Goal: Task Accomplishment & Management: Manage account settings

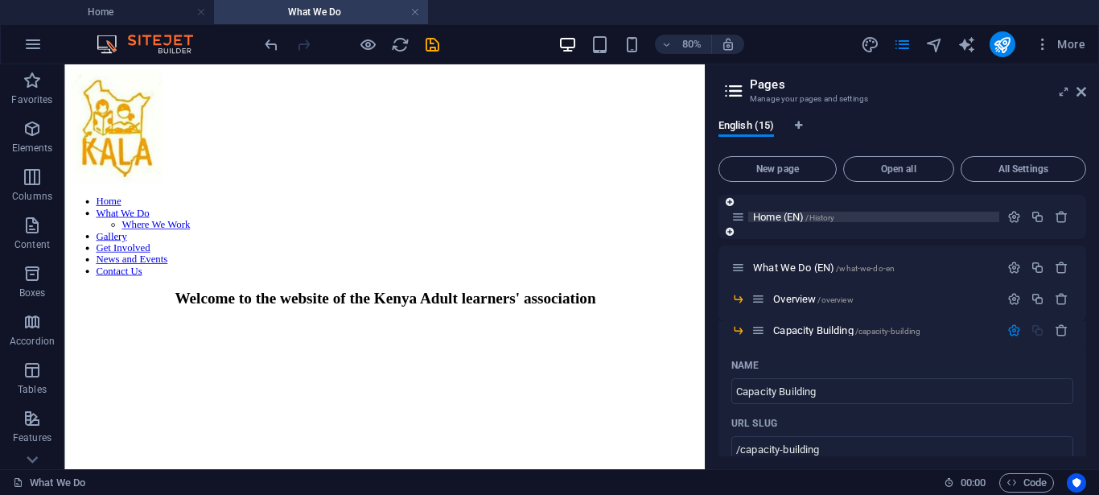
click at [807, 221] on span "Home (EN) /History" at bounding box center [793, 217] width 81 height 12
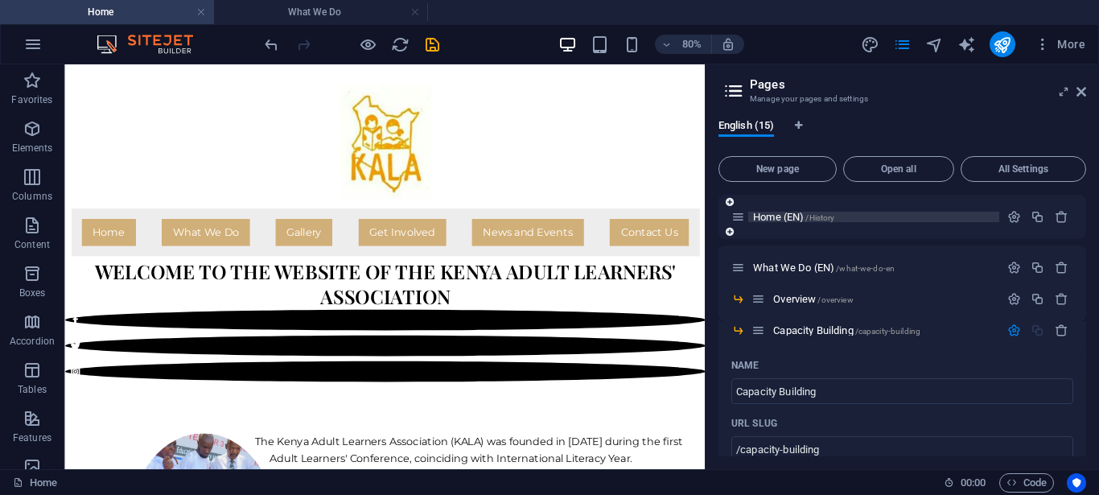
scroll to position [82, 0]
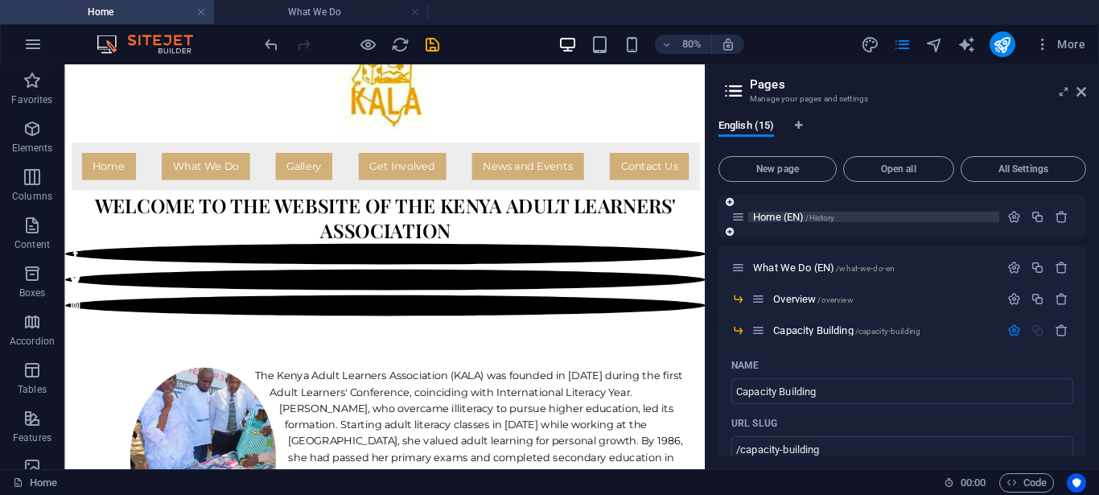
click at [772, 220] on span "Home (EN) /History" at bounding box center [793, 217] width 81 height 12
click at [773, 220] on span "Home (EN) /History" at bounding box center [793, 217] width 81 height 12
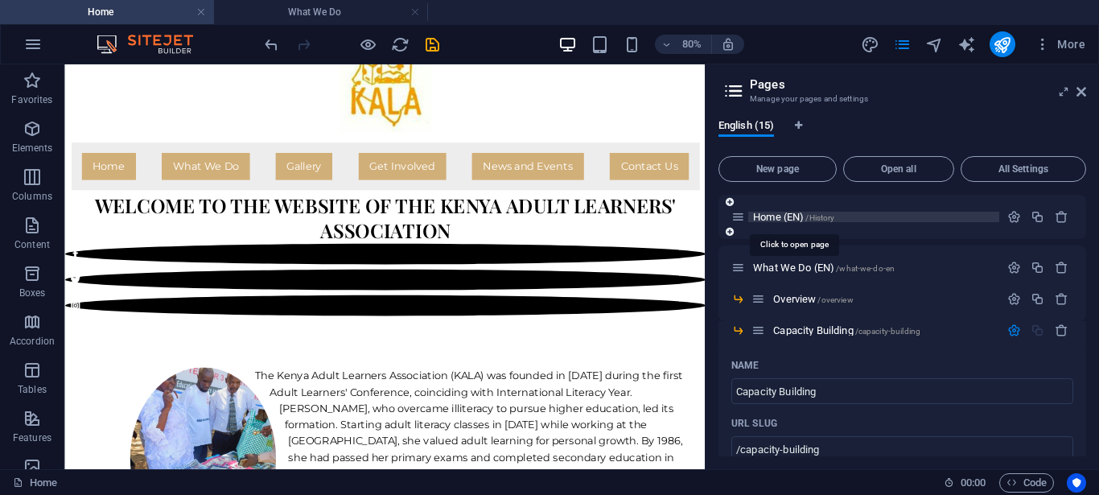
click at [773, 220] on span "Home (EN) /History" at bounding box center [793, 217] width 81 height 12
click at [822, 217] on span "/History" at bounding box center [820, 217] width 29 height 9
click at [903, 170] on span "Open all" at bounding box center [899, 169] width 97 height 10
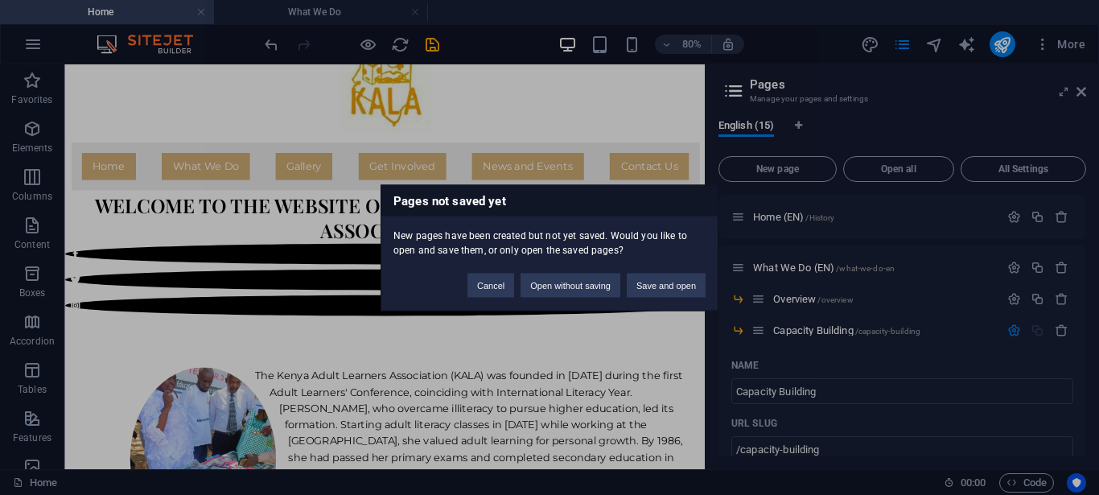
click at [899, 231] on div "Pages not saved yet New pages have been created but not yet saved. Would you li…" at bounding box center [549, 247] width 1099 height 495
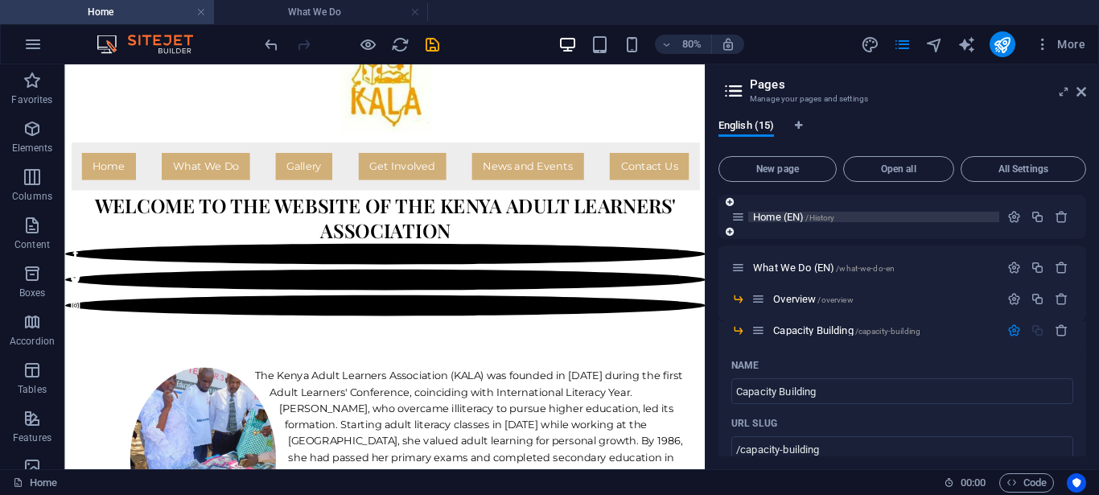
click at [759, 218] on span "Home (EN) /History" at bounding box center [793, 217] width 81 height 12
click at [783, 216] on span "Home (EN) /History" at bounding box center [793, 217] width 81 height 12
click at [818, 217] on span "/History" at bounding box center [820, 217] width 29 height 9
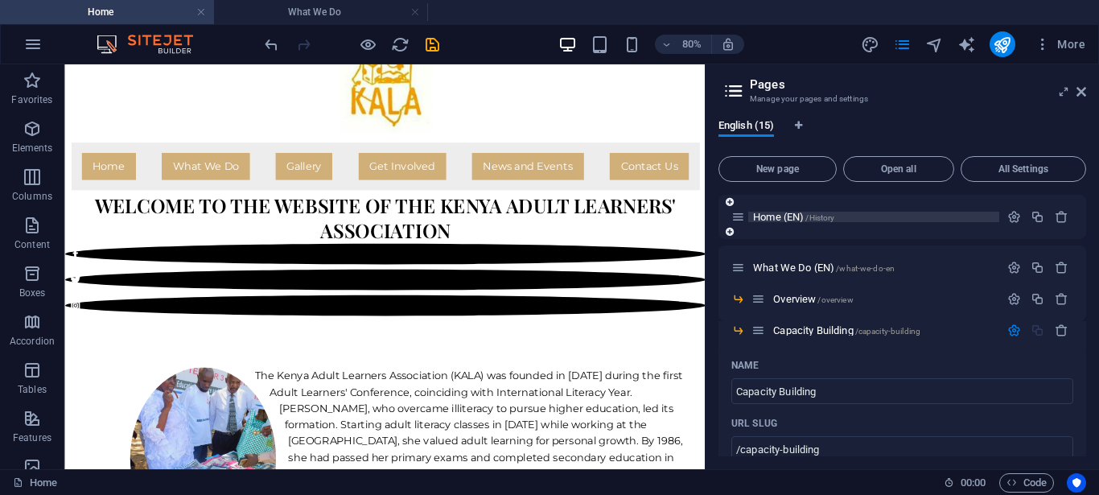
click at [818, 217] on span "/History" at bounding box center [820, 217] width 29 height 9
click at [817, 217] on span "/History" at bounding box center [820, 217] width 29 height 9
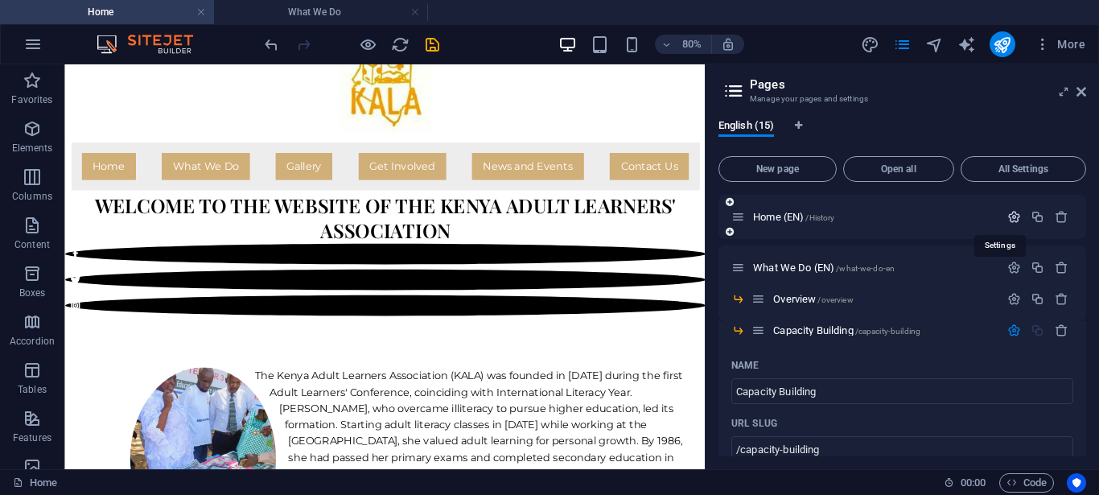
click at [1008, 215] on icon "button" at bounding box center [1015, 217] width 14 height 14
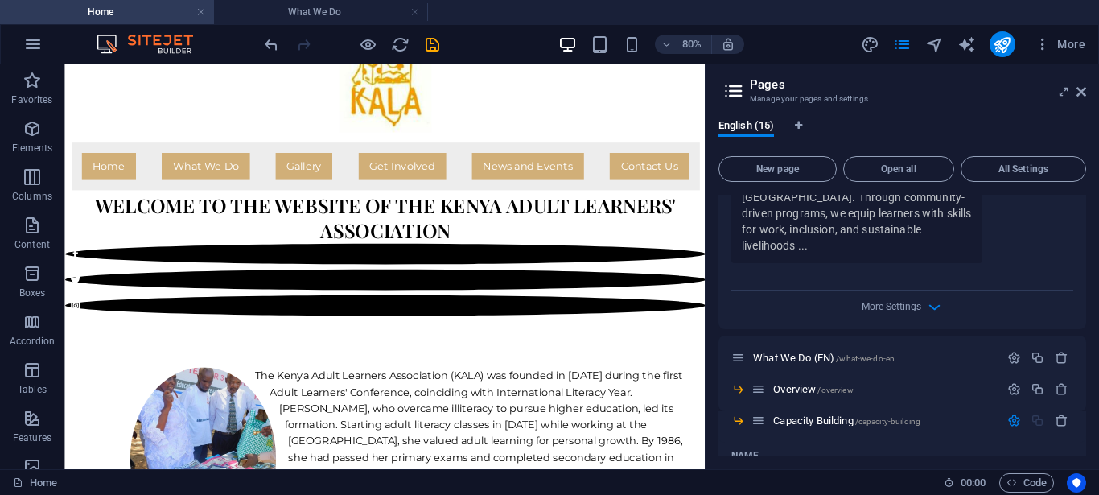
scroll to position [640, 0]
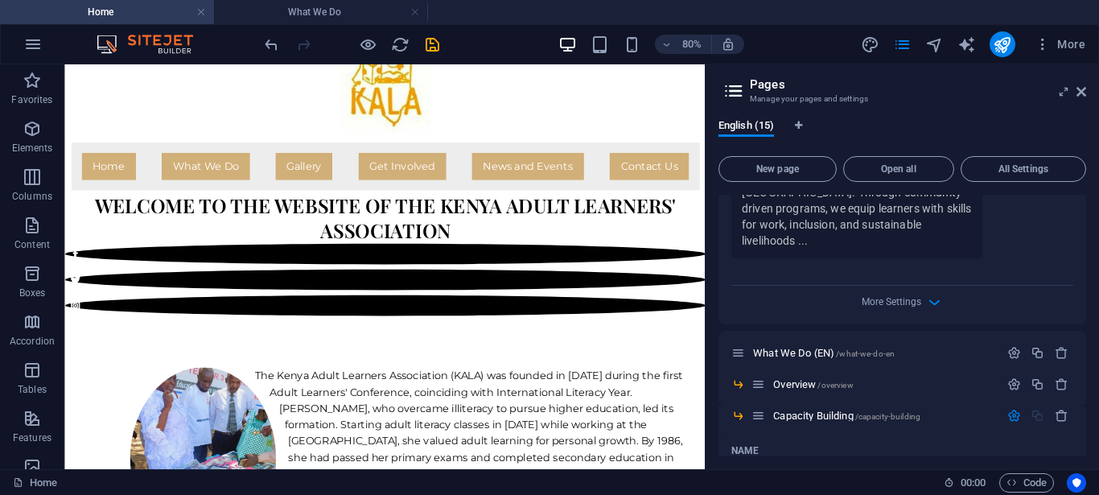
click at [913, 286] on div "More Settings" at bounding box center [903, 299] width 342 height 26
click at [926, 293] on icon "button" at bounding box center [935, 302] width 19 height 19
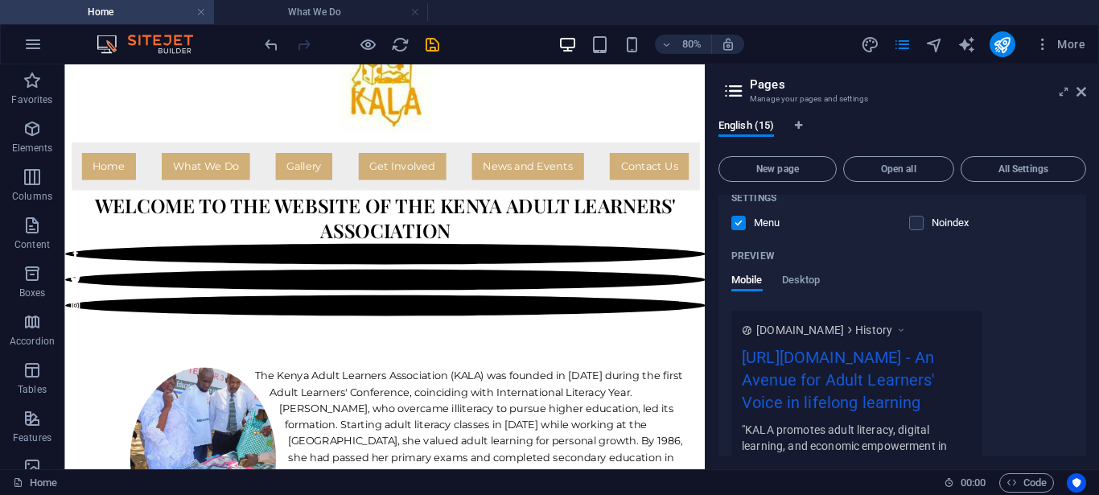
scroll to position [362, 0]
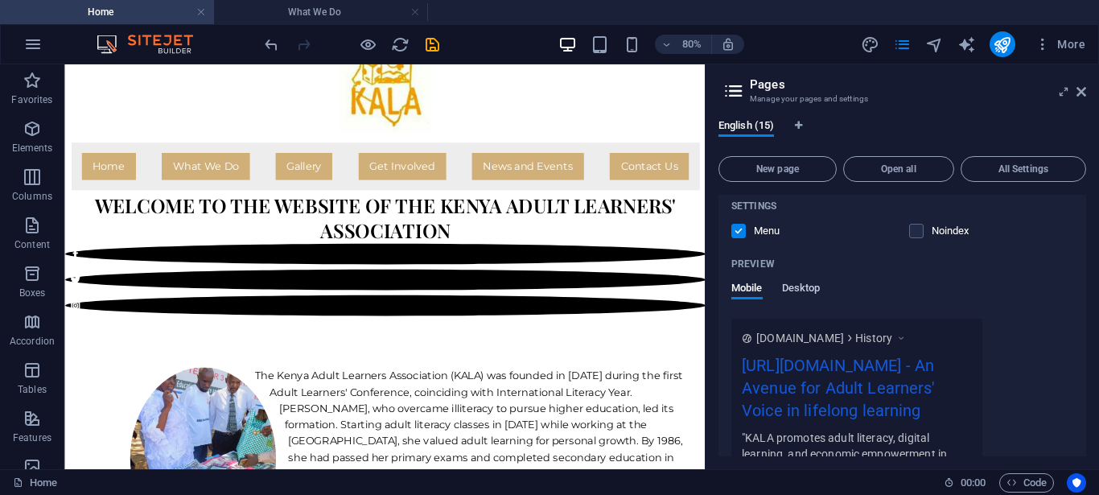
click at [805, 287] on span "Desktop" at bounding box center [801, 289] width 39 height 23
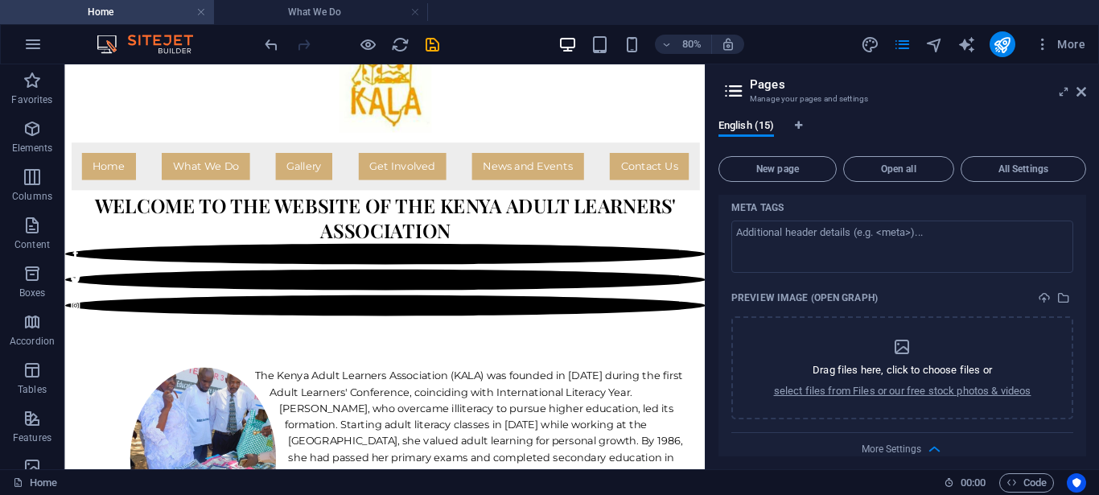
scroll to position [543, 0]
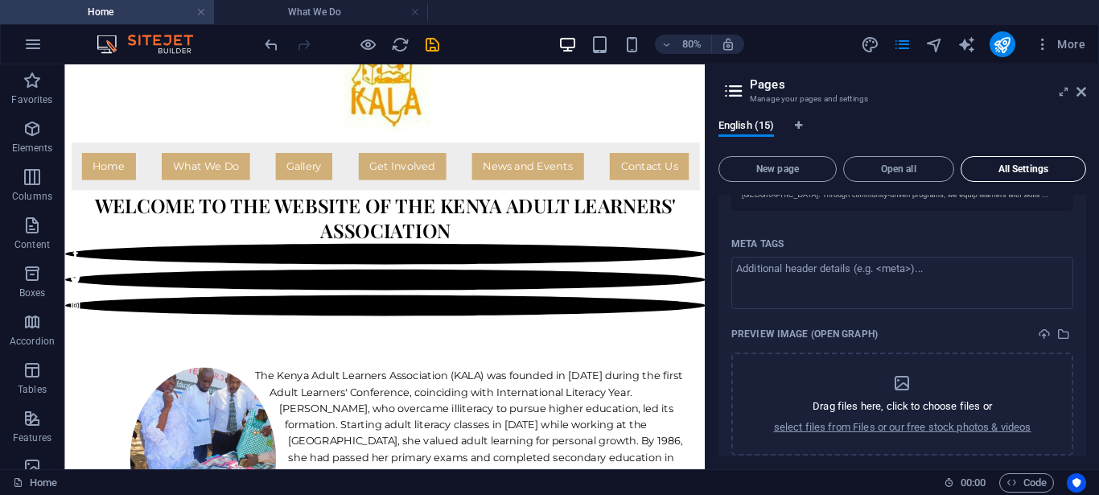
click at [1033, 164] on span "All Settings" at bounding box center [1023, 169] width 111 height 10
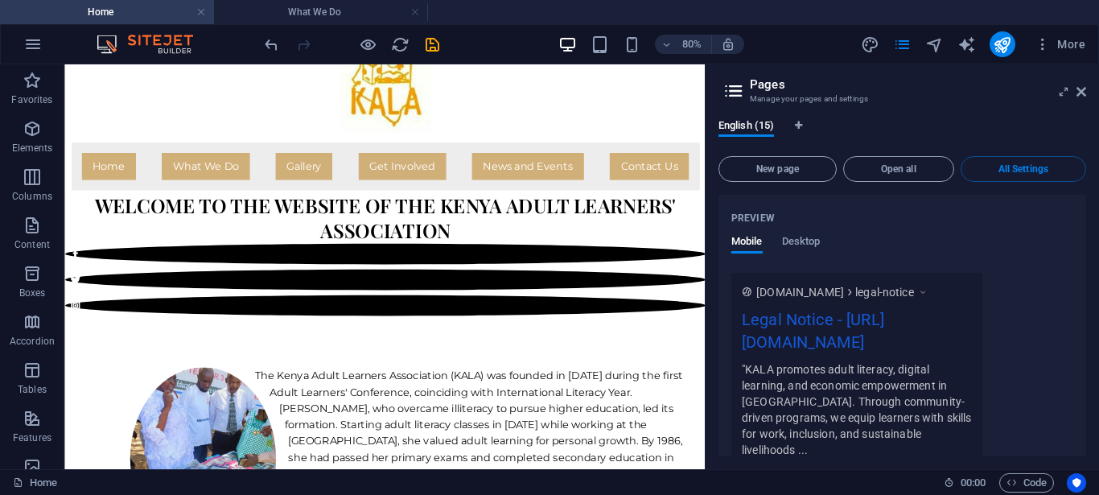
scroll to position [9143, 0]
click at [1087, 371] on div "English (15) New page Open all All Settings Home (EN) /History Name Home (EN) ​…" at bounding box center [903, 287] width 394 height 363
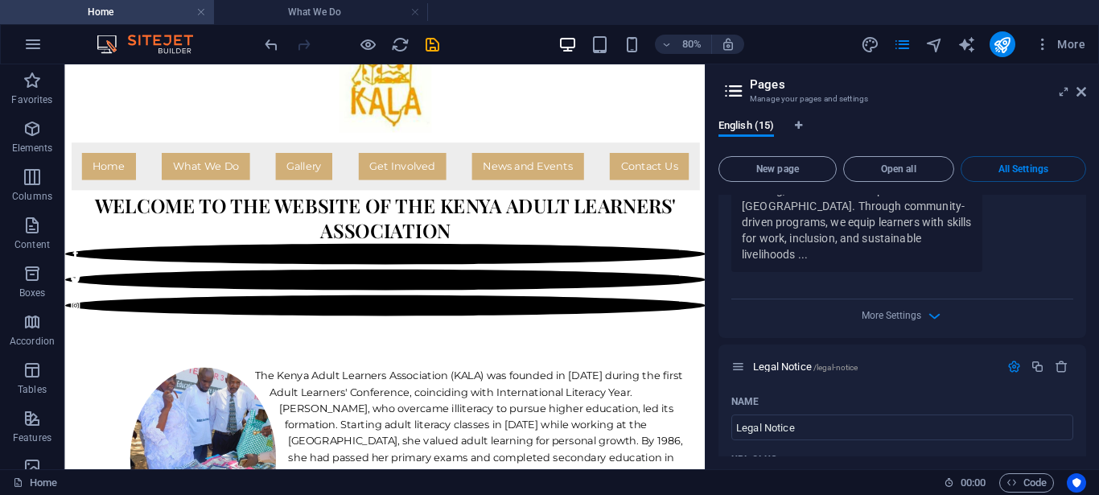
scroll to position [9801, 0]
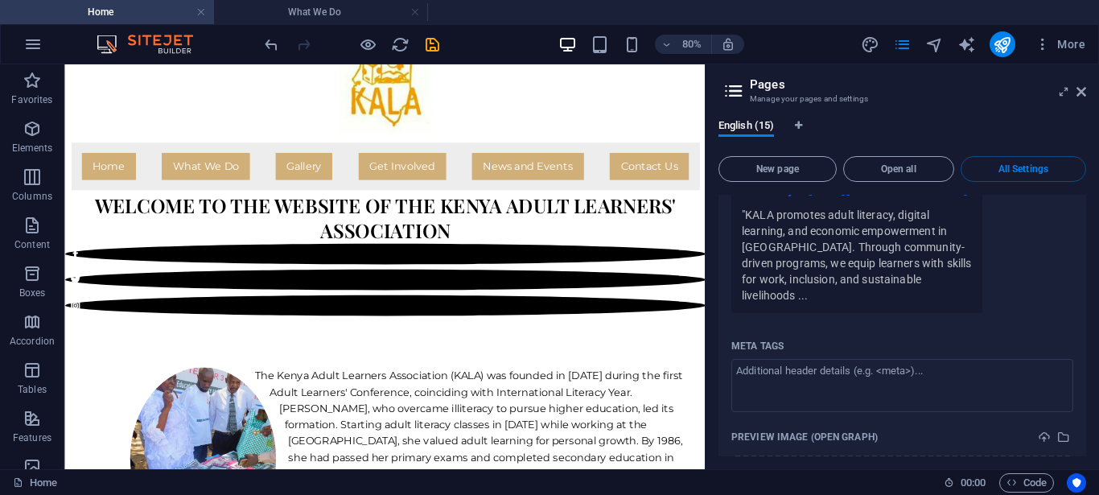
scroll to position [10032, 0]
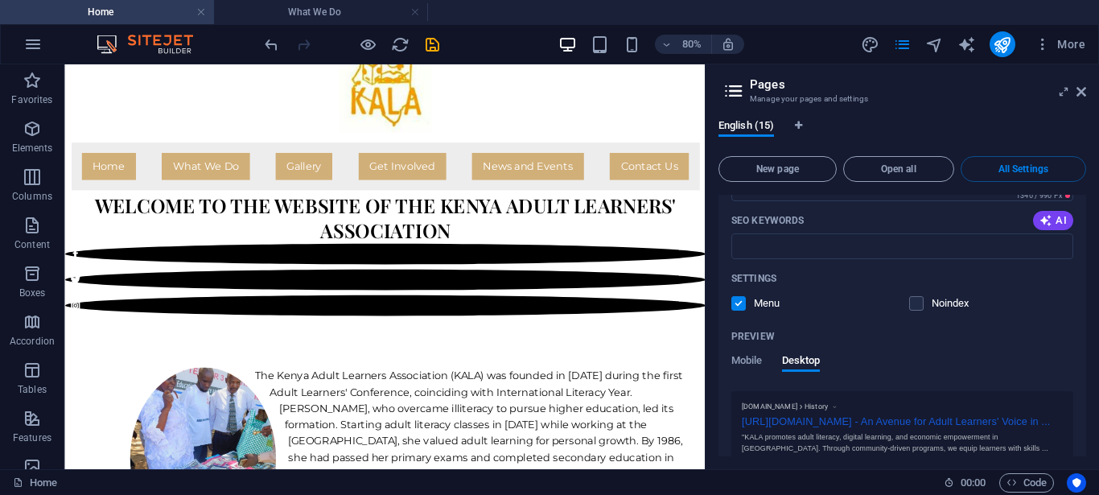
scroll to position [326, 0]
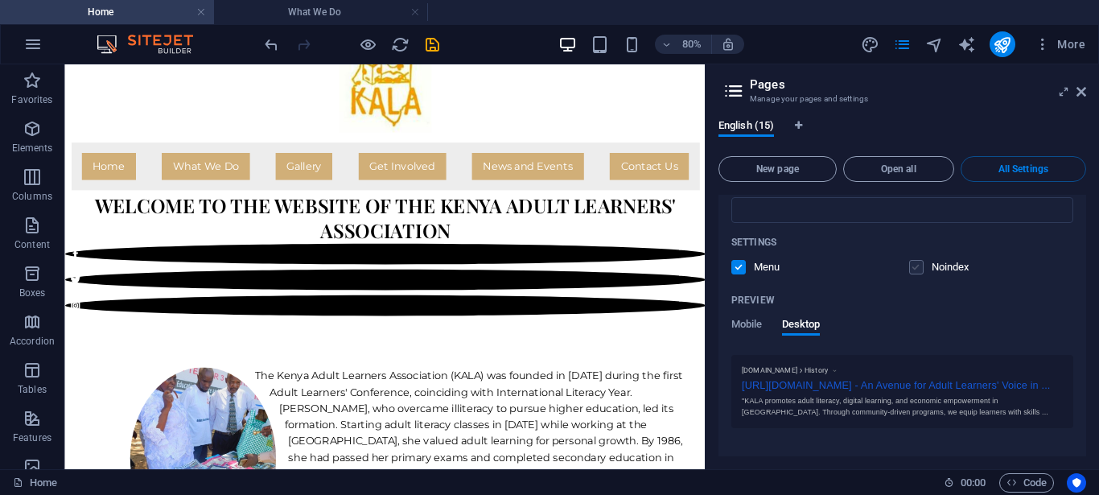
click at [909, 264] on label at bounding box center [916, 267] width 14 height 14
click at [0, 0] on input "checkbox" at bounding box center [0, 0] width 0 height 0
click at [909, 264] on label at bounding box center [916, 267] width 14 height 14
click at [0, 0] on input "checkbox" at bounding box center [0, 0] width 0 height 0
click at [909, 271] on label at bounding box center [916, 267] width 14 height 14
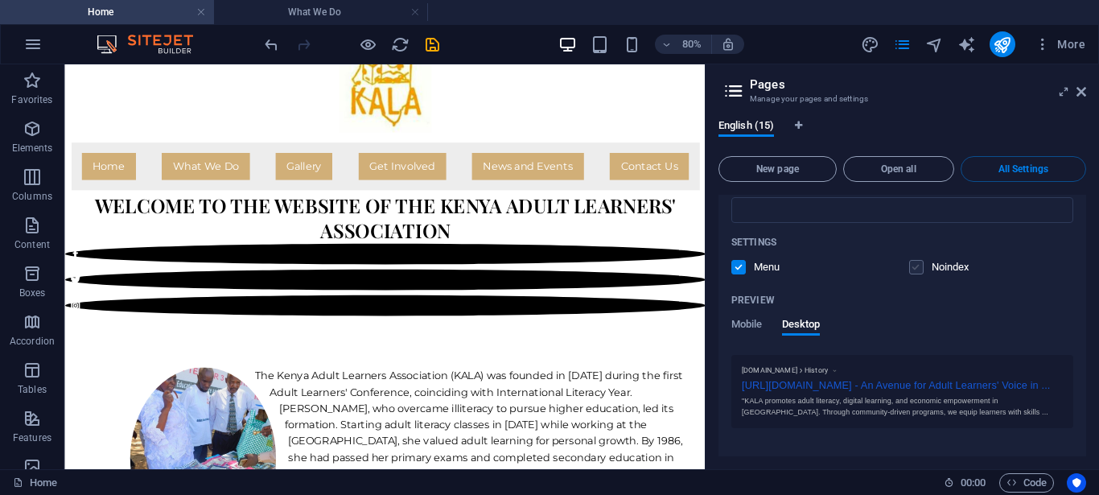
click at [0, 0] on input "checkbox" at bounding box center [0, 0] width 0 height 0
click at [744, 269] on label at bounding box center [739, 267] width 14 height 14
click at [0, 0] on input "checkbox" at bounding box center [0, 0] width 0 height 0
click at [742, 267] on label at bounding box center [739, 267] width 14 height 14
click at [0, 0] on input "checkbox" at bounding box center [0, 0] width 0 height 0
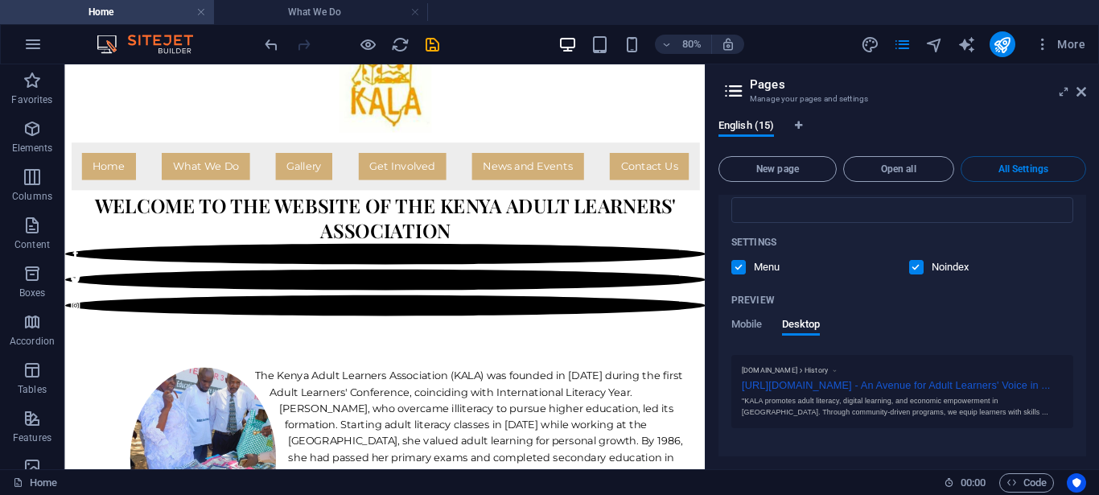
click at [742, 267] on label at bounding box center [739, 267] width 14 height 14
click at [0, 0] on input "checkbox" at bounding box center [0, 0] width 0 height 0
click at [742, 267] on label at bounding box center [739, 267] width 14 height 14
click at [0, 0] on input "checkbox" at bounding box center [0, 0] width 0 height 0
click at [909, 270] on label at bounding box center [916, 267] width 14 height 14
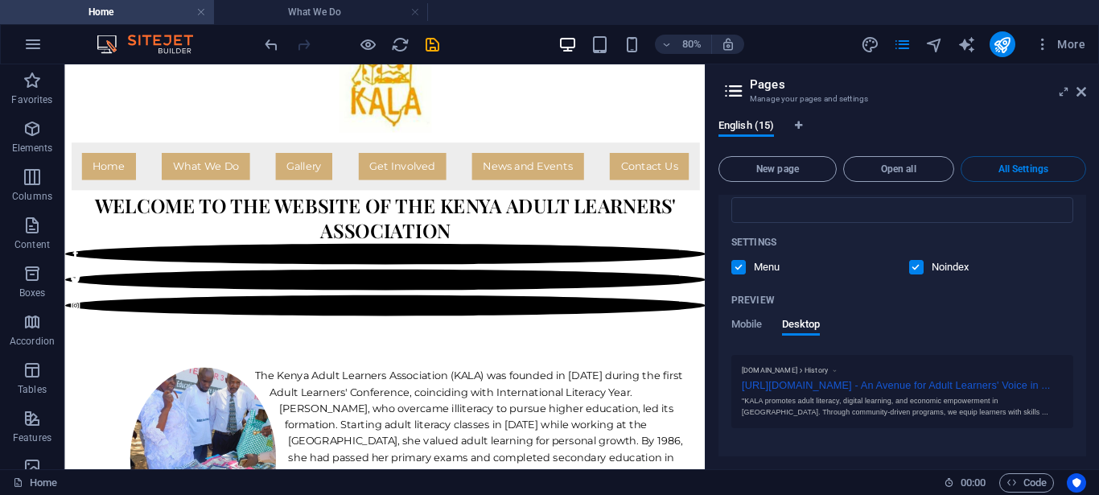
click at [0, 0] on input "checkbox" at bounding box center [0, 0] width 0 height 0
click at [909, 270] on label at bounding box center [916, 267] width 14 height 14
click at [0, 0] on input "checkbox" at bounding box center [0, 0] width 0 height 0
click at [909, 270] on label at bounding box center [916, 267] width 14 height 14
click at [0, 0] on input "checkbox" at bounding box center [0, 0] width 0 height 0
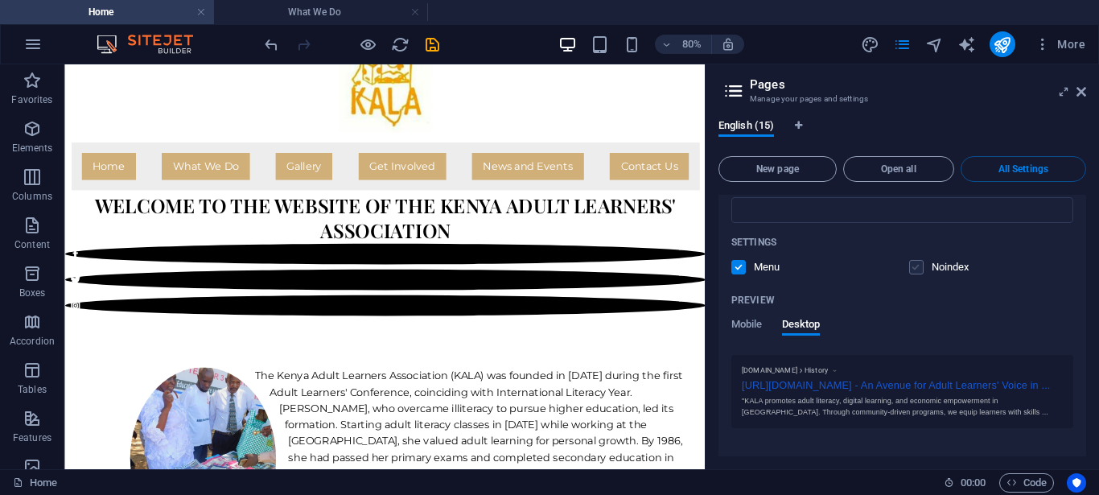
click at [909, 266] on label at bounding box center [916, 267] width 14 height 14
click at [0, 0] on input "checkbox" at bounding box center [0, 0] width 0 height 0
click at [909, 266] on label at bounding box center [916, 267] width 14 height 14
click at [0, 0] on input "checkbox" at bounding box center [0, 0] width 0 height 0
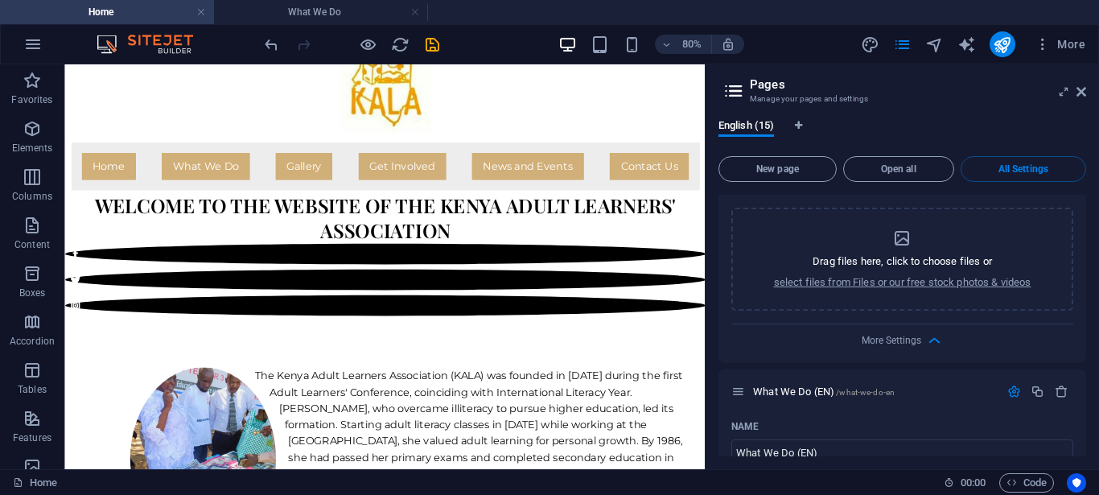
scroll to position [0, 0]
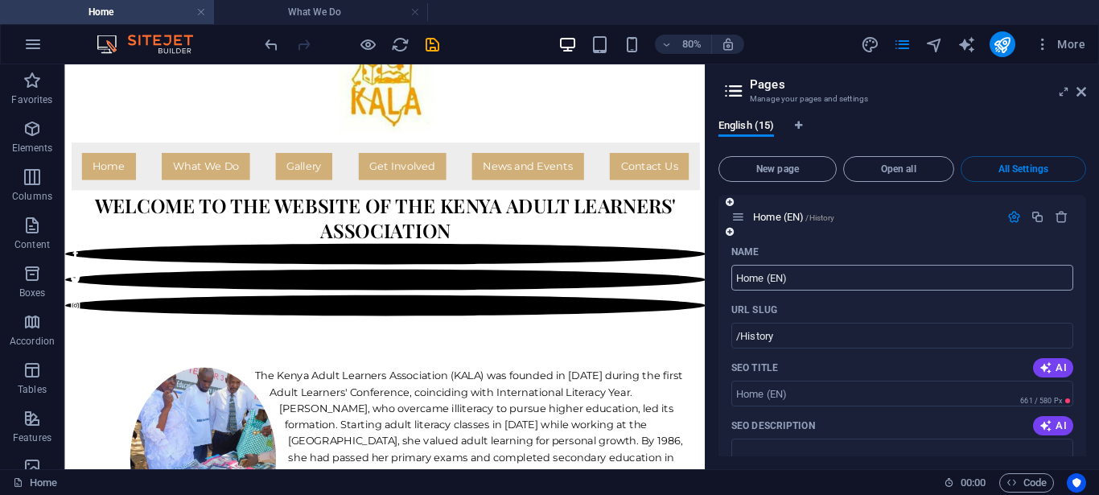
click at [798, 277] on input "Home (EN)" at bounding box center [903, 278] width 342 height 26
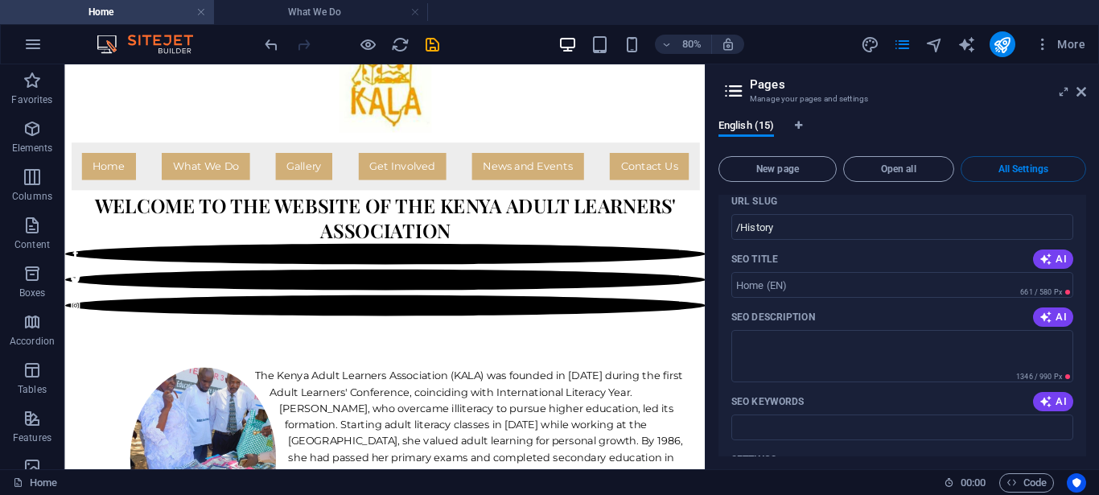
scroll to position [145, 0]
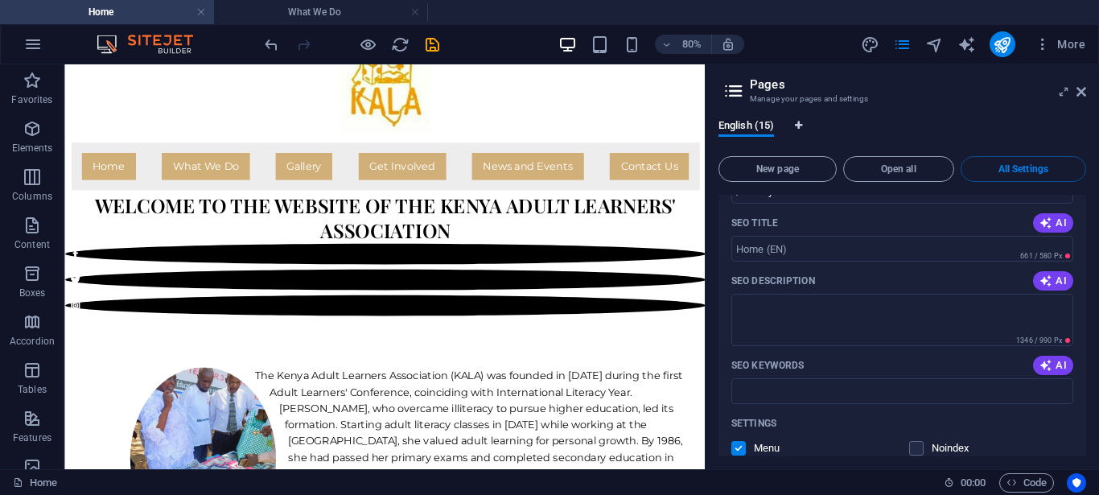
click at [802, 126] on icon "Language Tabs" at bounding box center [798, 126] width 7 height 10
select select "41"
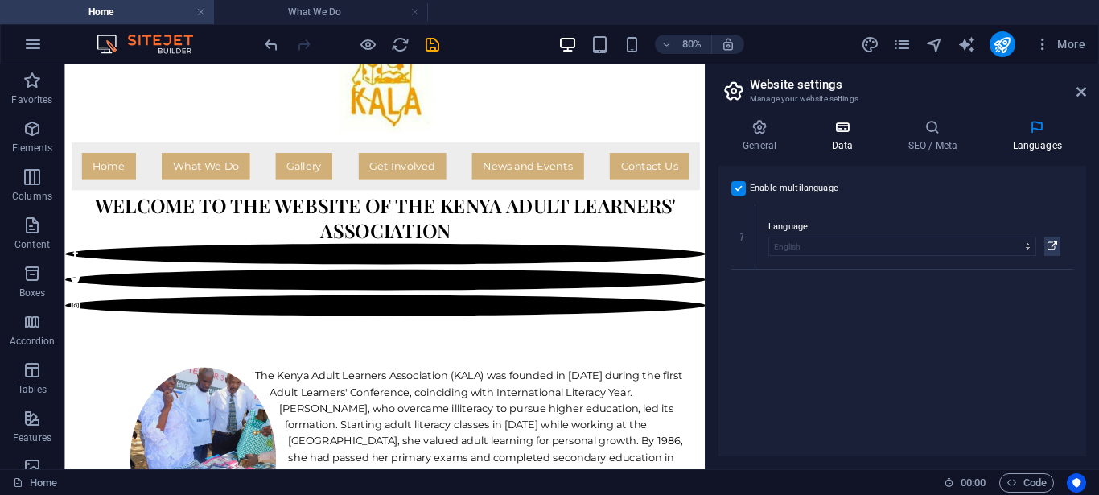
click at [842, 142] on h4 "Data" at bounding box center [845, 136] width 76 height 34
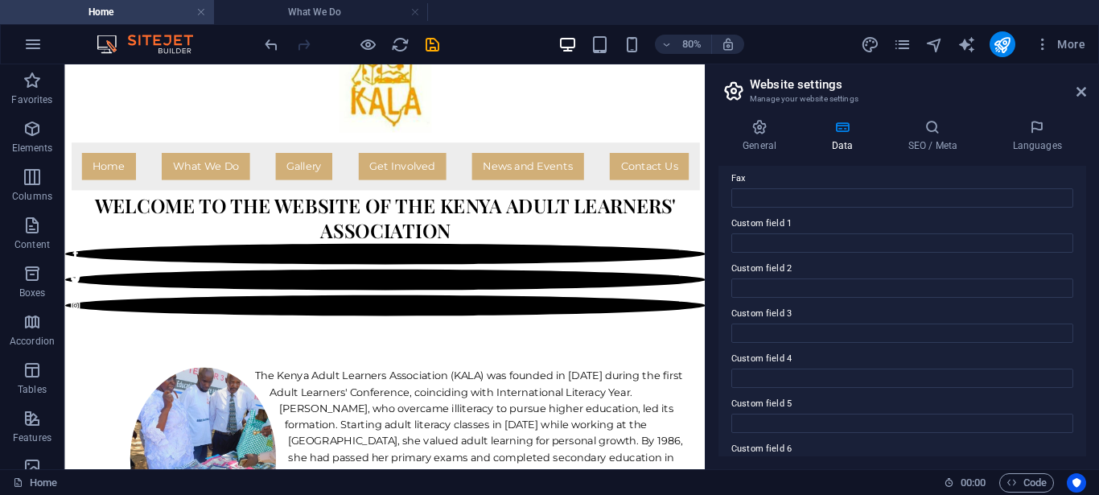
scroll to position [483, 0]
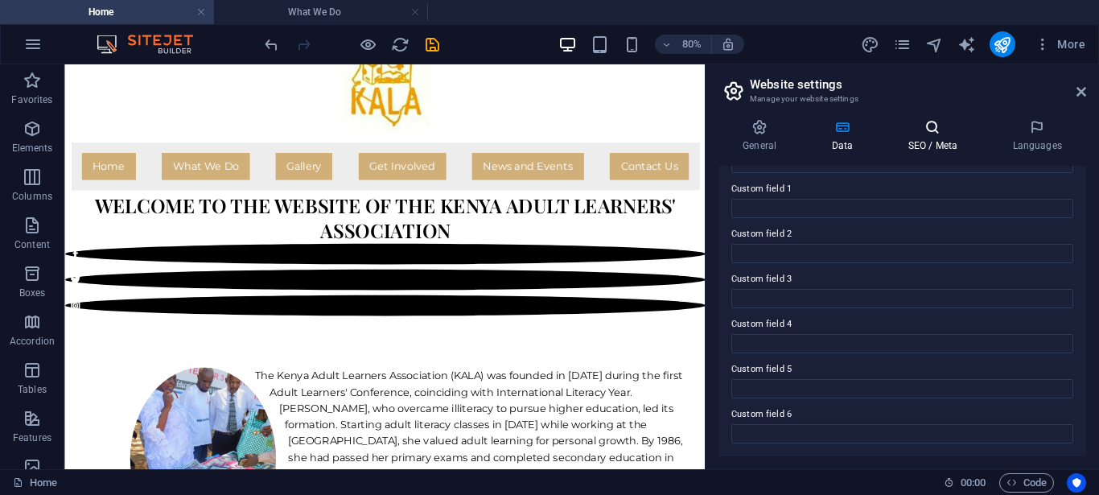
click at [938, 148] on h4 "SEO / Meta" at bounding box center [936, 136] width 105 height 34
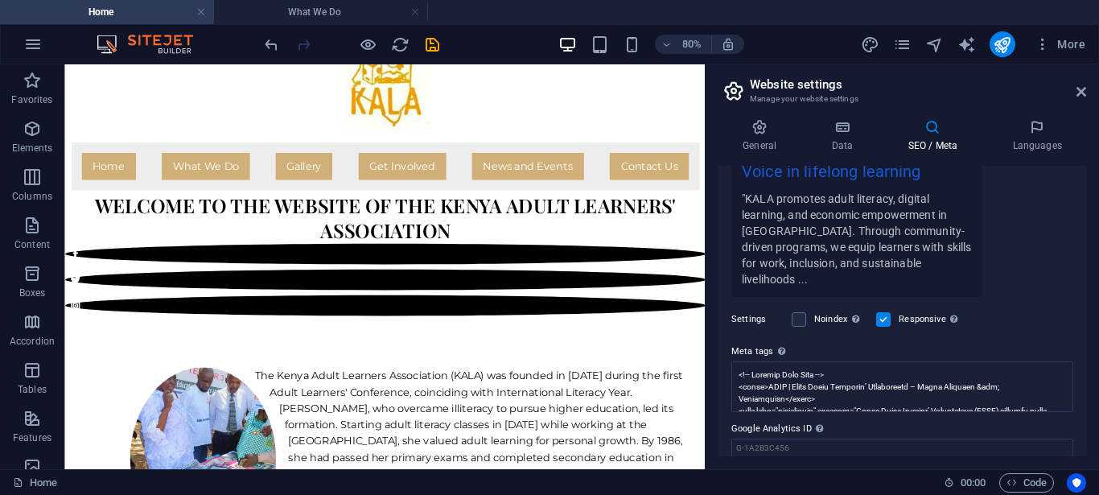
scroll to position [411, 0]
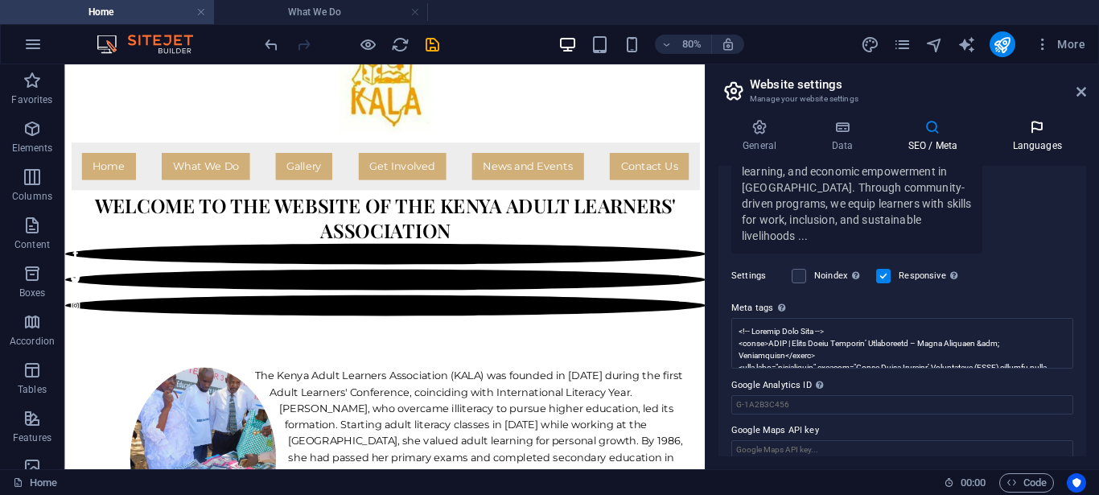
click at [1036, 142] on h4 "Languages" at bounding box center [1037, 136] width 98 height 34
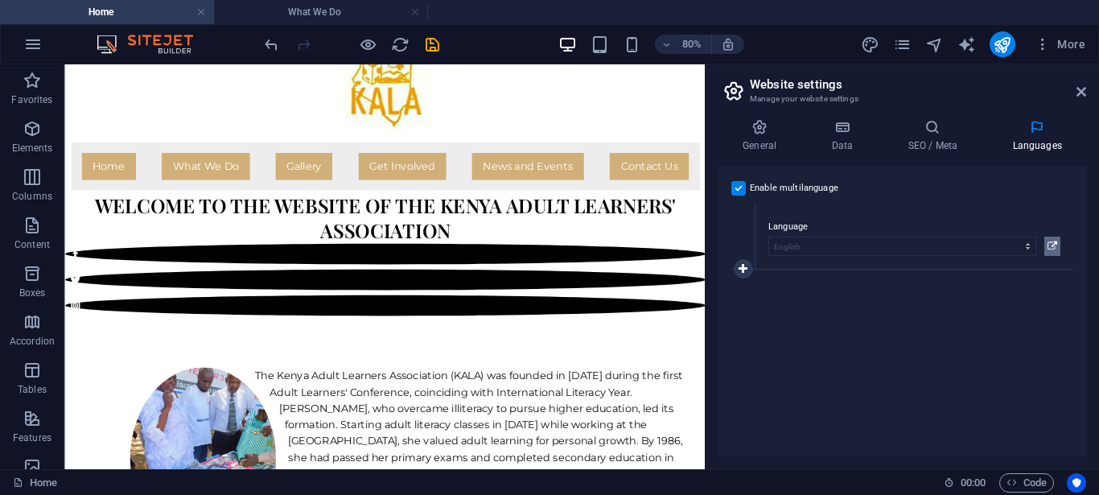
click at [1052, 245] on icon at bounding box center [1053, 246] width 10 height 19
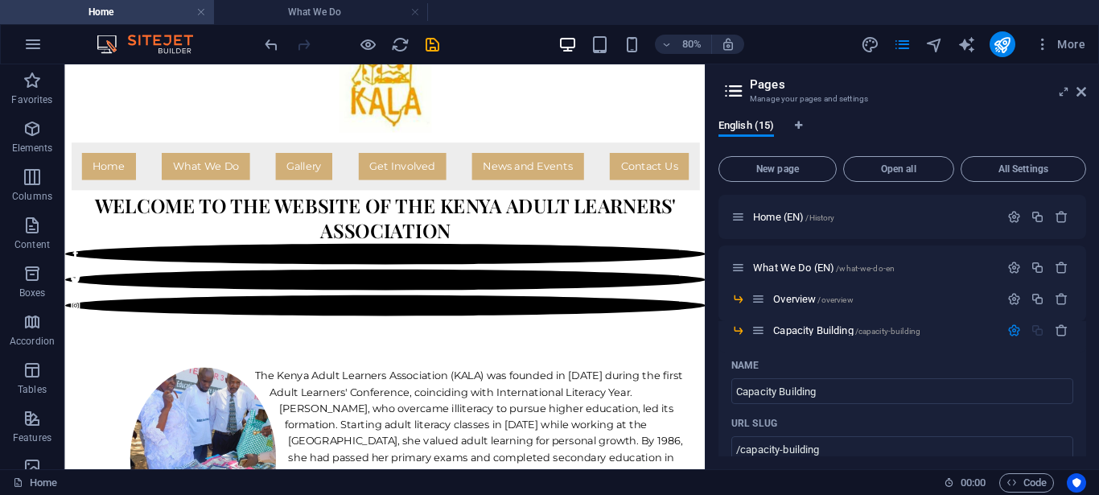
scroll to position [3029, 0]
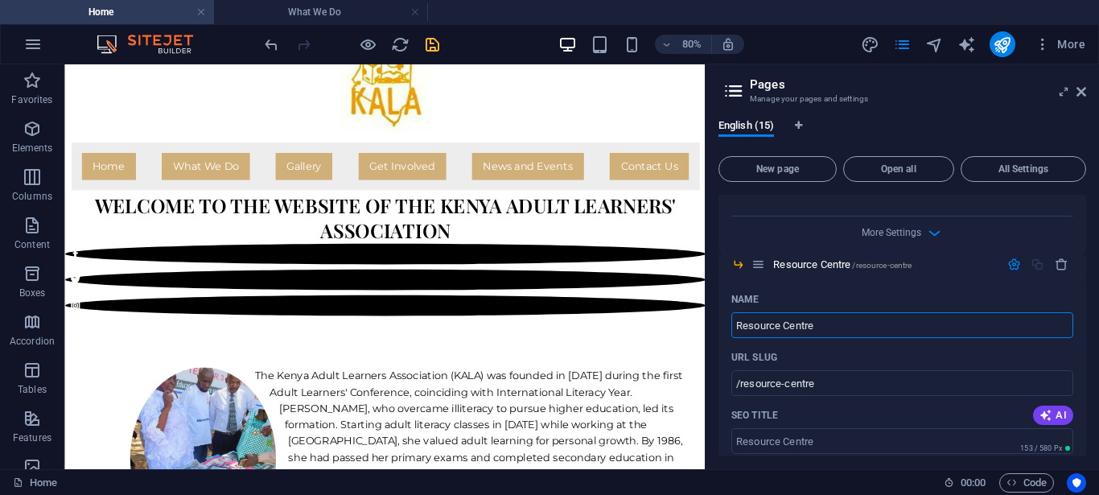
click at [431, 48] on icon "save" at bounding box center [432, 44] width 19 height 19
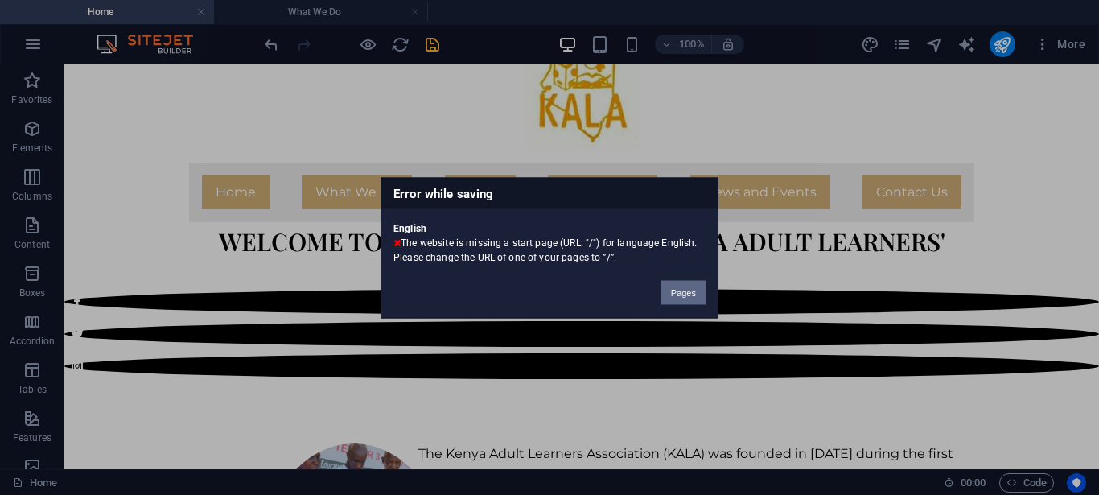
click at [695, 290] on button "Pages" at bounding box center [684, 292] width 44 height 24
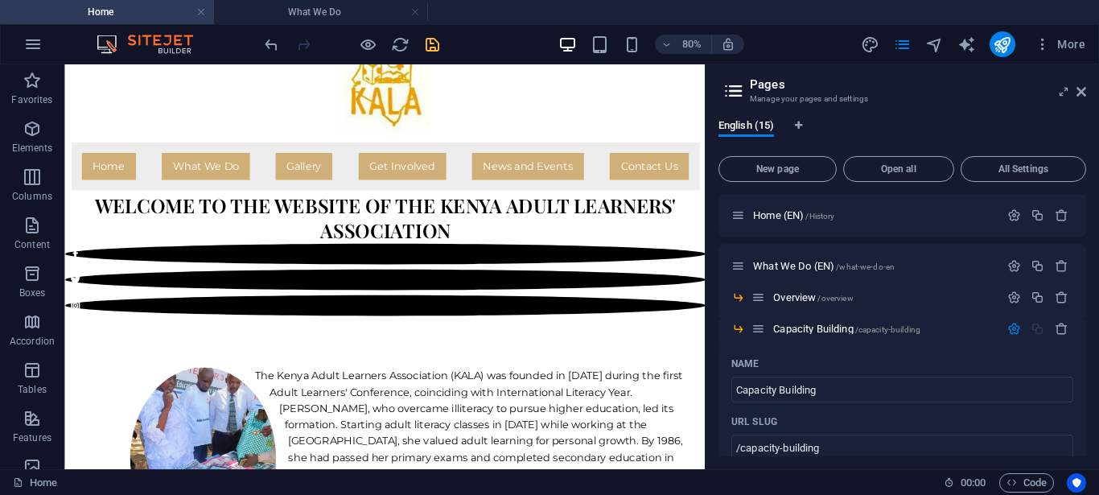
scroll to position [0, 0]
click at [811, 216] on span "/History" at bounding box center [820, 217] width 29 height 9
click at [765, 215] on span "Home (EN) /History" at bounding box center [793, 217] width 81 height 12
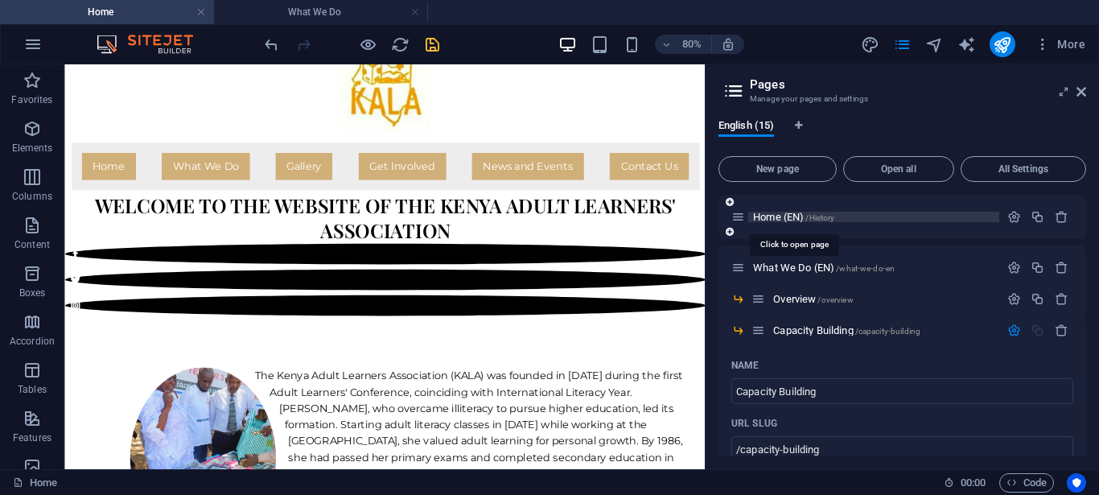
click at [765, 215] on span "Home (EN) /History" at bounding box center [793, 217] width 81 height 12
click at [761, 213] on span "Home (EN) /History" at bounding box center [793, 217] width 81 height 12
click at [1008, 217] on icon "button" at bounding box center [1015, 217] width 14 height 14
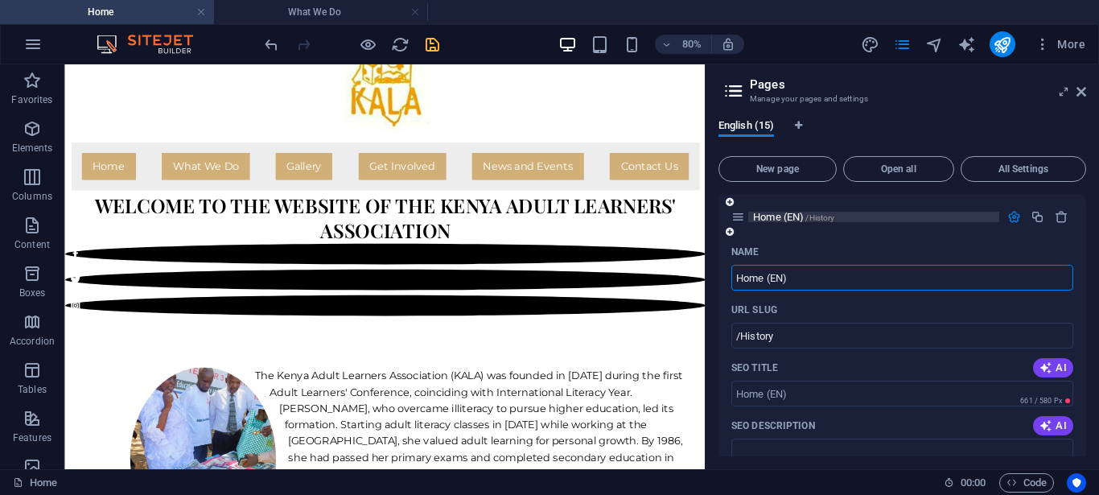
click at [846, 218] on p "Home (EN) /History" at bounding box center [873, 217] width 241 height 10
click at [1049, 245] on div "Name" at bounding box center [903, 252] width 342 height 26
click at [1008, 217] on icon "button" at bounding box center [1015, 217] width 14 height 14
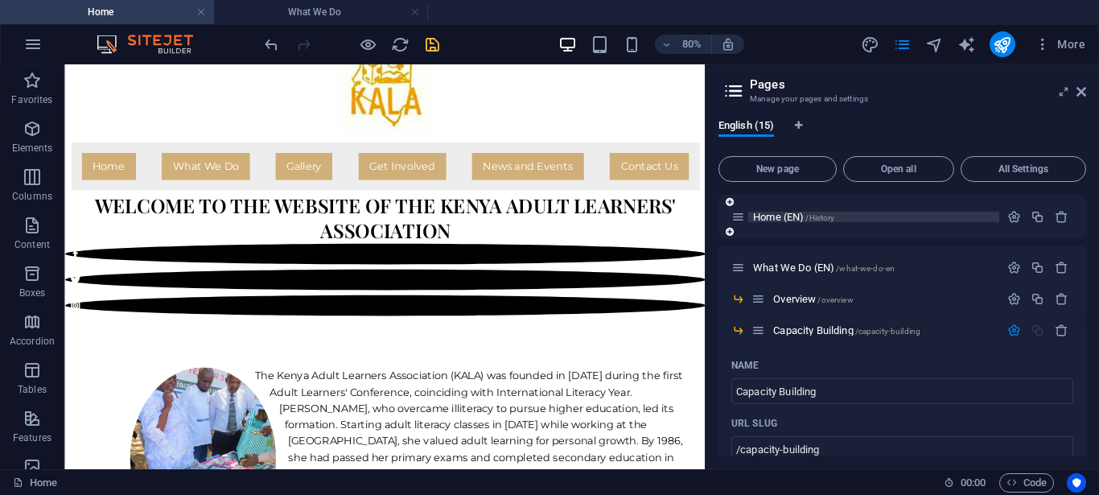
click at [769, 214] on span "Home (EN) /History" at bounding box center [793, 217] width 81 height 12
click at [736, 220] on icon at bounding box center [739, 217] width 14 height 14
click at [773, 220] on span "Home (EN) /History" at bounding box center [793, 217] width 81 height 12
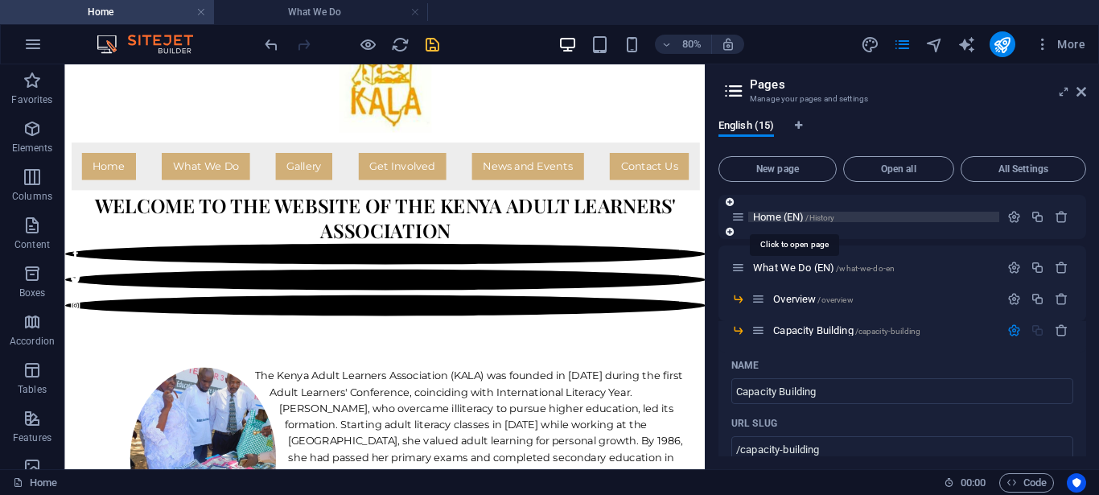
click at [773, 220] on span "Home (EN) /History" at bounding box center [793, 217] width 81 height 12
click at [817, 218] on span "/History" at bounding box center [820, 217] width 29 height 9
click at [817, 216] on span "/History" at bounding box center [820, 217] width 29 height 9
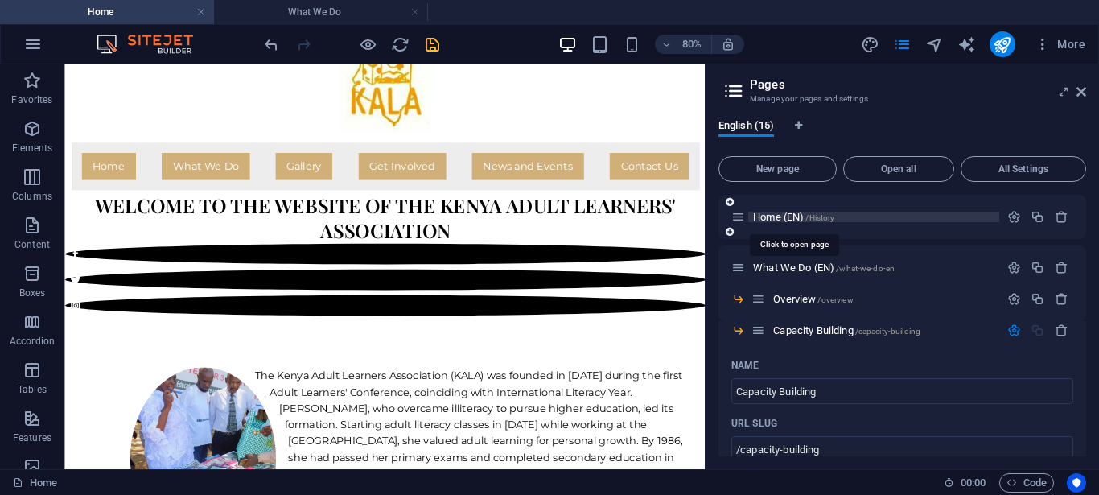
click at [817, 216] on span "/History" at bounding box center [820, 217] width 29 height 9
click at [774, 218] on span "Home (EN) /History" at bounding box center [793, 217] width 81 height 12
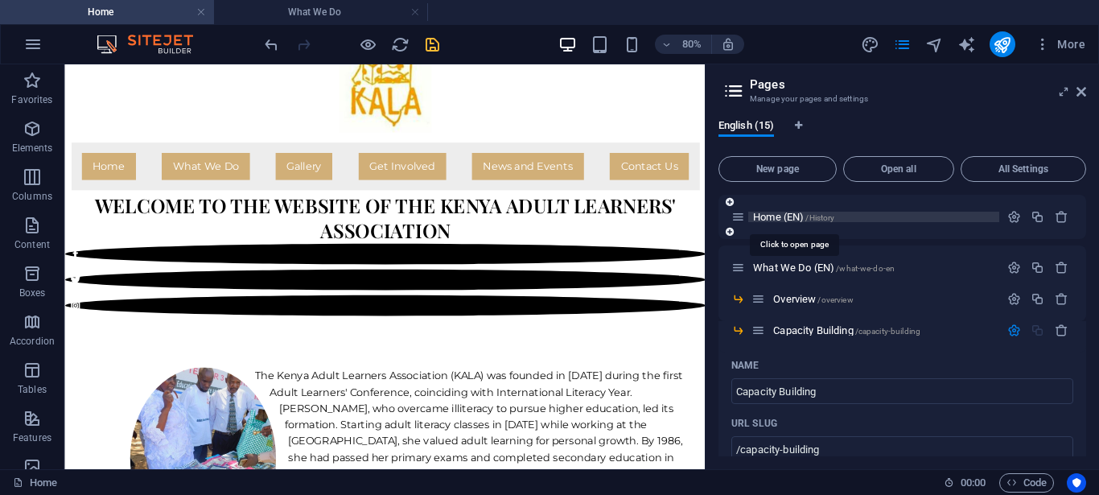
click at [774, 218] on span "Home (EN) /History" at bounding box center [793, 217] width 81 height 12
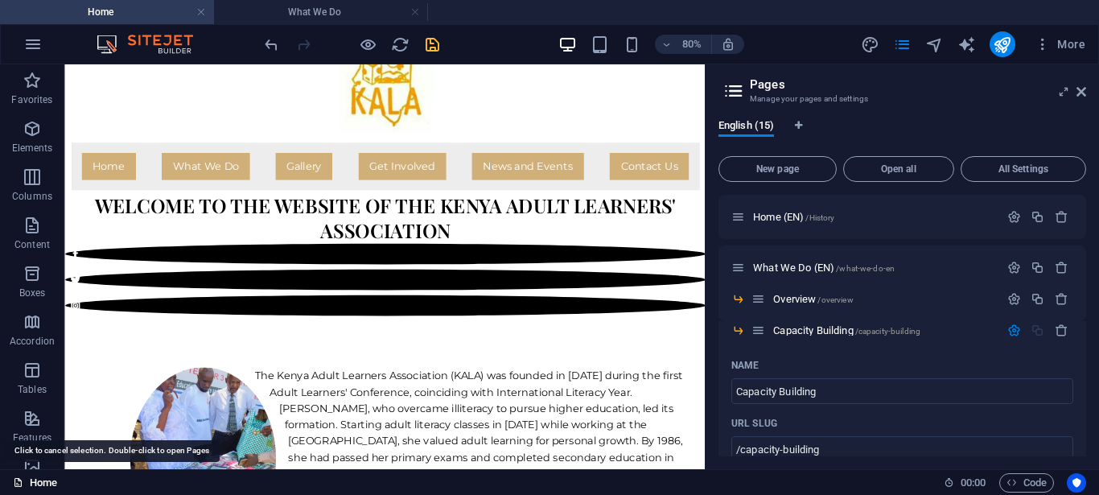
click at [37, 481] on link "Home" at bounding box center [35, 482] width 44 height 19
click at [15, 483] on icon at bounding box center [18, 482] width 10 height 10
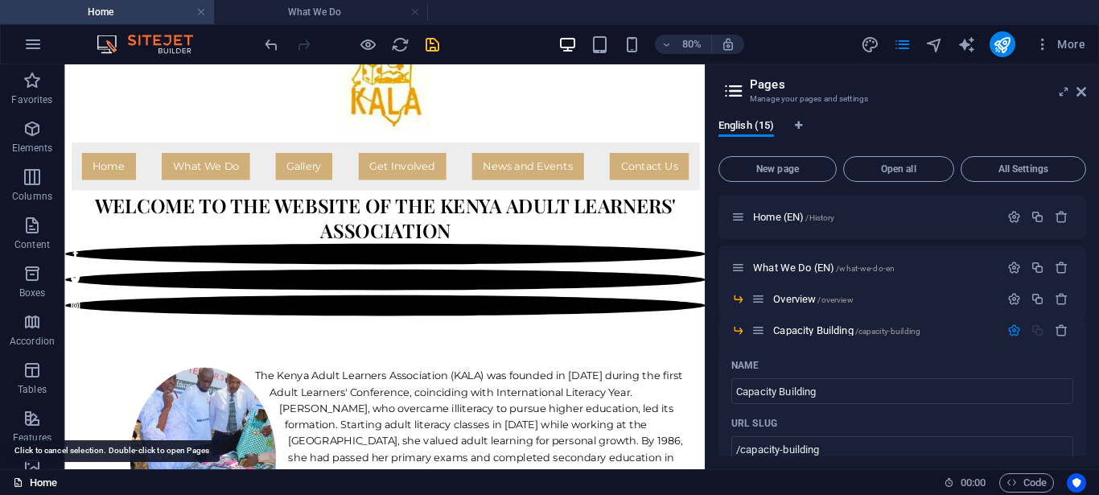
click at [15, 483] on icon at bounding box center [18, 482] width 10 height 10
click at [45, 485] on link "Home" at bounding box center [35, 482] width 44 height 19
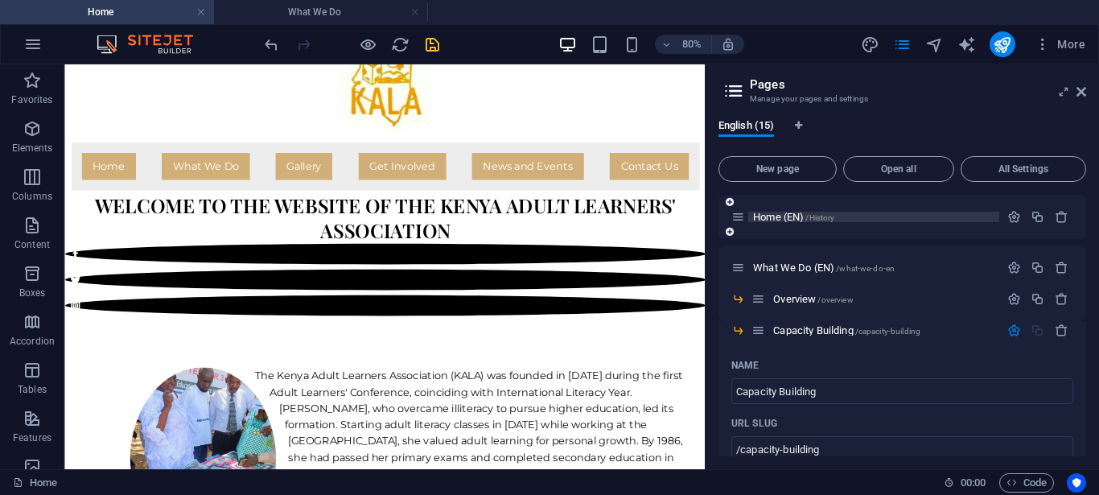
click at [924, 220] on p "Home (EN) /History" at bounding box center [873, 217] width 241 height 10
click at [35, 436] on p "Features" at bounding box center [32, 437] width 39 height 13
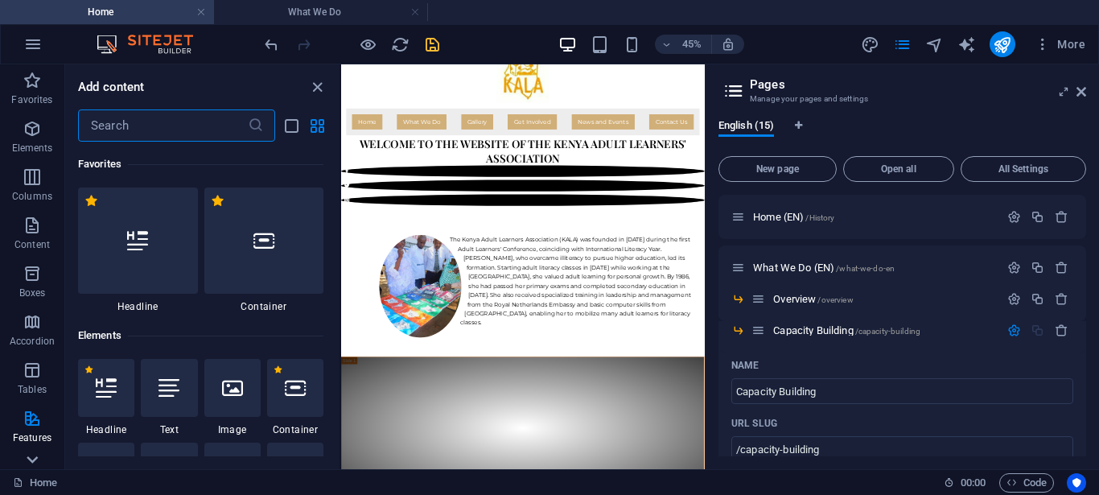
scroll to position [6274, 0]
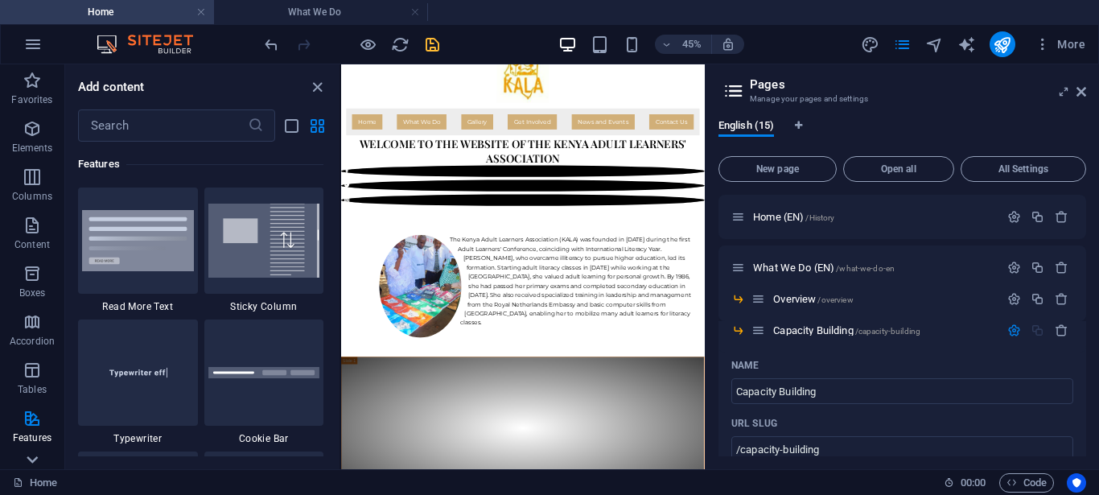
click at [31, 460] on icon at bounding box center [32, 459] width 11 height 7
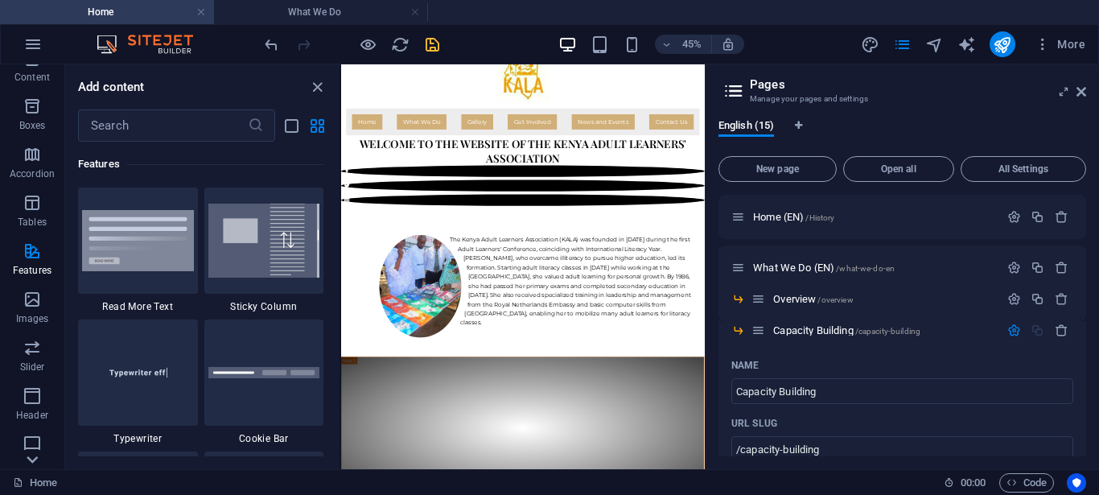
scroll to position [320, 0]
click at [34, 48] on icon "button" at bounding box center [32, 44] width 19 height 19
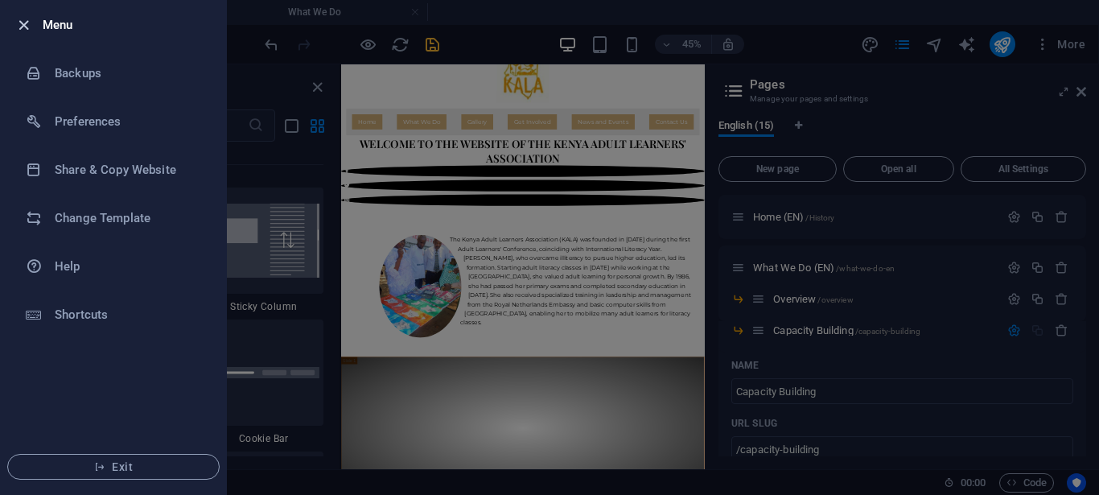
click at [23, 27] on icon "button" at bounding box center [23, 25] width 19 height 19
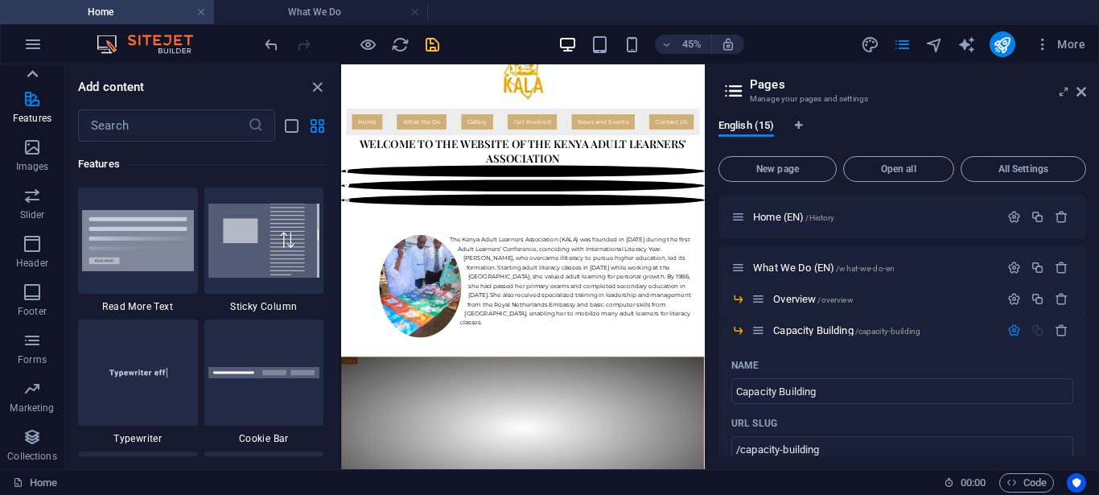
click at [32, 72] on icon at bounding box center [32, 73] width 11 height 7
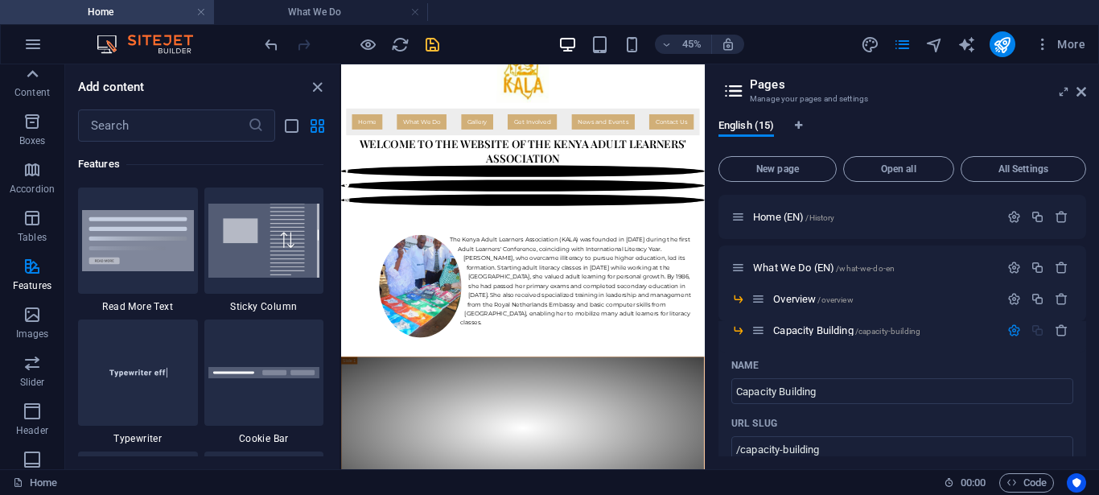
scroll to position [0, 0]
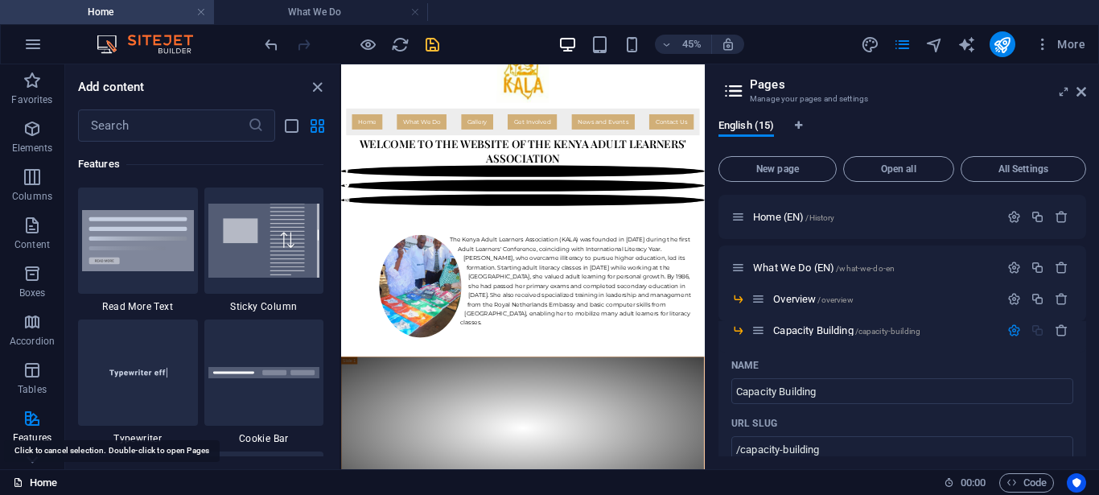
click at [19, 485] on icon at bounding box center [18, 482] width 10 height 10
click at [19, 483] on icon at bounding box center [18, 482] width 10 height 10
click at [1008, 219] on icon "button" at bounding box center [1015, 217] width 14 height 14
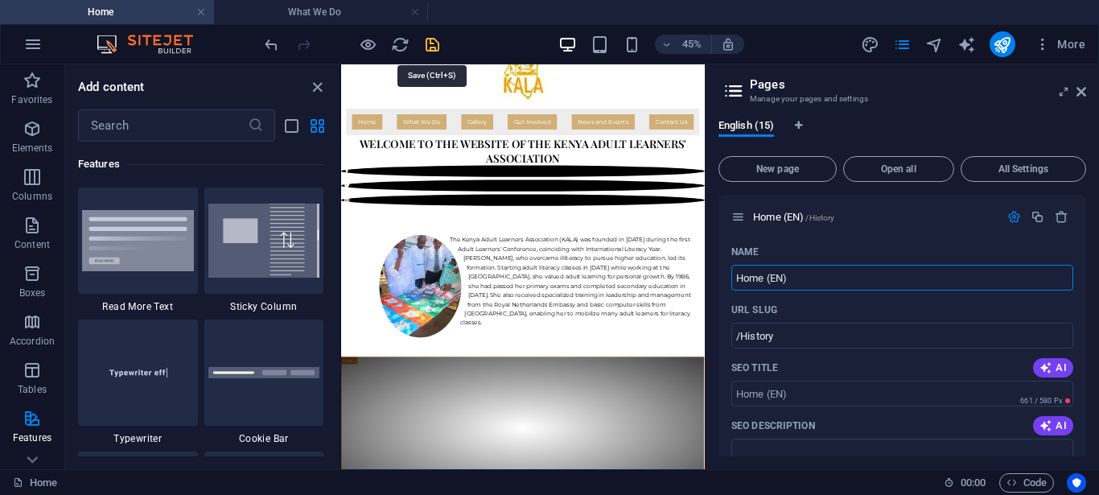
click at [433, 47] on icon "save" at bounding box center [432, 44] width 19 height 19
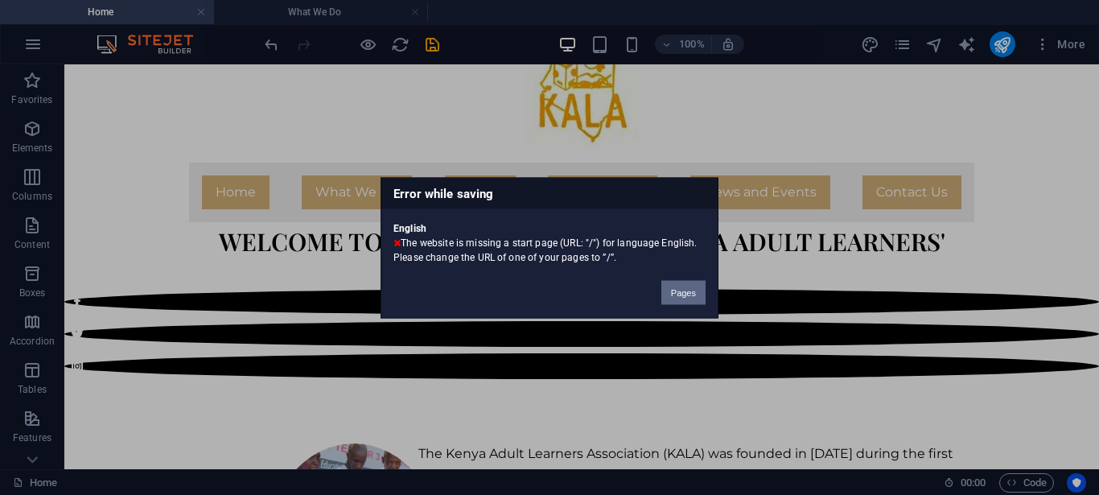
drag, startPoint x: 676, startPoint y: 286, endPoint x: 795, endPoint y: 255, distance: 123.0
click at [676, 286] on button "Pages" at bounding box center [684, 292] width 44 height 24
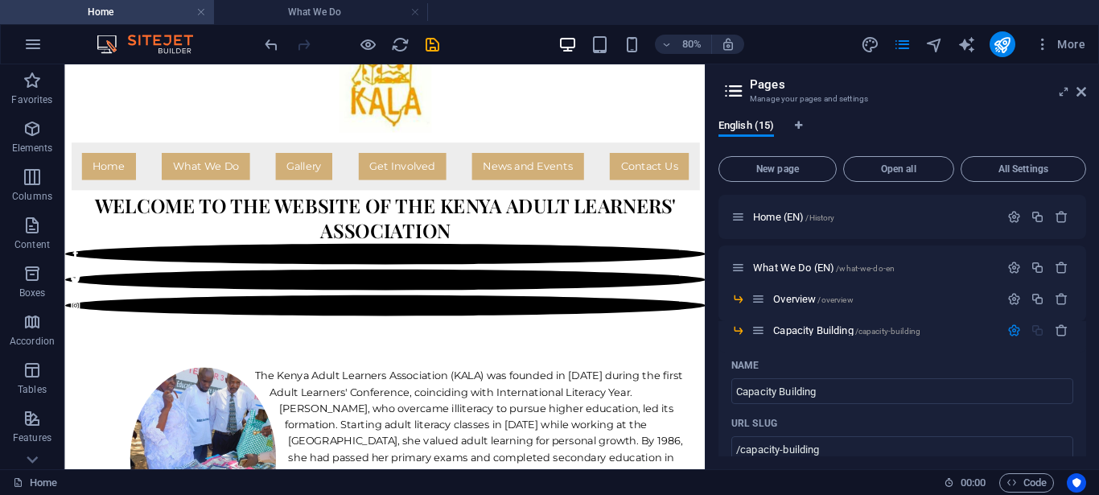
scroll to position [3029, 0]
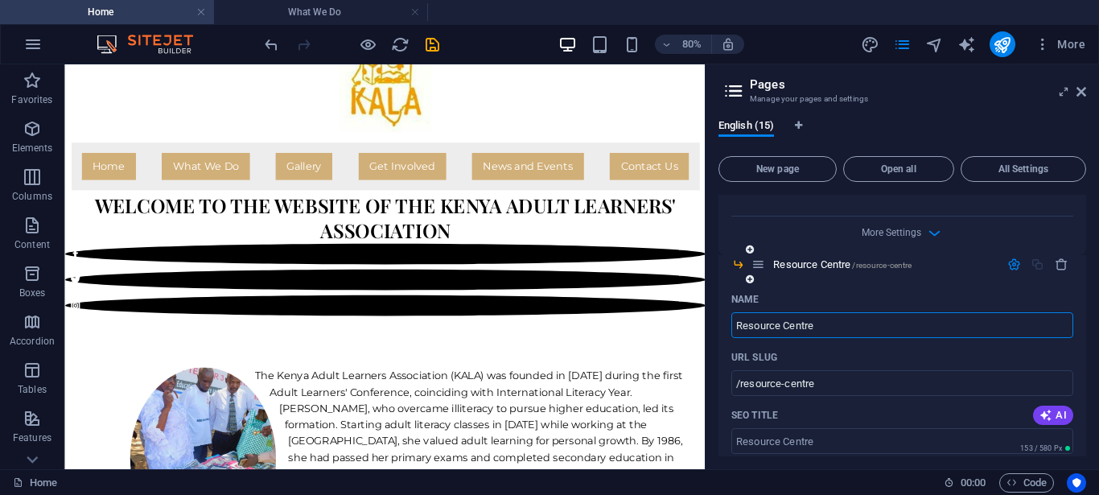
click at [1008, 265] on icon "button" at bounding box center [1015, 265] width 14 height 14
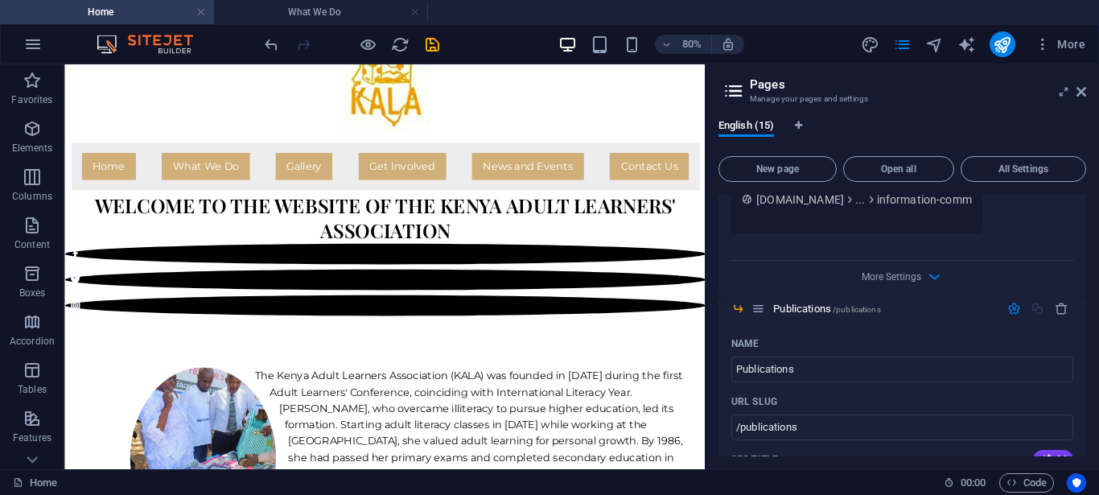
scroll to position [2377, 0]
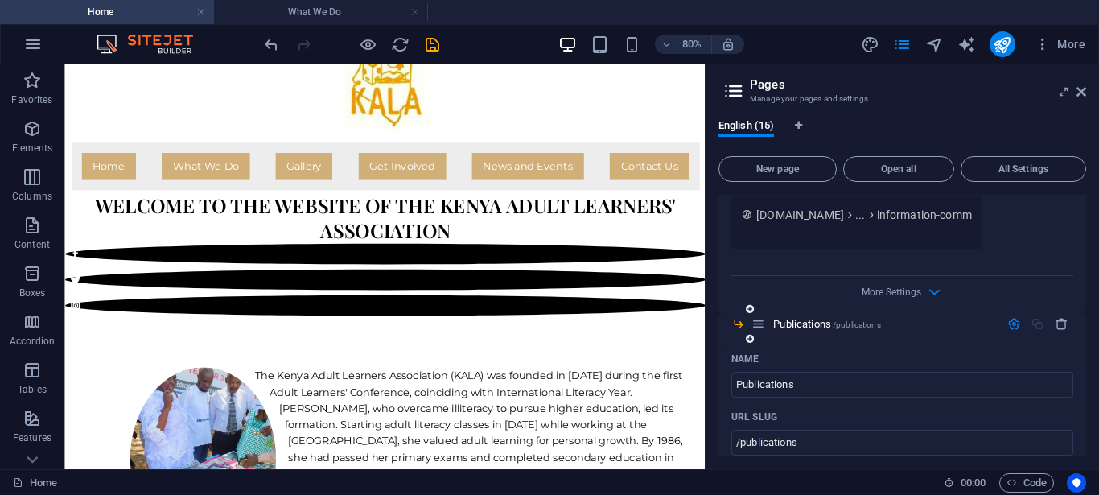
click at [1008, 324] on icon "button" at bounding box center [1015, 324] width 14 height 14
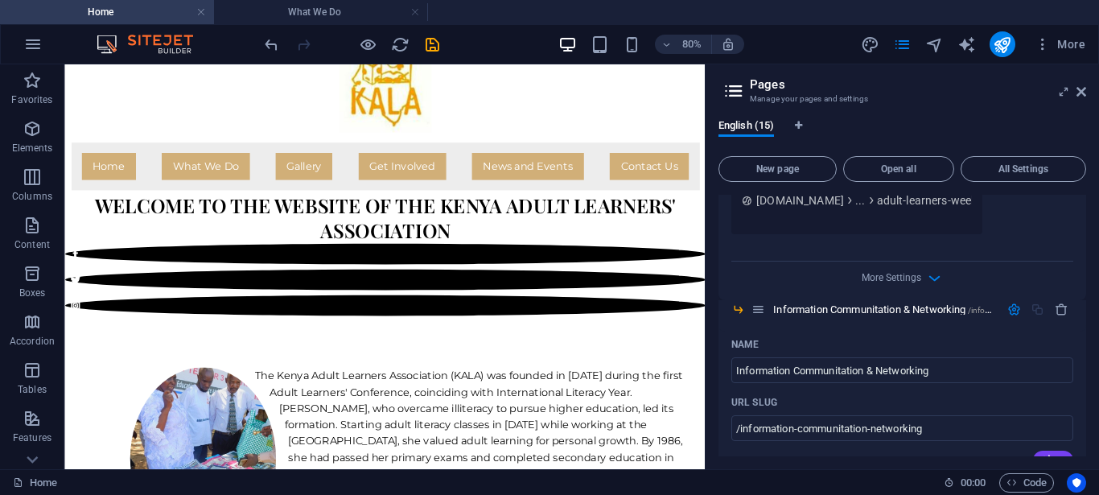
scroll to position [1798, 0]
click at [1008, 308] on icon "button" at bounding box center [1015, 310] width 14 height 14
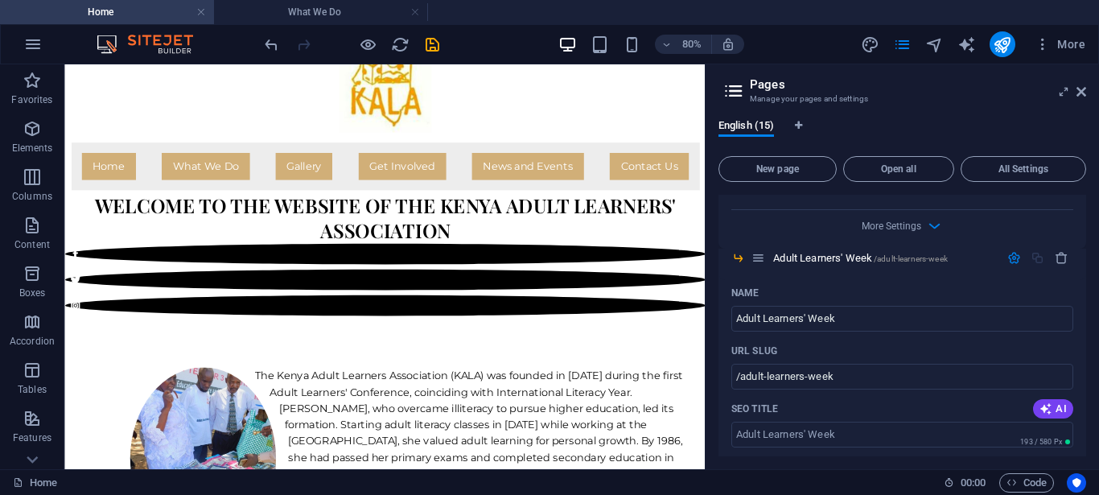
scroll to position [1219, 0]
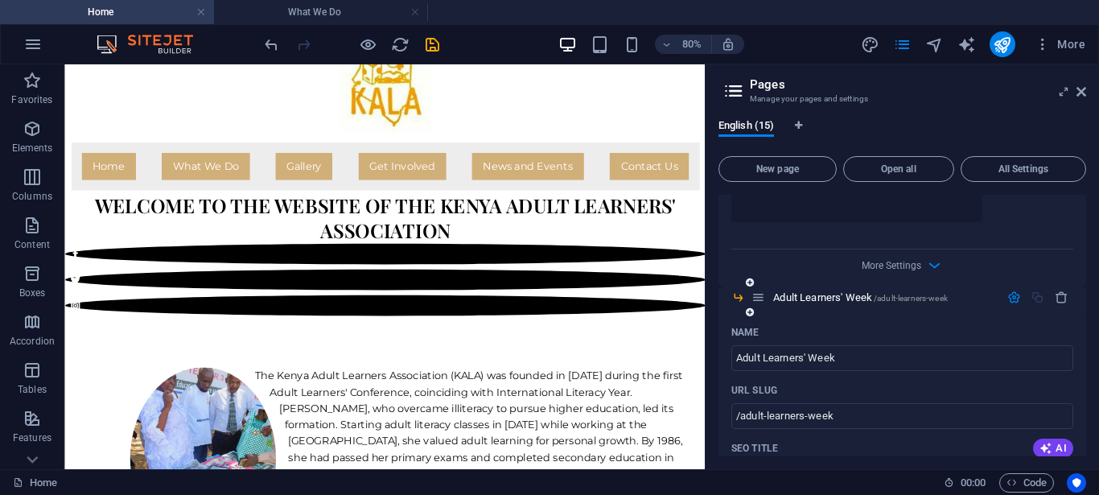
click at [1008, 299] on icon "button" at bounding box center [1015, 298] width 14 height 14
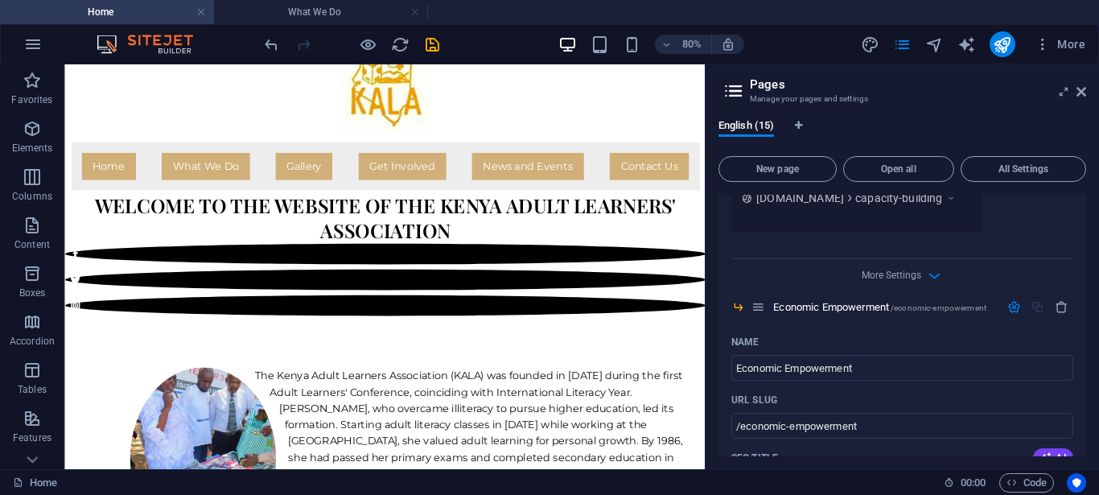
scroll to position [603, 0]
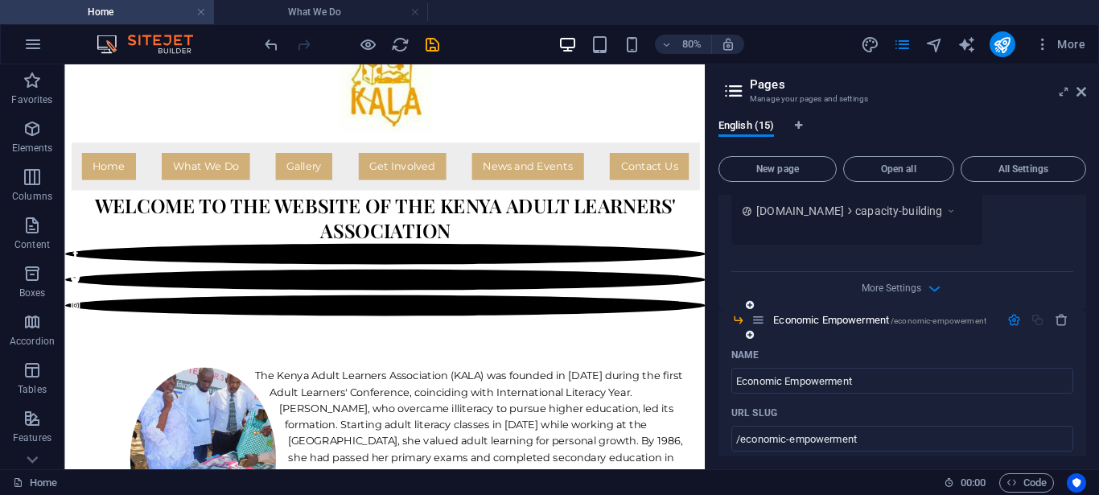
click at [1008, 319] on icon "button" at bounding box center [1015, 320] width 14 height 14
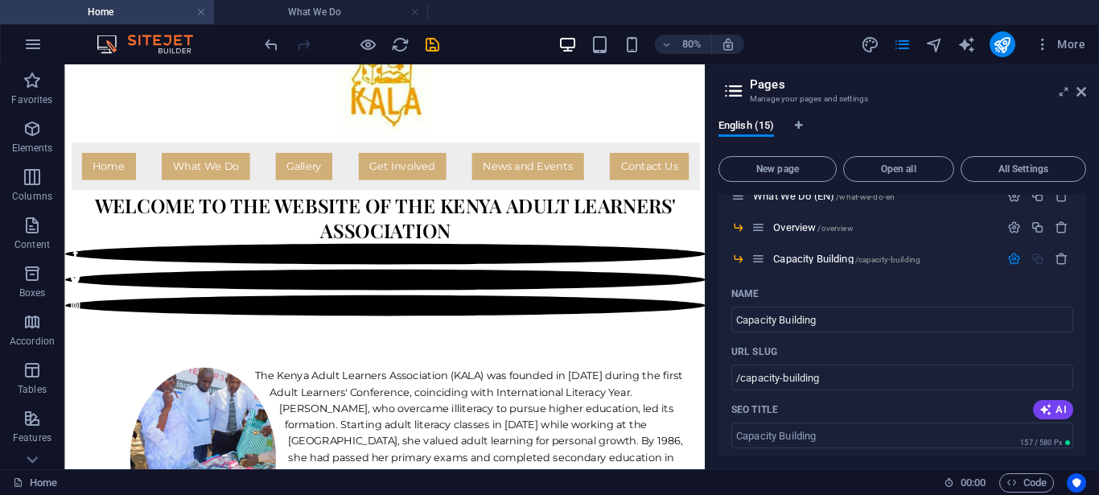
scroll to position [35, 0]
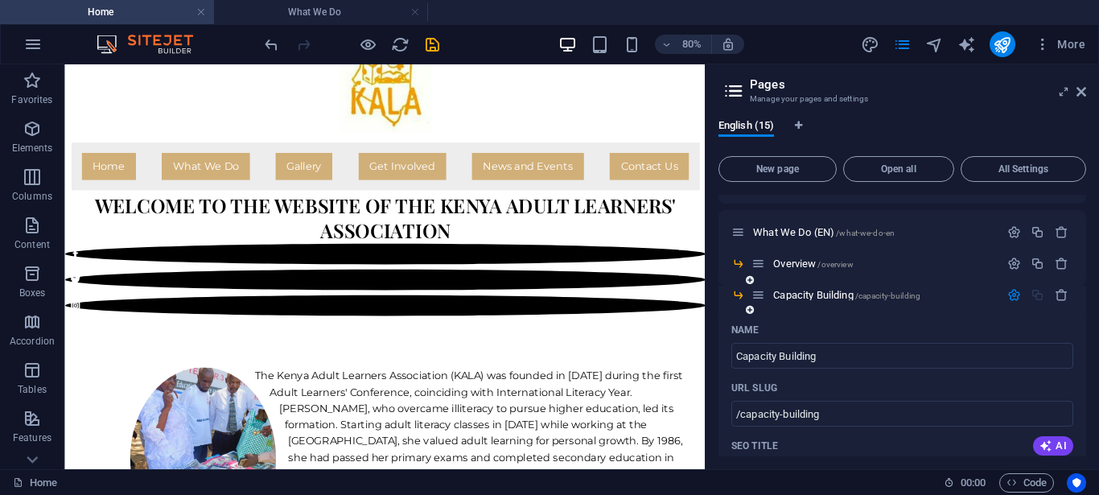
click at [1008, 296] on icon "button" at bounding box center [1015, 295] width 14 height 14
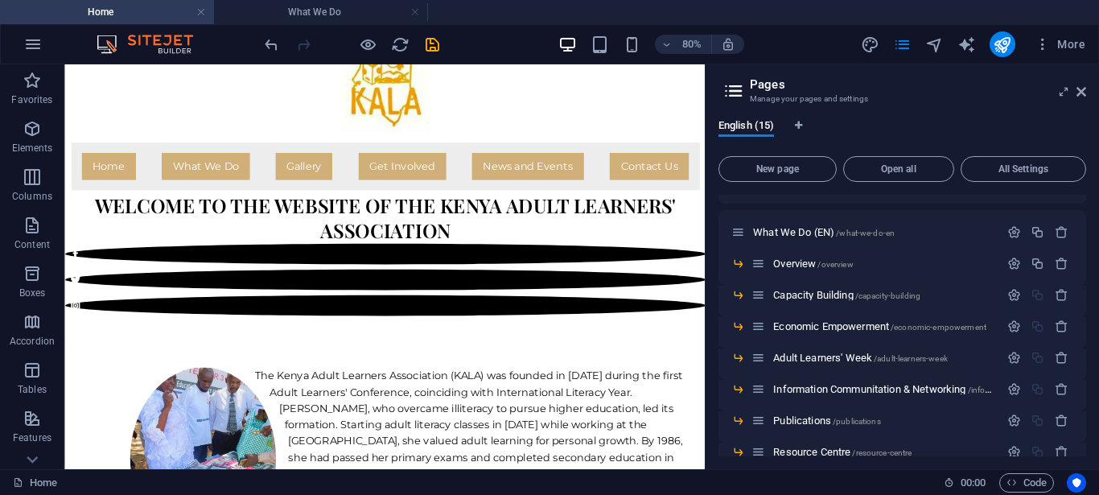
scroll to position [0, 0]
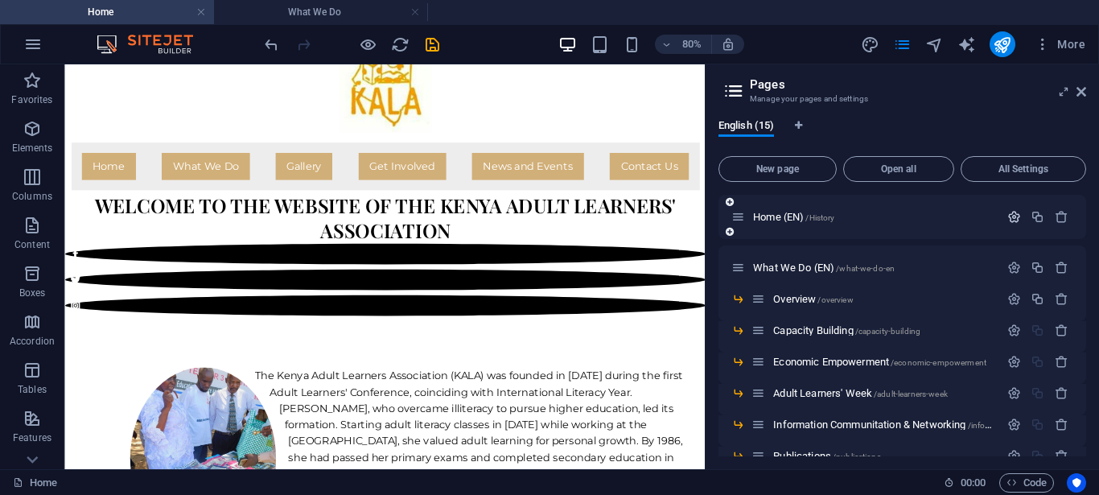
click at [1008, 219] on icon "button" at bounding box center [1015, 217] width 14 height 14
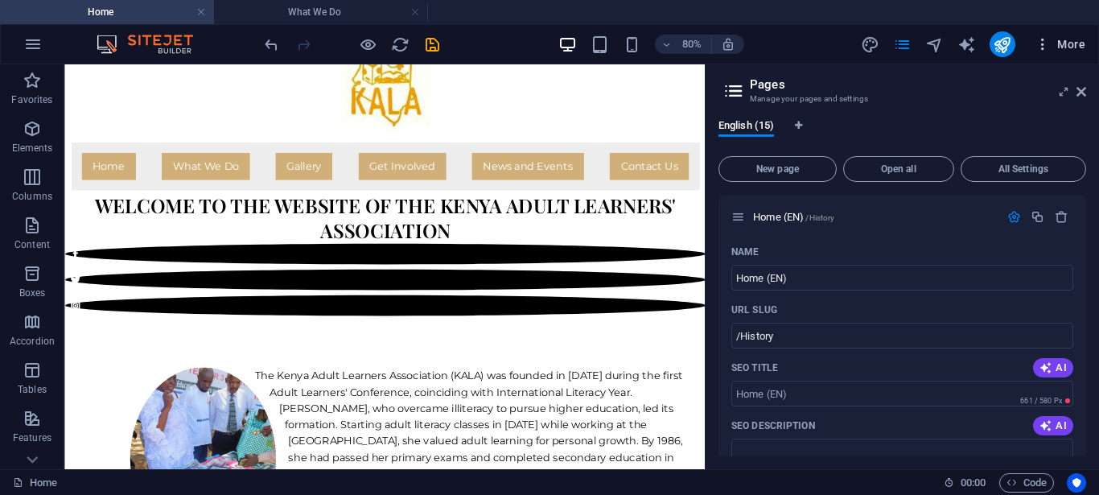
click at [1043, 46] on icon "button" at bounding box center [1043, 44] width 16 height 16
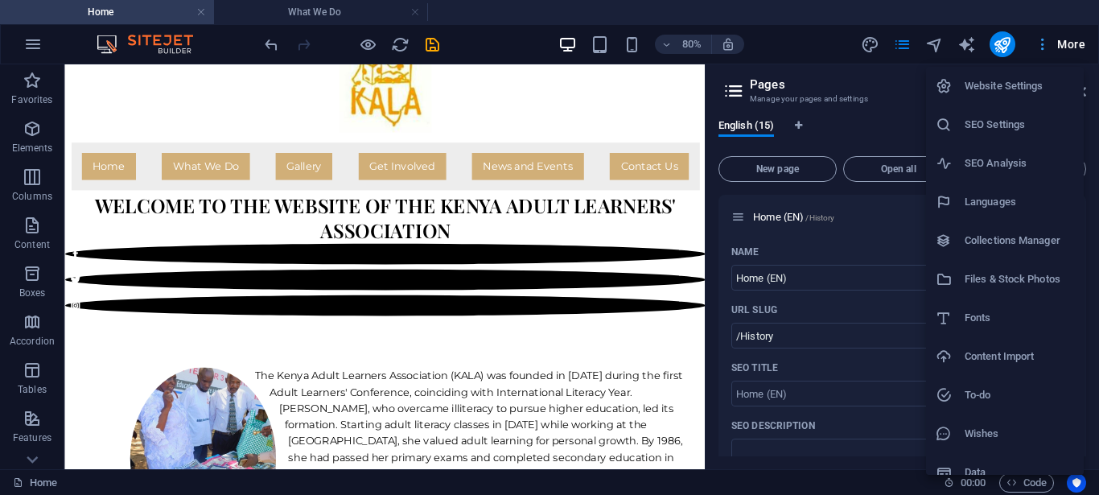
click at [1041, 45] on div at bounding box center [549, 247] width 1099 height 495
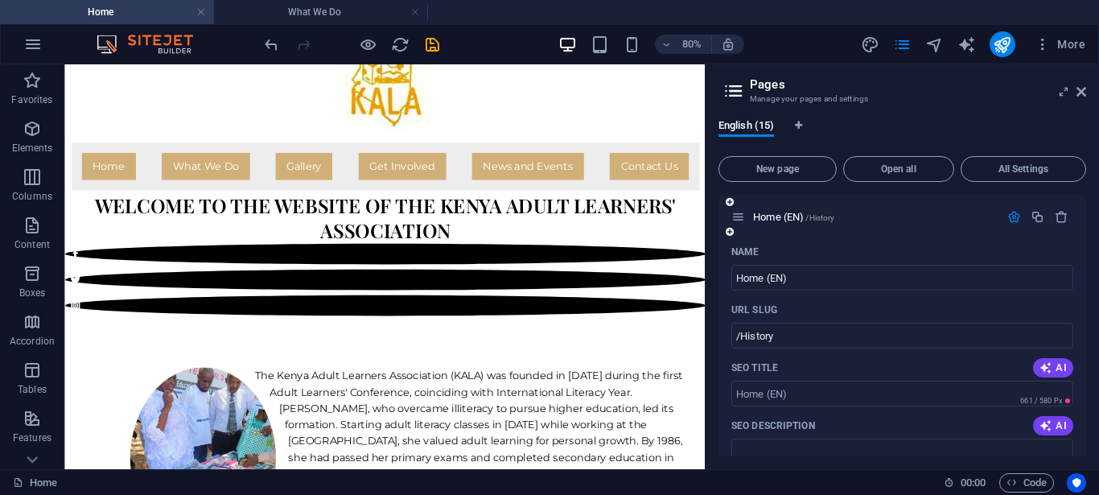
click at [741, 219] on icon at bounding box center [739, 217] width 14 height 14
click at [763, 221] on span "Home (EN) /History" at bounding box center [793, 217] width 81 height 12
click at [769, 221] on span "Home (EN) /History" at bounding box center [793, 217] width 81 height 12
click at [768, 219] on span "Home (EN) /History" at bounding box center [793, 217] width 81 height 12
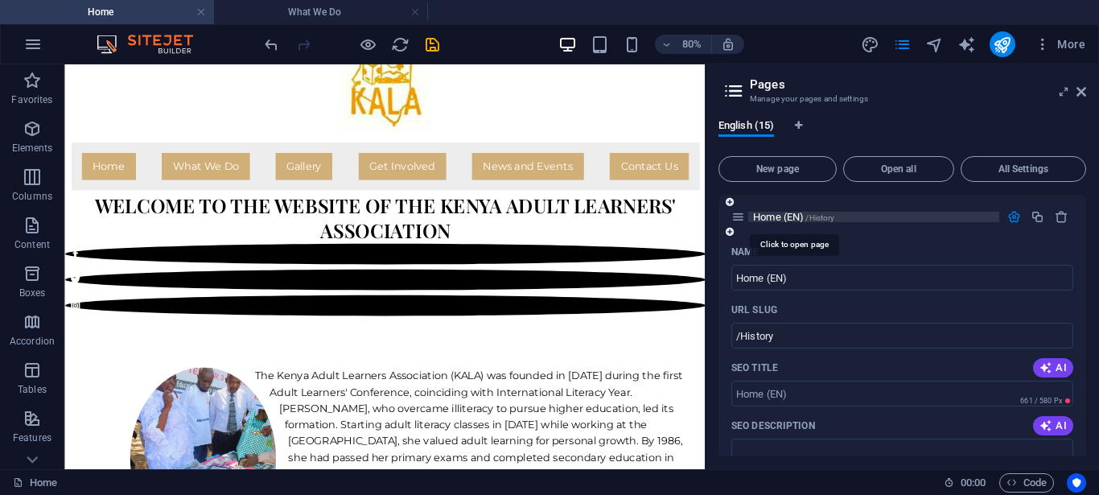
click at [768, 219] on span "Home (EN) /History" at bounding box center [793, 217] width 81 height 12
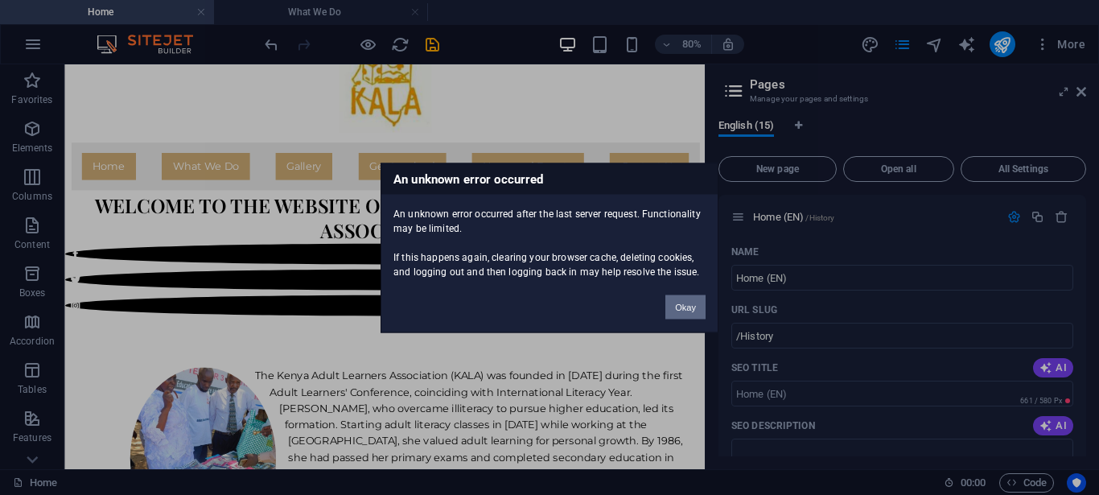
click at [686, 308] on button "Okay" at bounding box center [686, 307] width 40 height 24
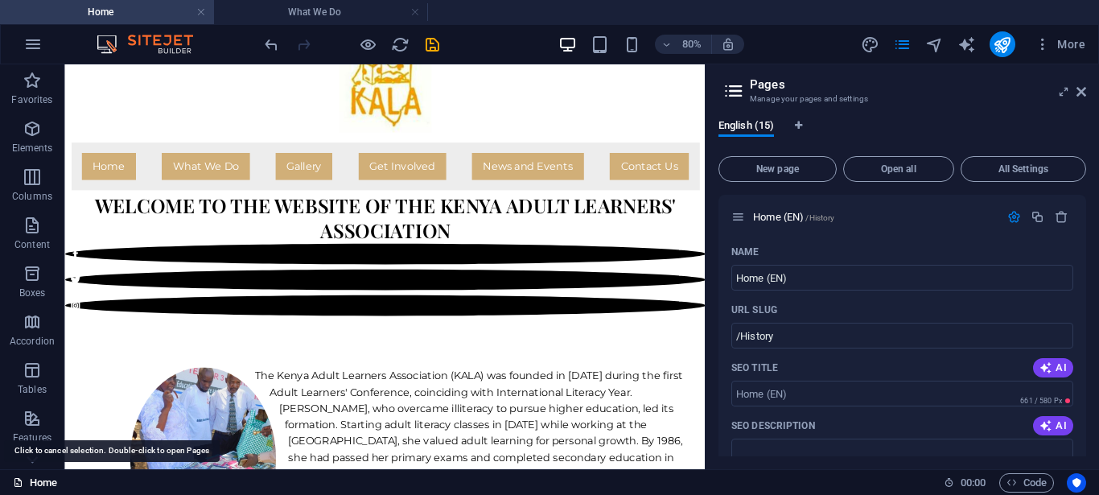
click at [20, 480] on icon at bounding box center [18, 482] width 10 height 10
click at [37, 481] on link "Home" at bounding box center [35, 482] width 44 height 19
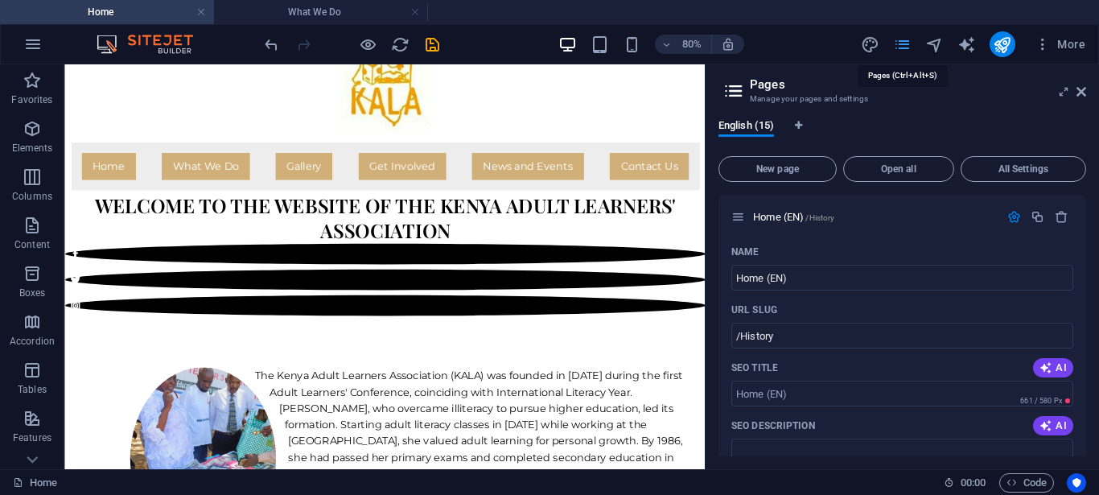
click at [901, 47] on icon "pages" at bounding box center [902, 44] width 19 height 19
click at [668, 44] on icon "button" at bounding box center [667, 44] width 11 height 10
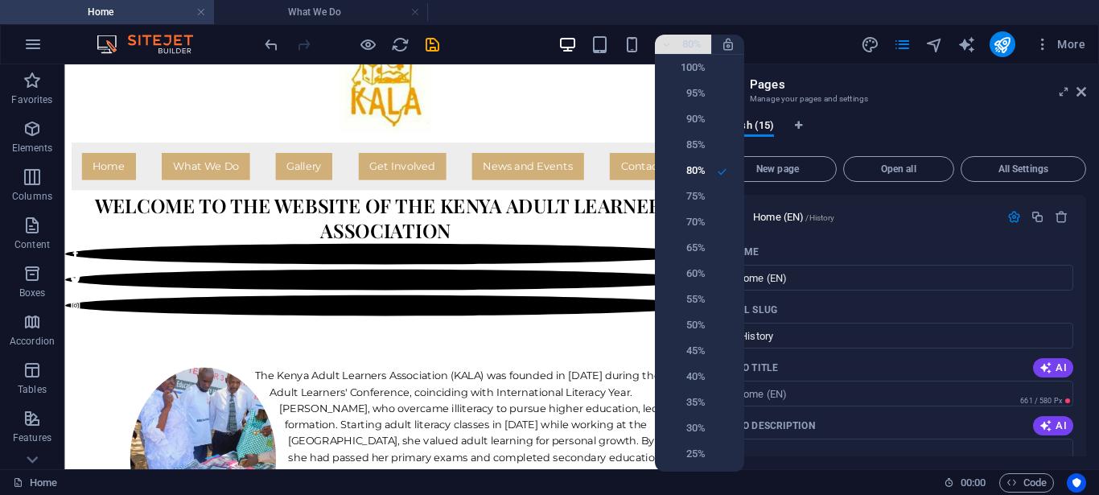
click at [668, 44] on div at bounding box center [549, 247] width 1099 height 495
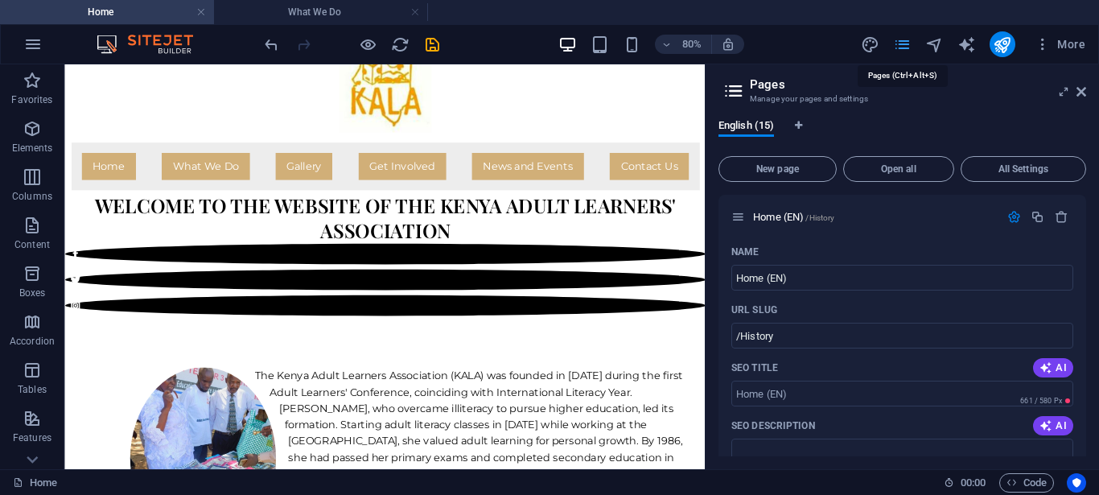
click at [902, 44] on icon "pages" at bounding box center [902, 44] width 19 height 19
click at [1008, 219] on icon "button" at bounding box center [1015, 217] width 14 height 14
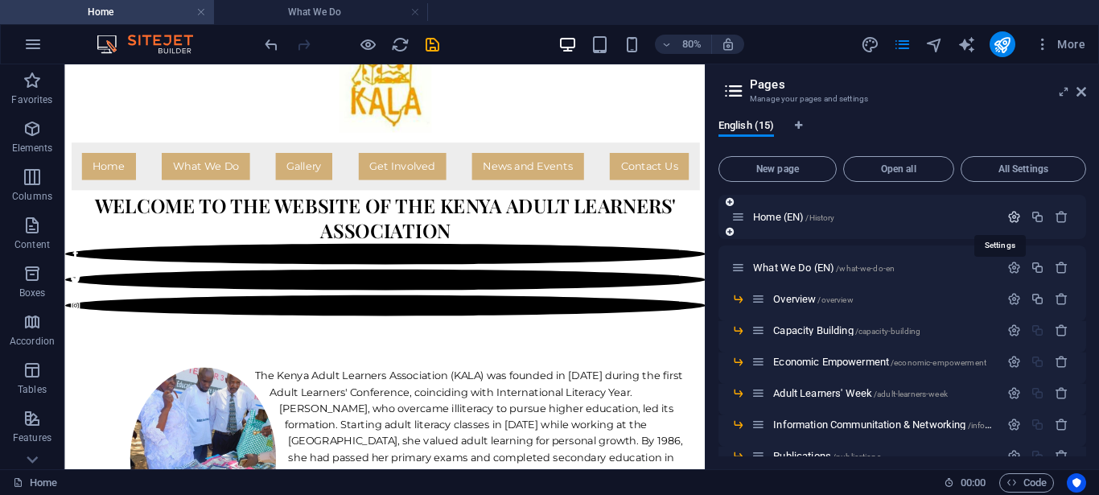
click at [1008, 219] on icon "button" at bounding box center [1015, 217] width 14 height 14
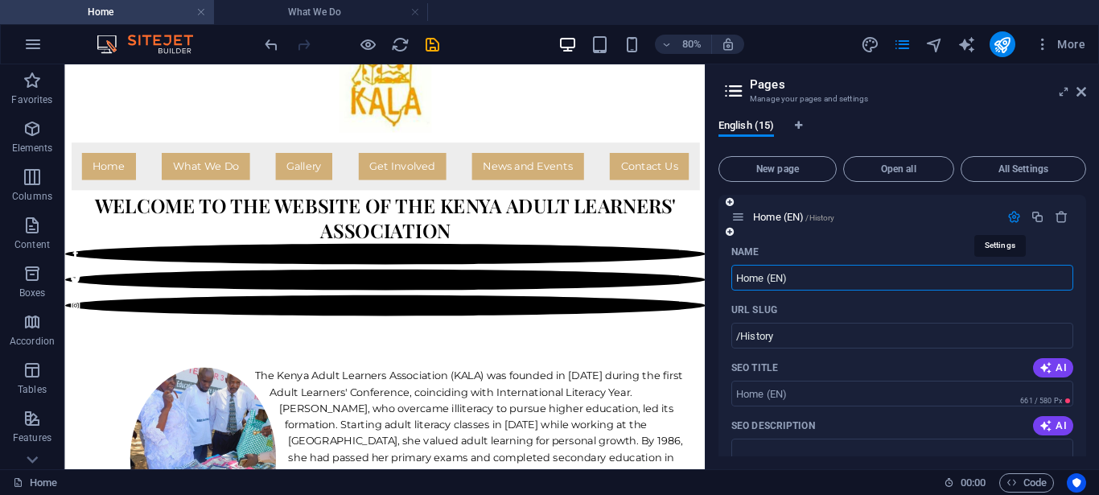
click at [1008, 219] on icon "button" at bounding box center [1015, 217] width 14 height 14
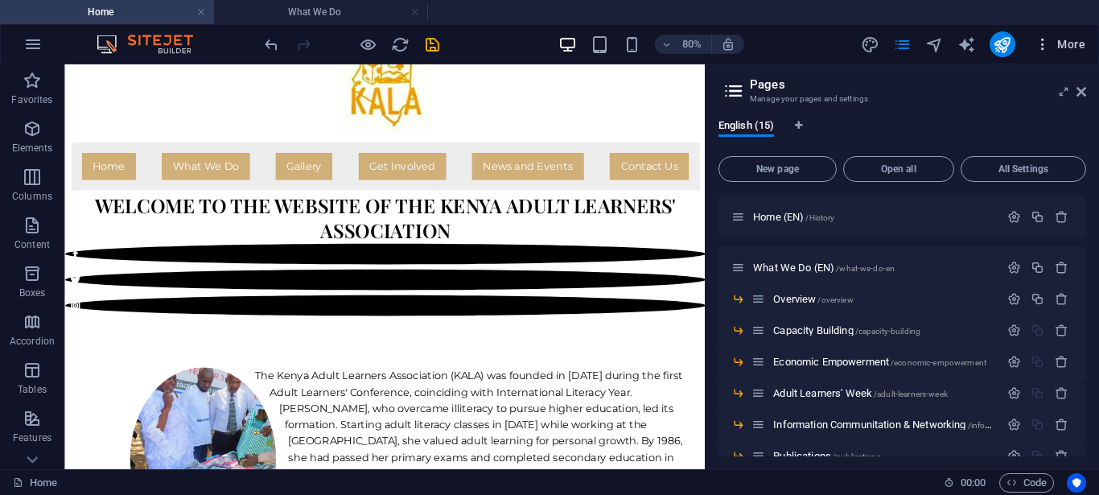
click at [1041, 45] on icon "button" at bounding box center [1043, 44] width 16 height 16
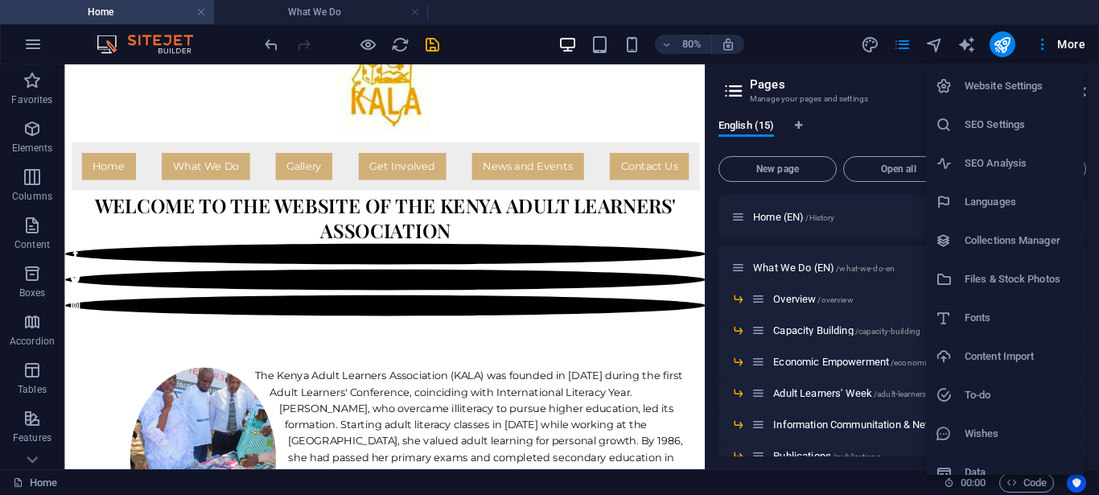
click at [999, 200] on h6 "Languages" at bounding box center [1019, 201] width 109 height 19
select select "41"
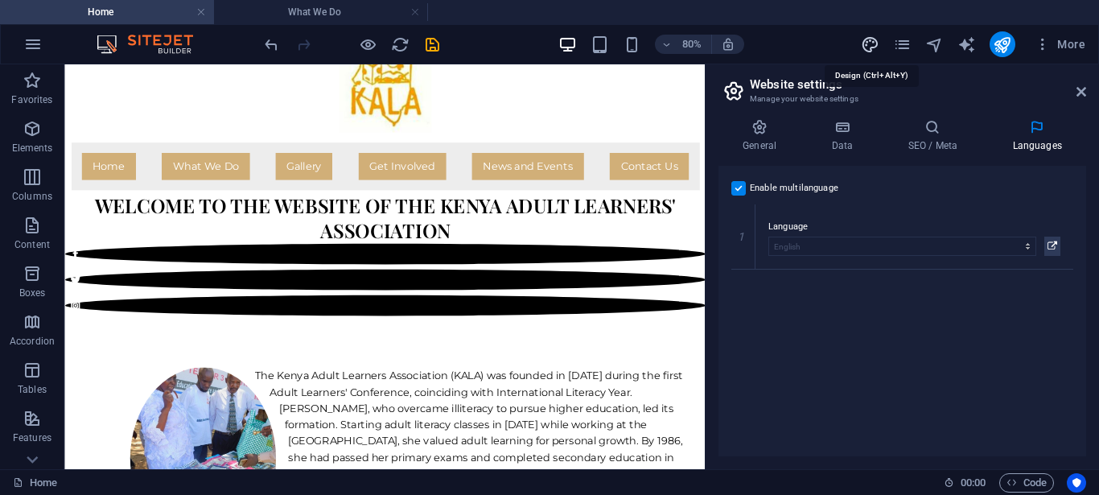
click at [869, 45] on icon "design" at bounding box center [870, 44] width 19 height 19
click at [1045, 43] on icon "button" at bounding box center [1043, 44] width 16 height 16
select select "px"
select select "400"
select select "px"
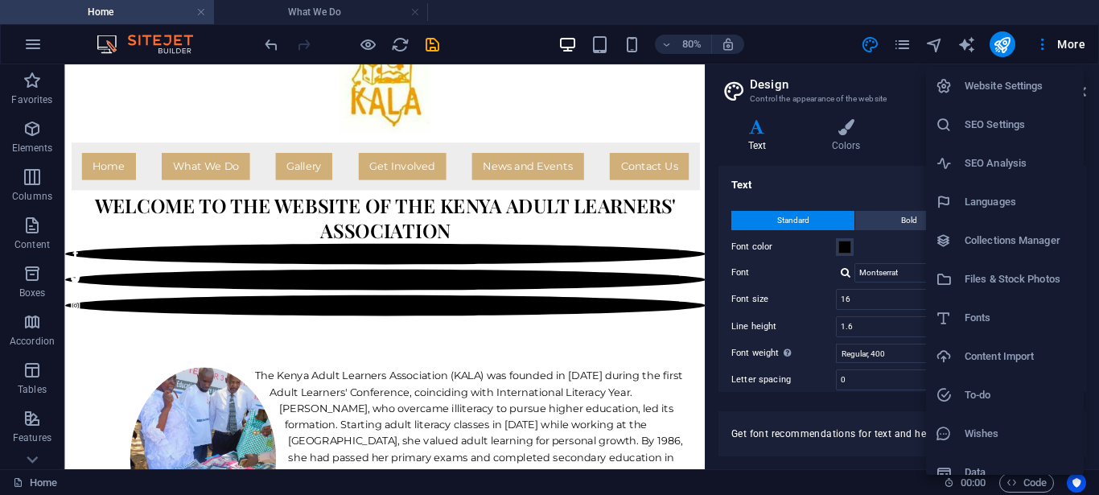
click at [996, 80] on h6 "Website Settings" at bounding box center [1019, 85] width 109 height 19
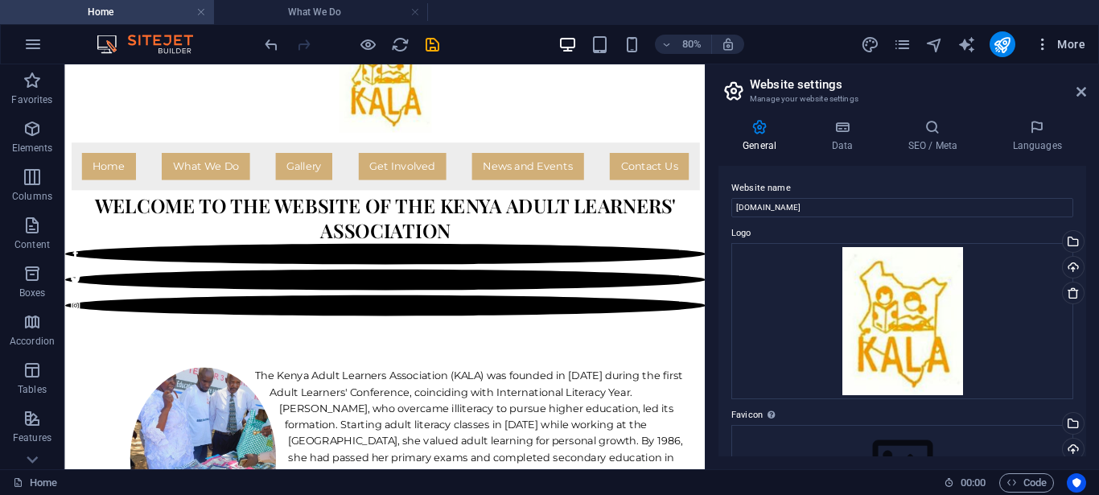
click at [1042, 46] on icon "button" at bounding box center [1043, 44] width 16 height 16
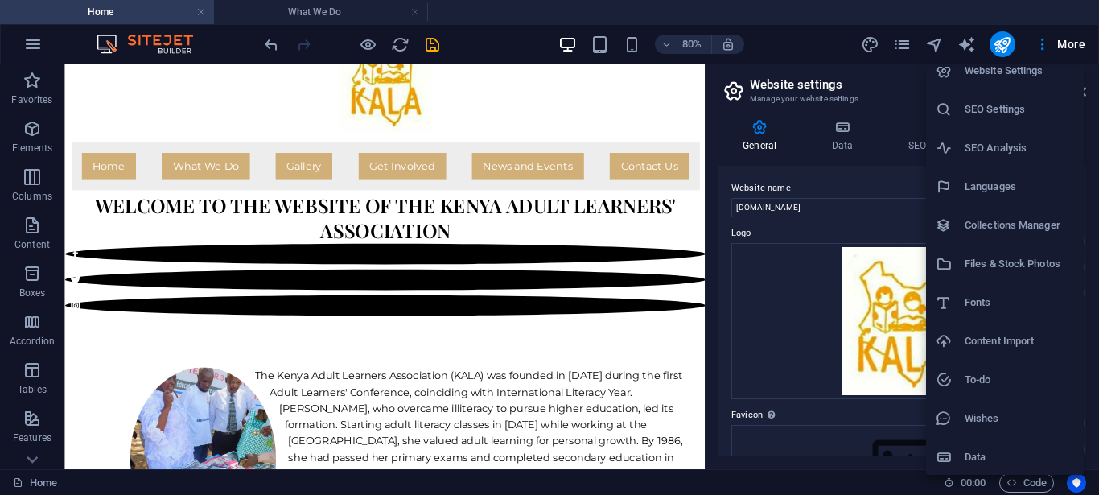
scroll to position [17, 0]
click at [967, 457] on h6 "Data" at bounding box center [1019, 455] width 109 height 19
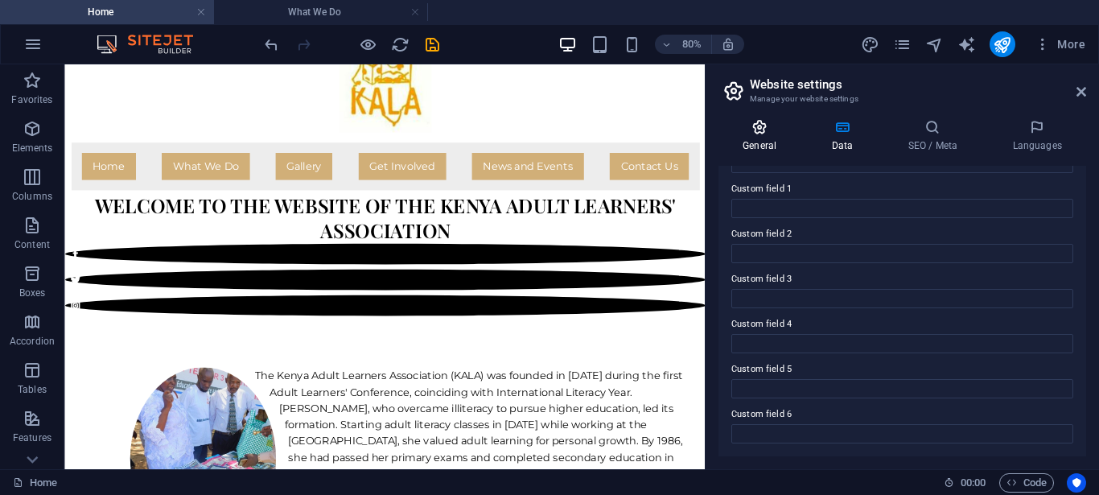
click at [762, 135] on h4 "General" at bounding box center [763, 136] width 89 height 34
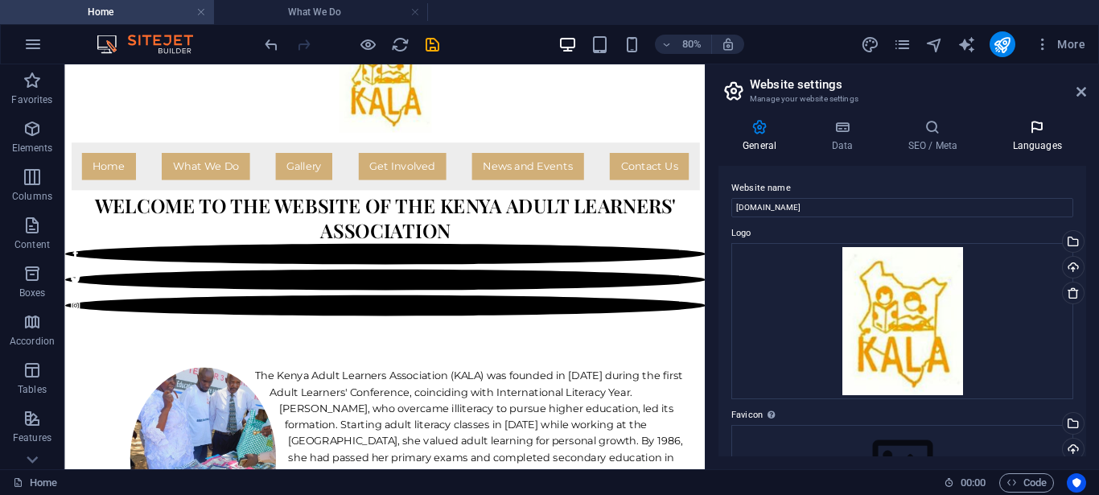
click at [1024, 134] on icon at bounding box center [1037, 127] width 98 height 16
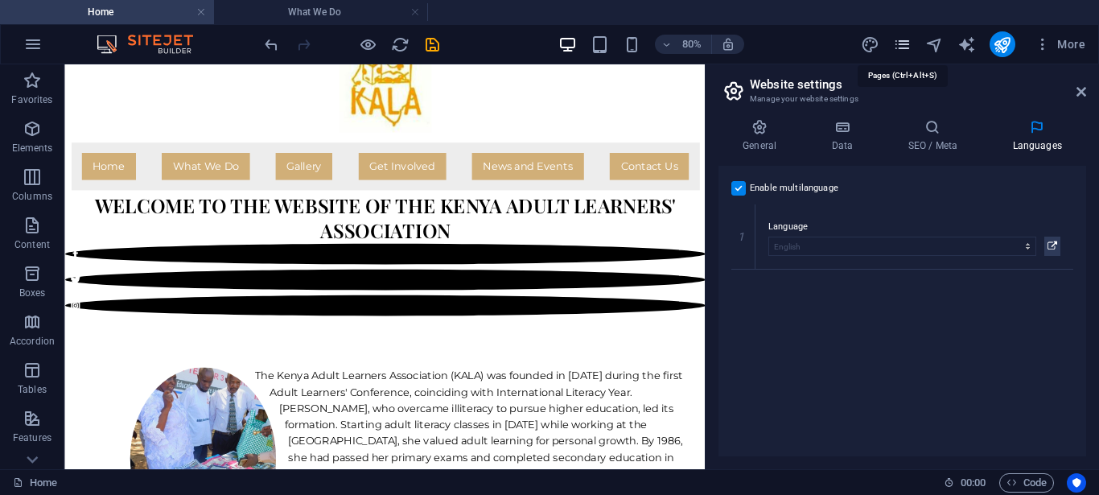
click at [905, 46] on icon "pages" at bounding box center [902, 44] width 19 height 19
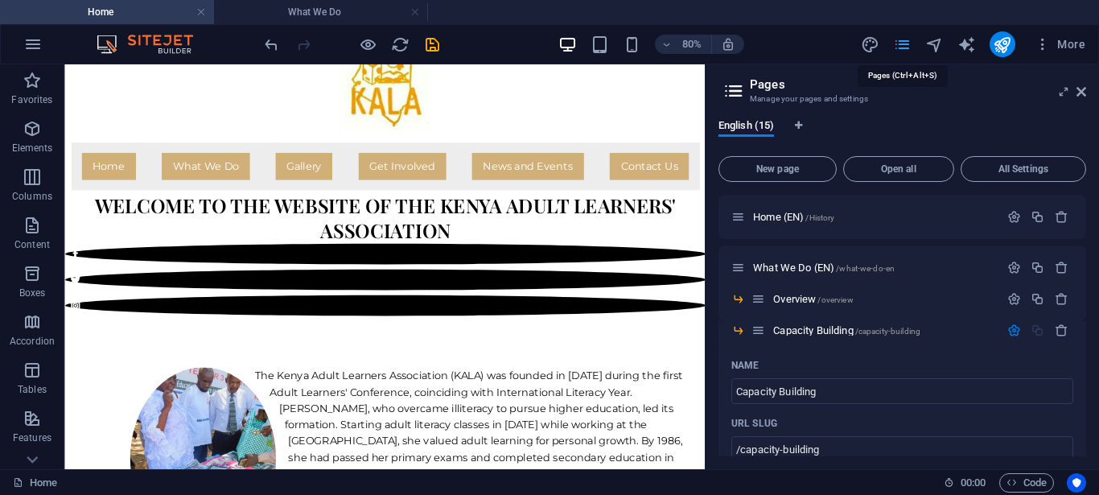
scroll to position [3029, 0]
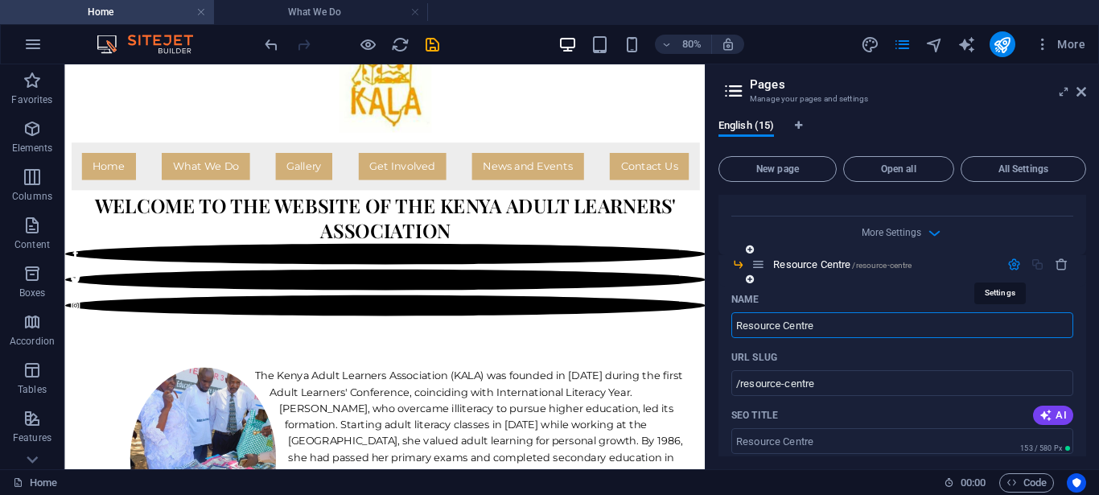
click at [1008, 263] on icon "button" at bounding box center [1015, 265] width 14 height 14
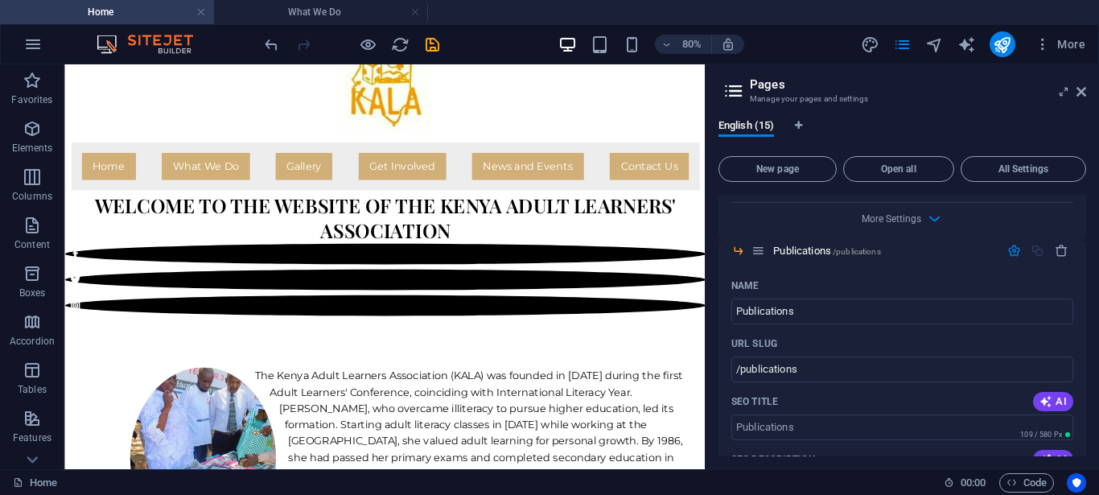
scroll to position [2426, 0]
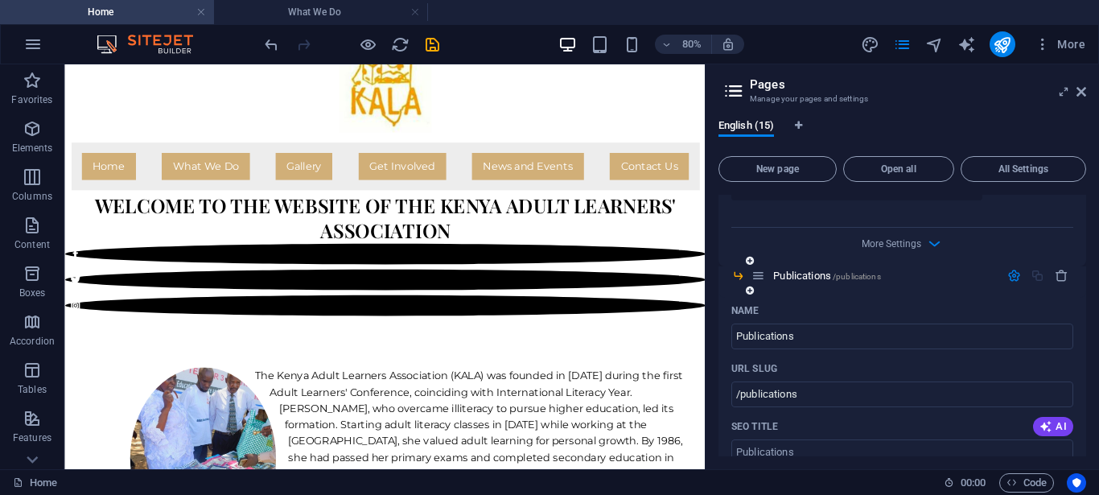
click at [1008, 278] on icon "button" at bounding box center [1015, 276] width 14 height 14
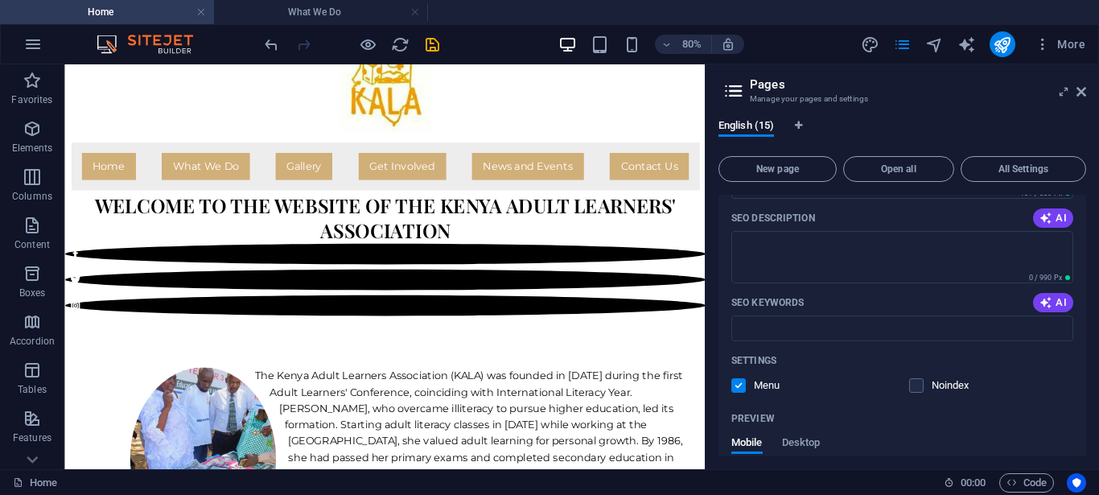
scroll to position [0, 0]
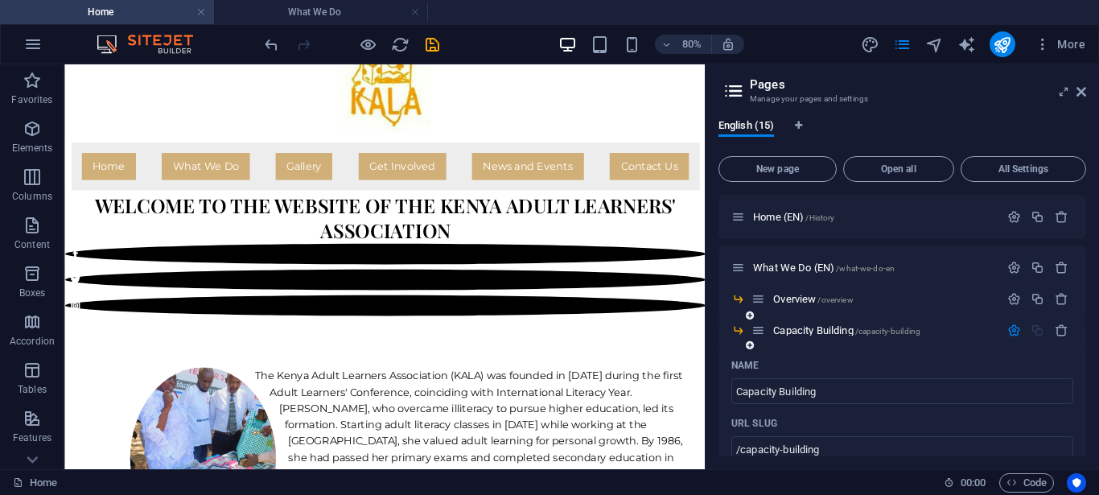
click at [1008, 333] on icon "button" at bounding box center [1015, 331] width 14 height 14
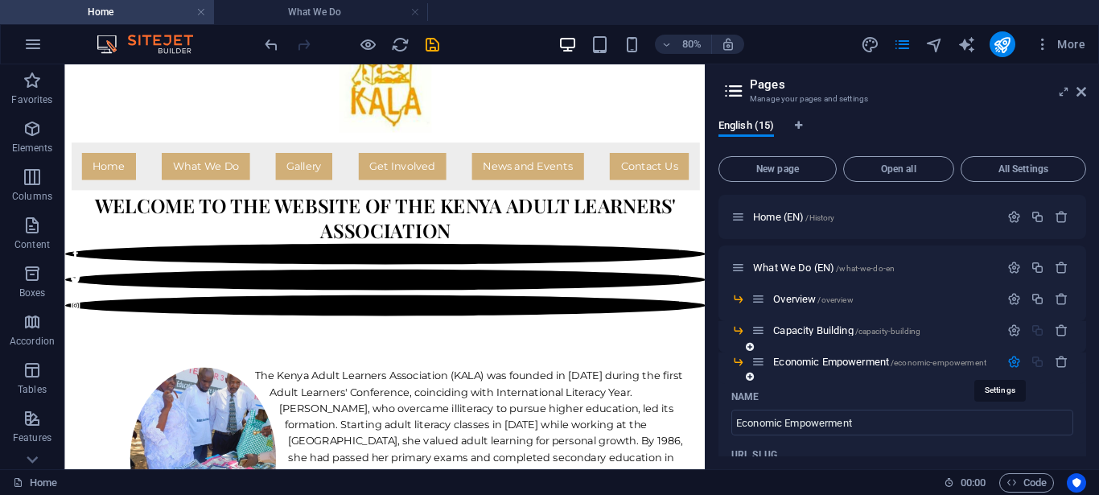
click at [1008, 361] on icon "button" at bounding box center [1015, 362] width 14 height 14
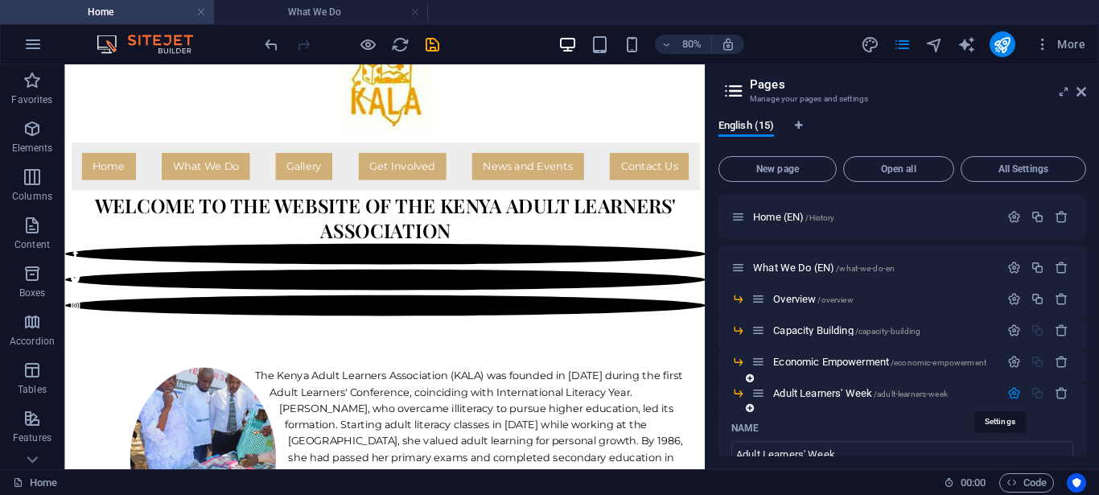
click at [1008, 393] on icon "button" at bounding box center [1015, 393] width 14 height 14
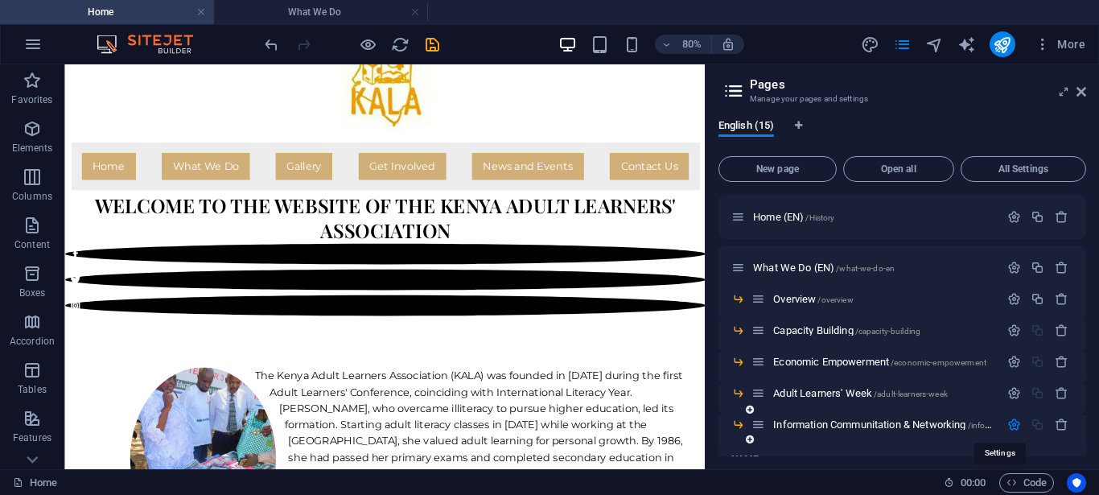
click at [1008, 427] on icon "button" at bounding box center [1015, 425] width 14 height 14
click at [876, 220] on p "Home (EN) /History" at bounding box center [873, 217] width 241 height 10
click at [800, 124] on icon "Language Tabs" at bounding box center [798, 126] width 7 height 10
select select "41"
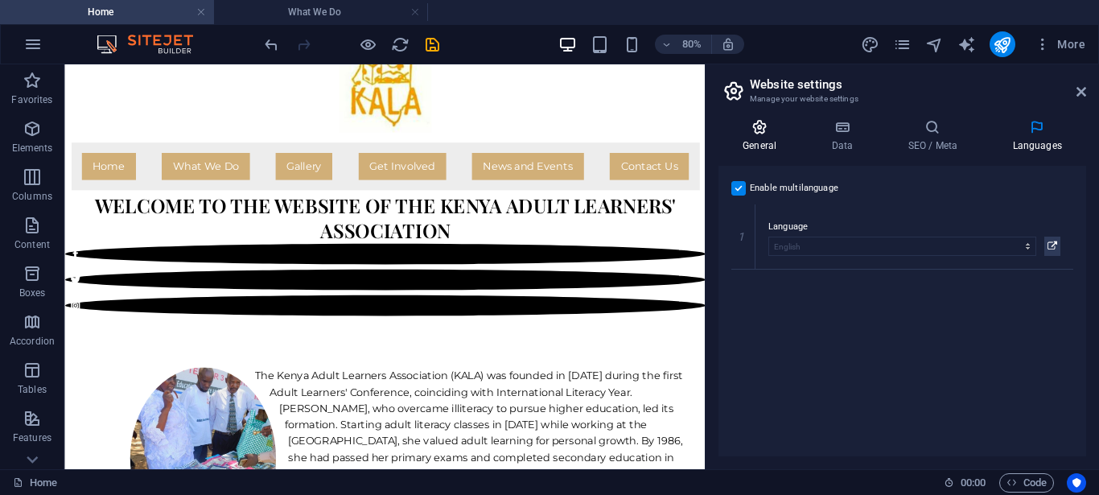
click at [765, 133] on icon at bounding box center [760, 127] width 82 height 16
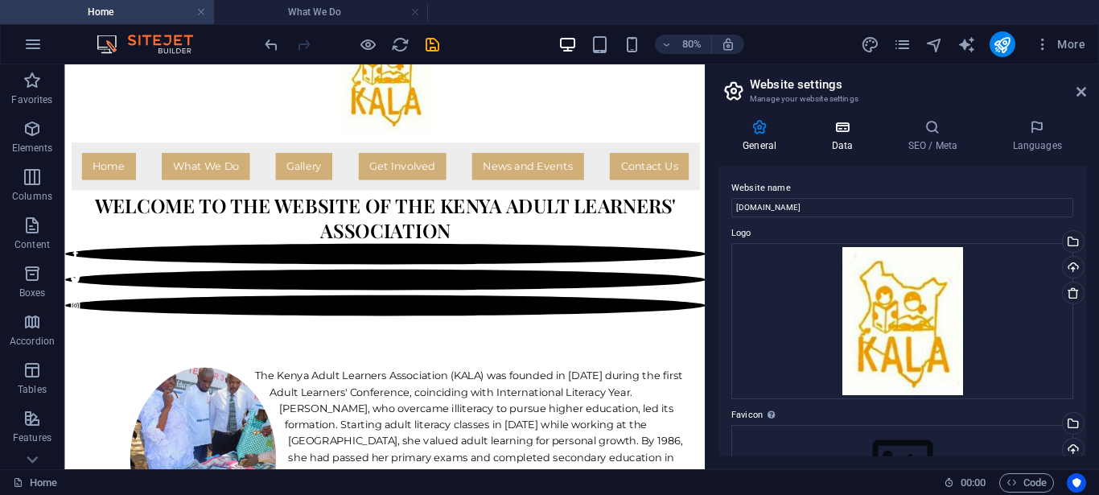
click at [834, 132] on icon at bounding box center [842, 127] width 70 height 16
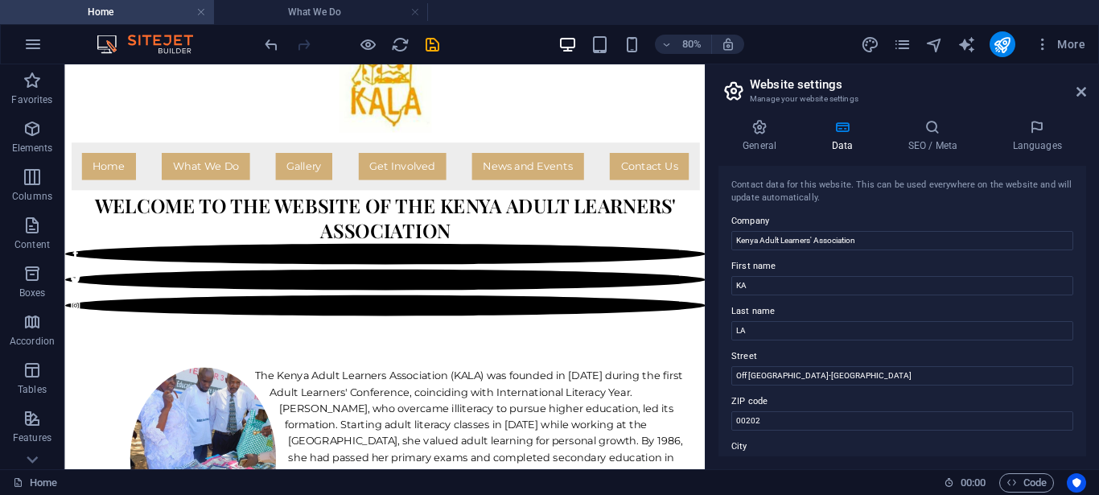
scroll to position [483, 0]
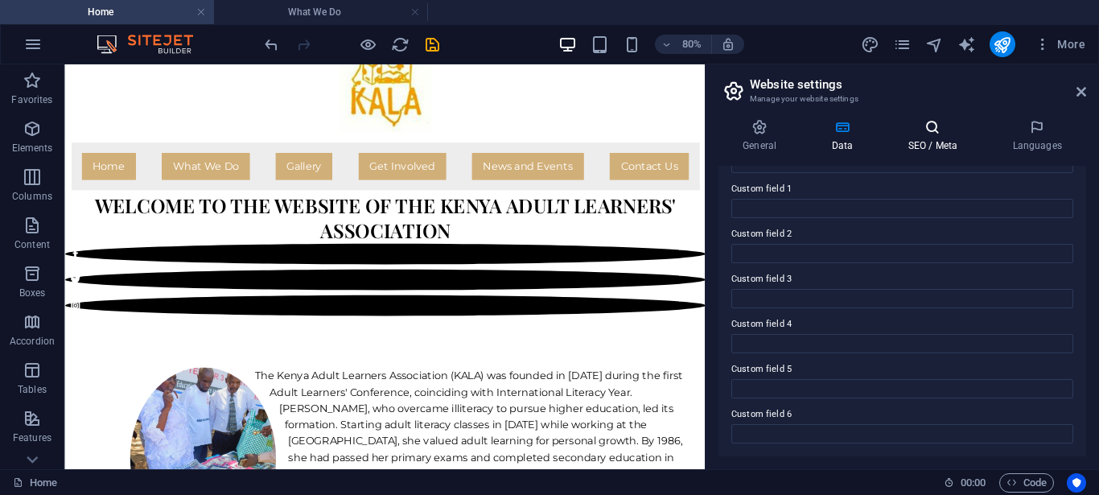
click at [926, 138] on h4 "SEO / Meta" at bounding box center [936, 136] width 105 height 34
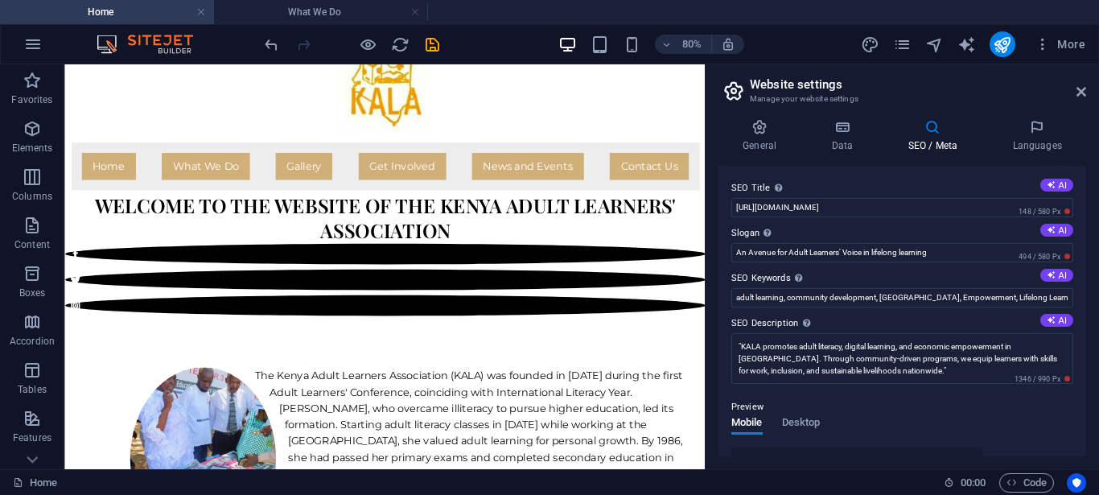
scroll to position [411, 0]
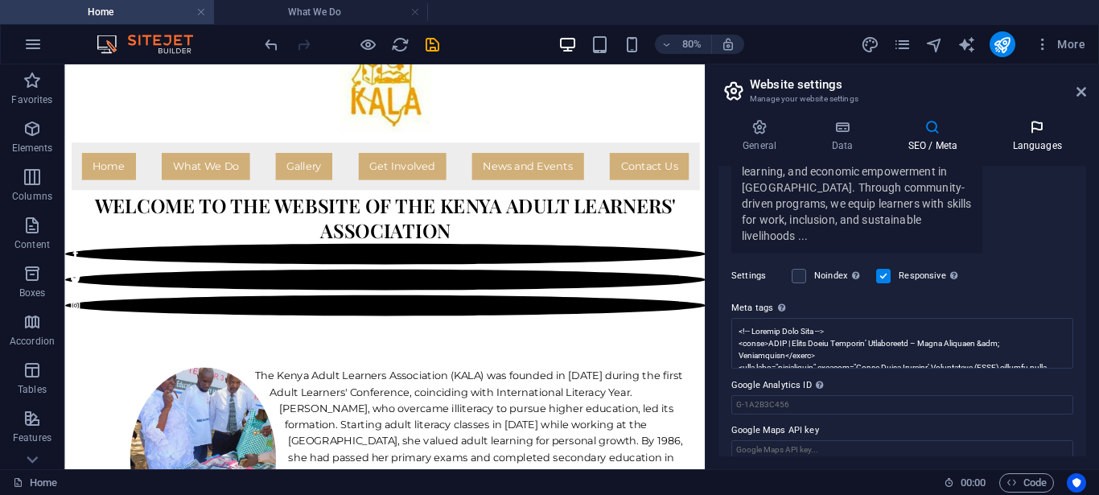
click at [1038, 138] on h4 "Languages" at bounding box center [1037, 136] width 98 height 34
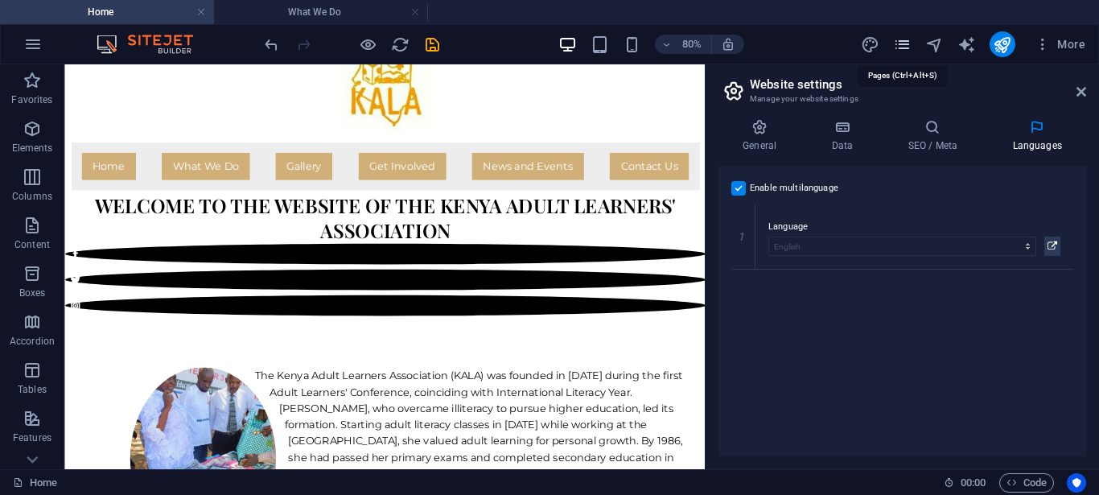
click at [897, 44] on icon "pages" at bounding box center [902, 44] width 19 height 19
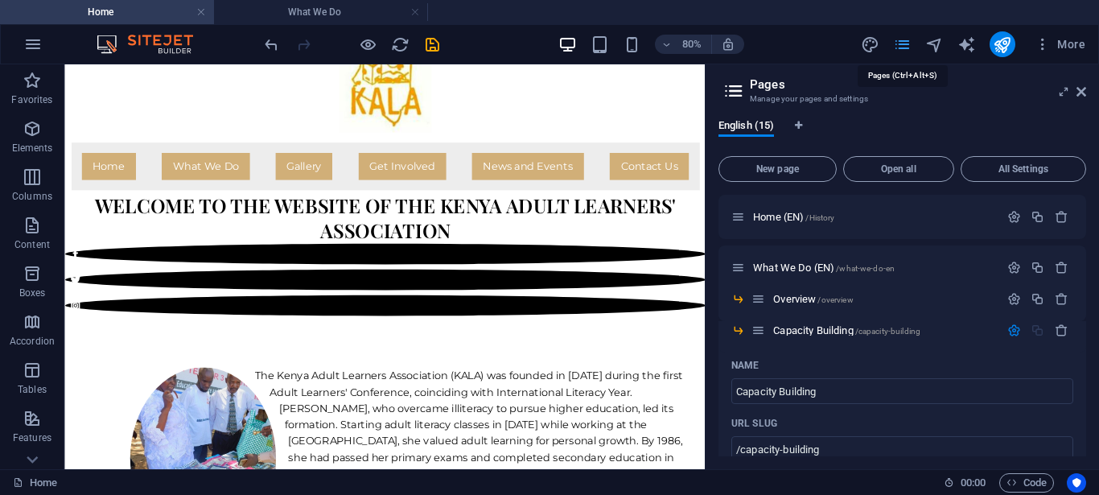
scroll to position [3029, 0]
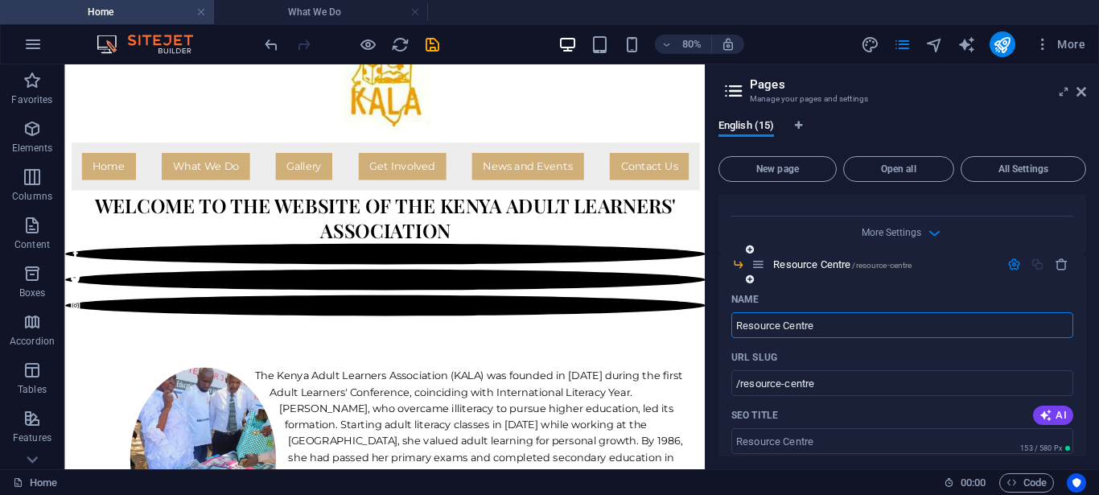
click at [1008, 269] on icon "button" at bounding box center [1015, 265] width 14 height 14
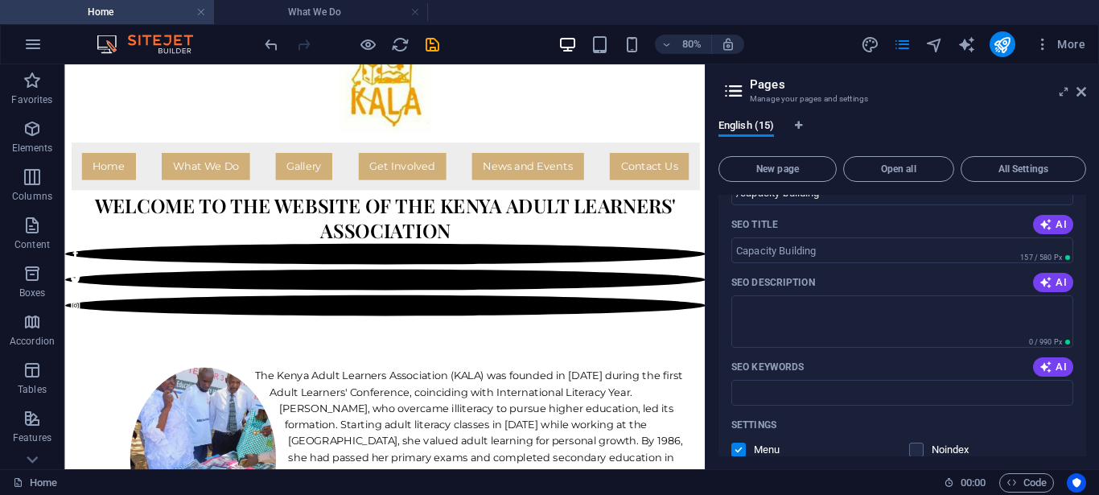
scroll to position [0, 0]
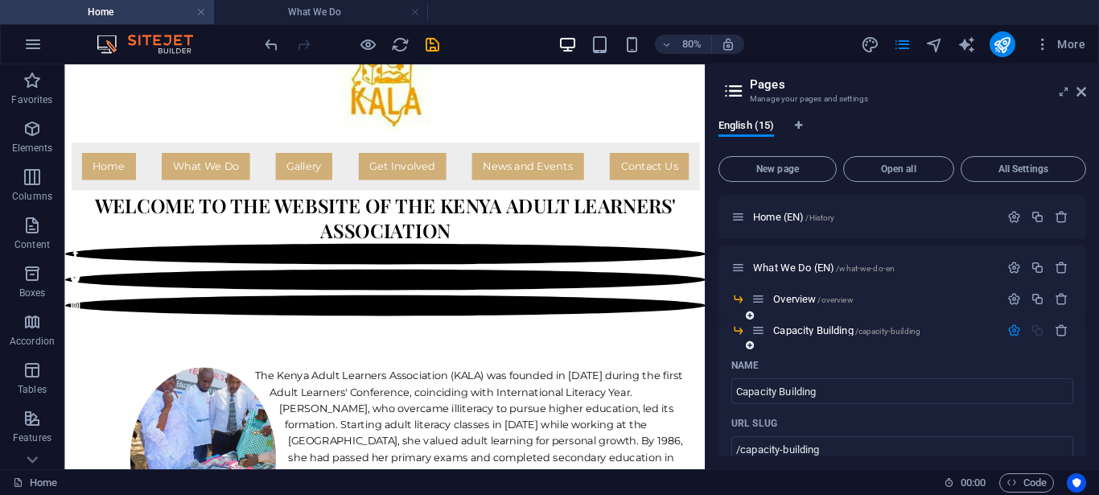
click at [1008, 331] on icon "button" at bounding box center [1015, 331] width 14 height 14
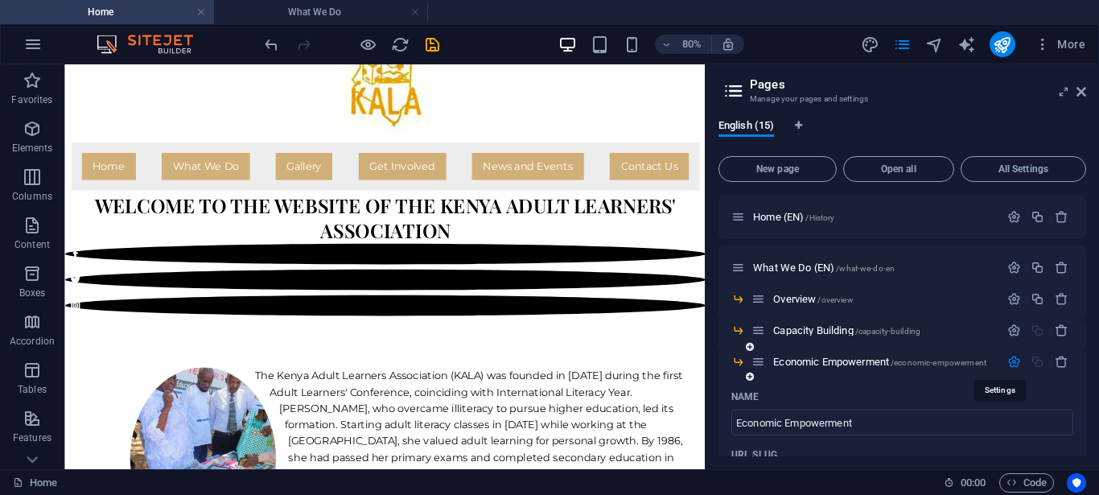
click at [1008, 361] on icon "button" at bounding box center [1015, 362] width 14 height 14
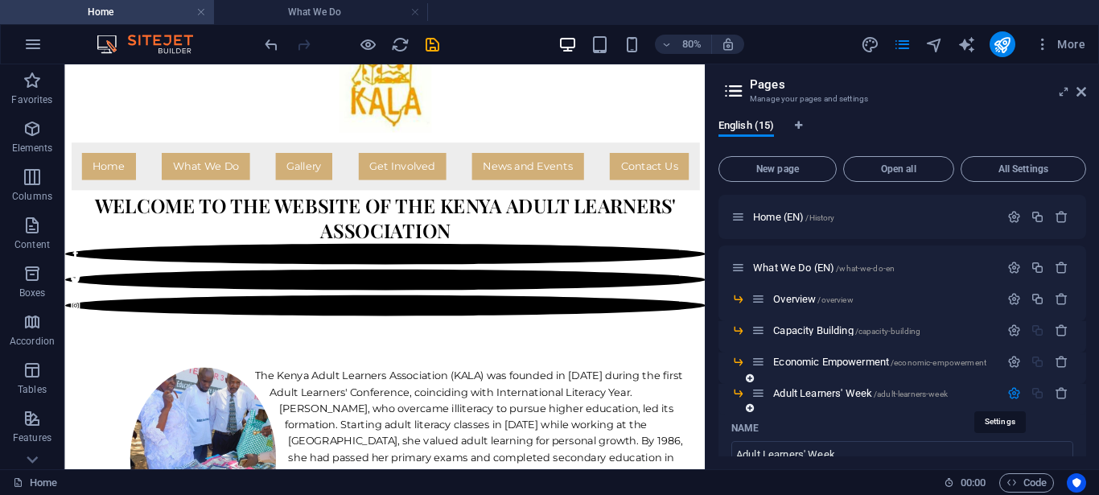
click at [1008, 393] on icon "button" at bounding box center [1015, 393] width 14 height 14
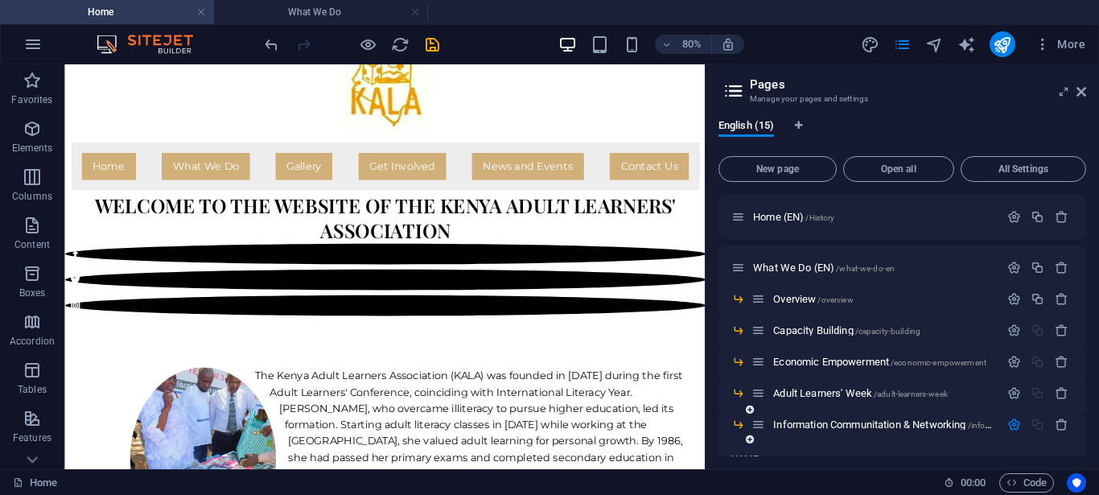
click at [1008, 427] on icon "button" at bounding box center [1015, 425] width 14 height 14
click at [1003, 448] on div at bounding box center [1038, 456] width 71 height 18
click at [1008, 451] on icon "button" at bounding box center [1015, 456] width 14 height 14
click at [1008, 216] on icon "button" at bounding box center [1015, 217] width 14 height 14
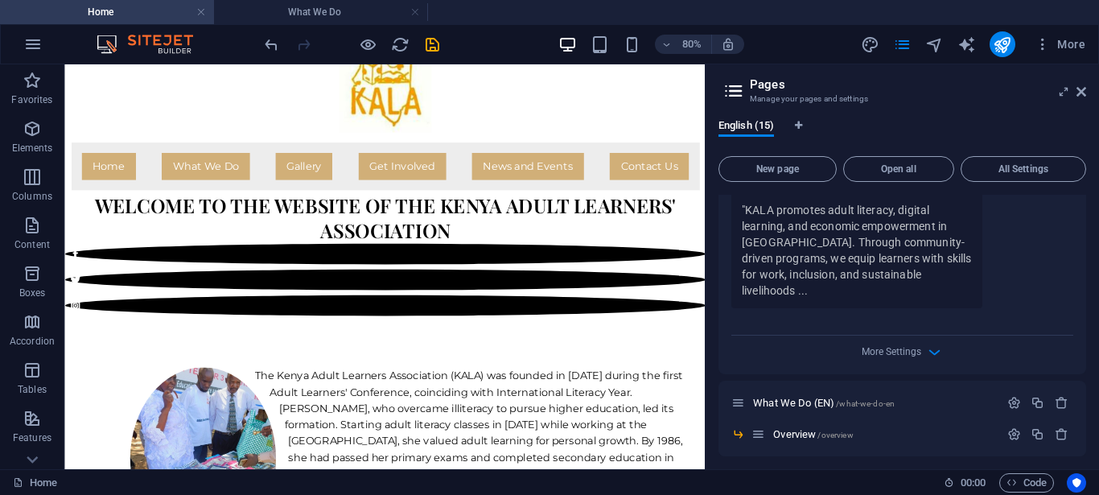
scroll to position [581, 0]
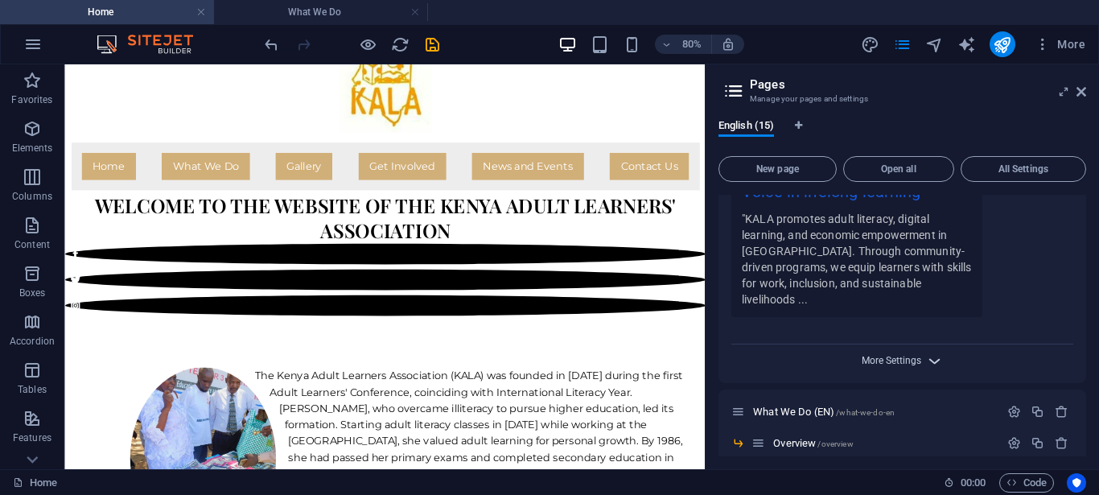
click at [884, 355] on span "More Settings" at bounding box center [892, 360] width 60 height 11
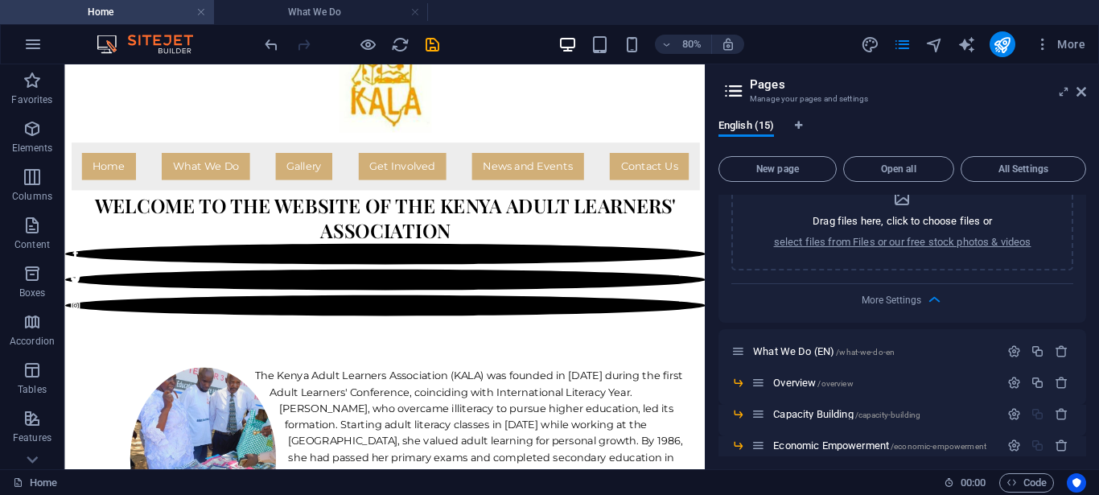
scroll to position [884, 0]
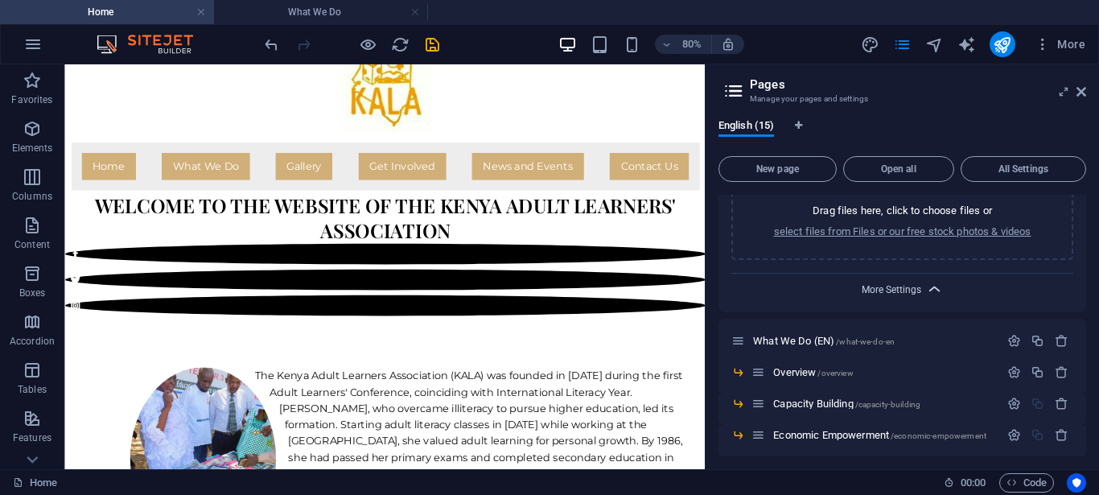
click at [909, 284] on span "More Settings" at bounding box center [892, 289] width 60 height 11
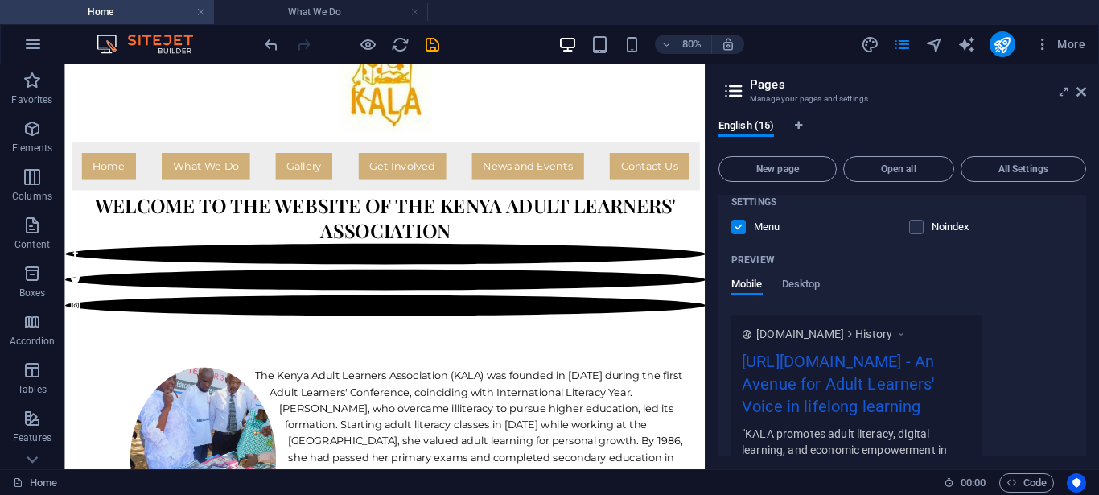
scroll to position [0, 0]
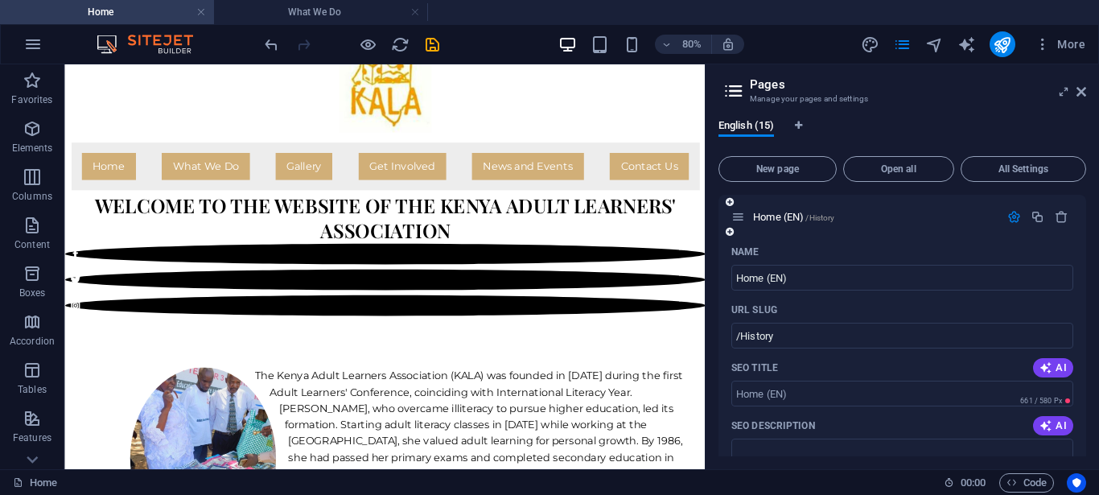
click at [1008, 219] on icon "button" at bounding box center [1015, 217] width 14 height 14
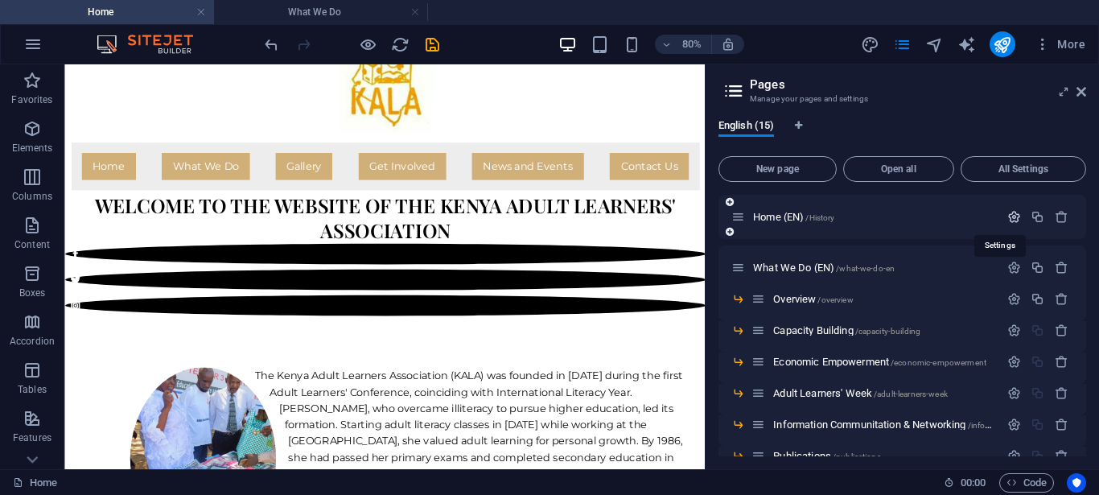
click at [1008, 217] on icon "button" at bounding box center [1015, 217] width 14 height 14
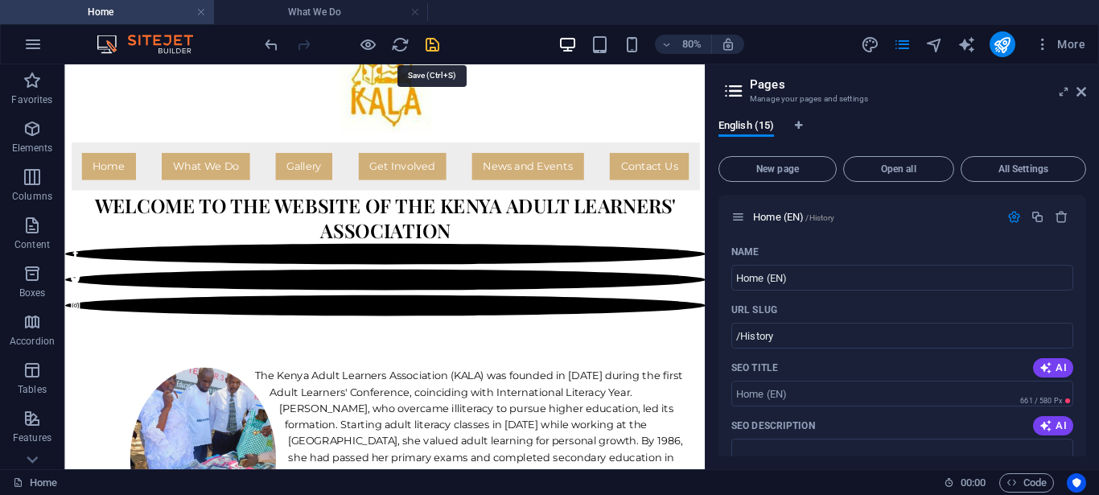
click at [435, 41] on icon "save" at bounding box center [432, 44] width 19 height 19
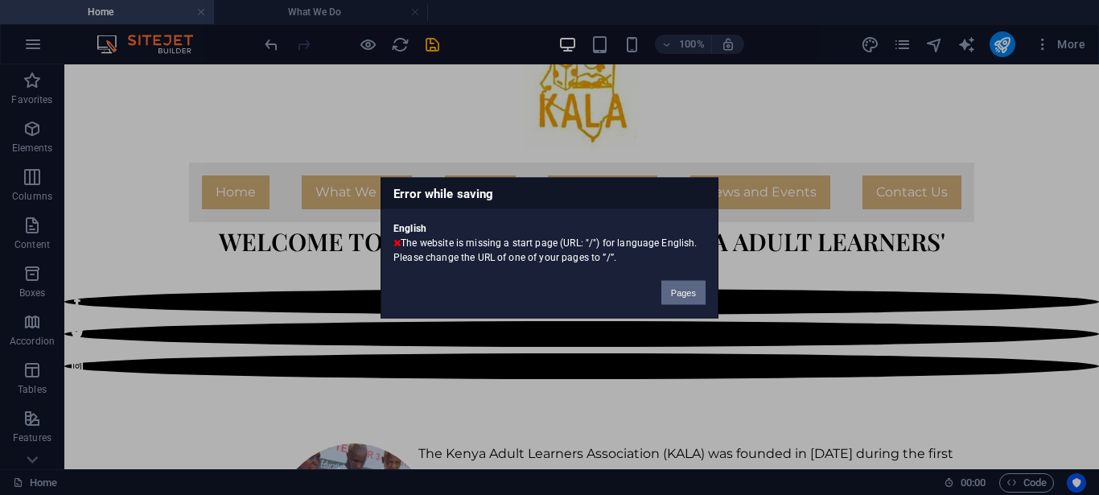
click at [690, 288] on button "Pages" at bounding box center [684, 292] width 44 height 24
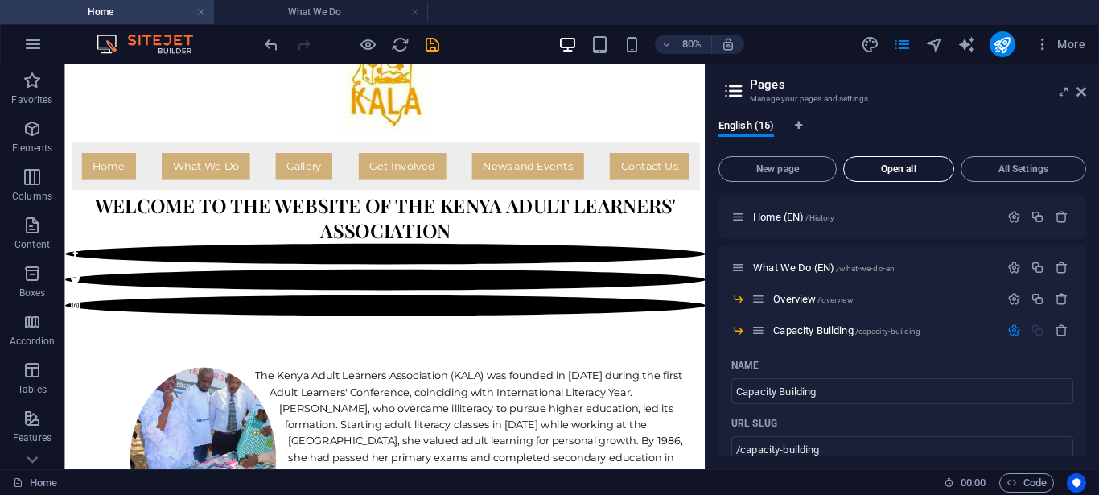
scroll to position [3029, 0]
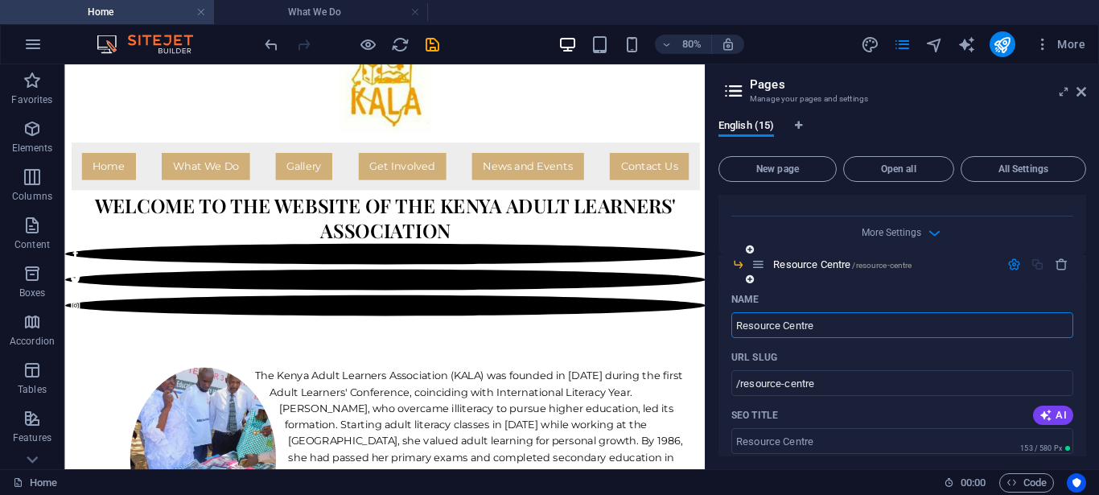
click at [1008, 263] on icon "button" at bounding box center [1015, 265] width 14 height 14
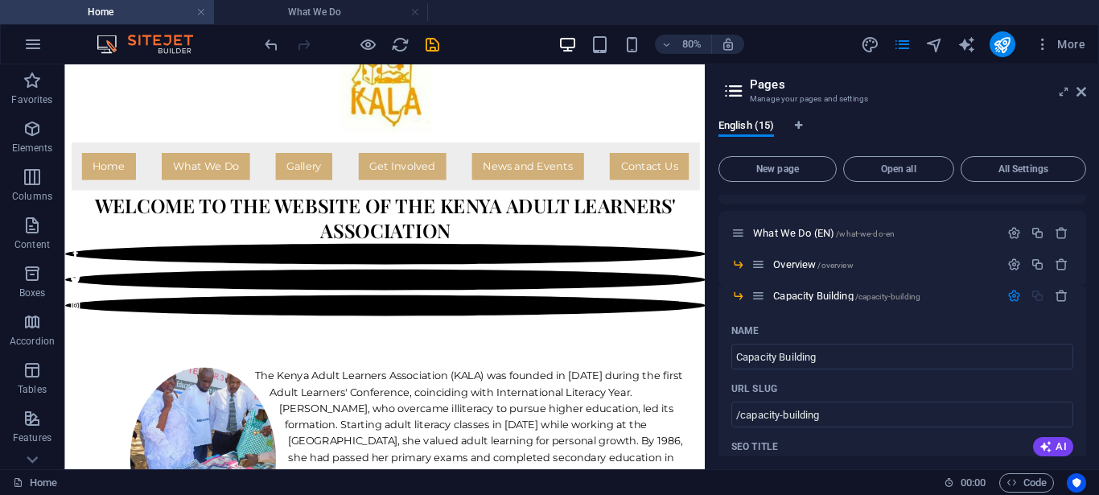
scroll to position [0, 0]
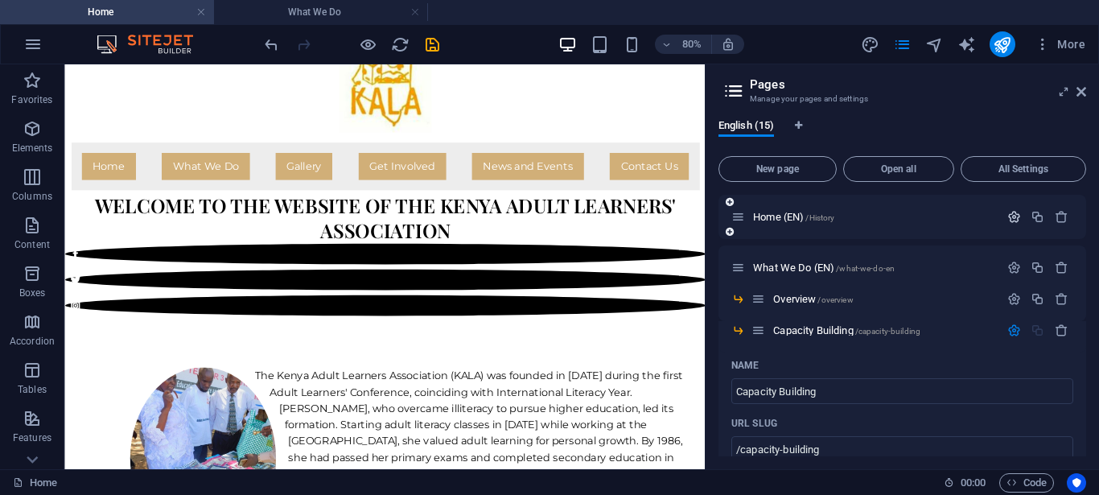
click at [1008, 217] on icon "button" at bounding box center [1015, 217] width 14 height 14
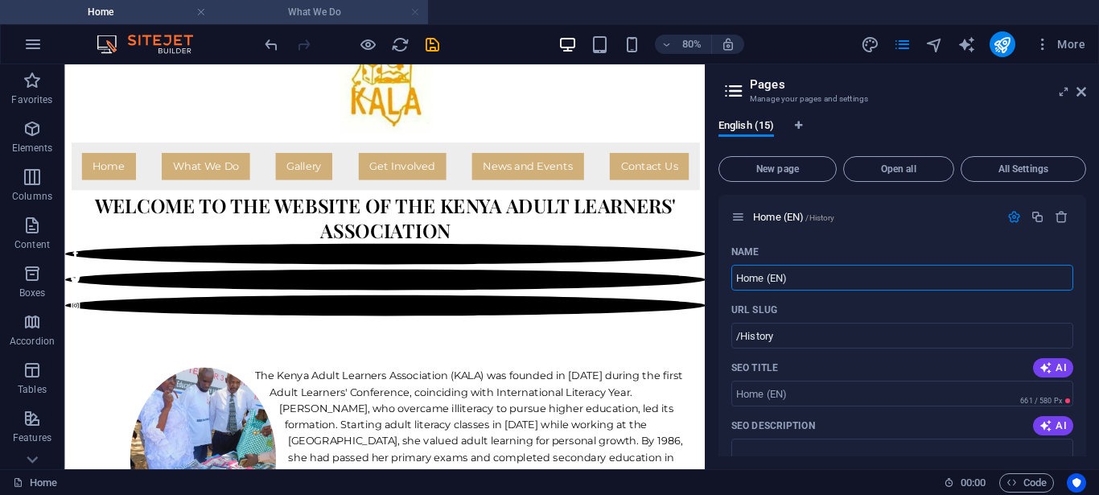
click at [417, 14] on link at bounding box center [415, 12] width 10 height 15
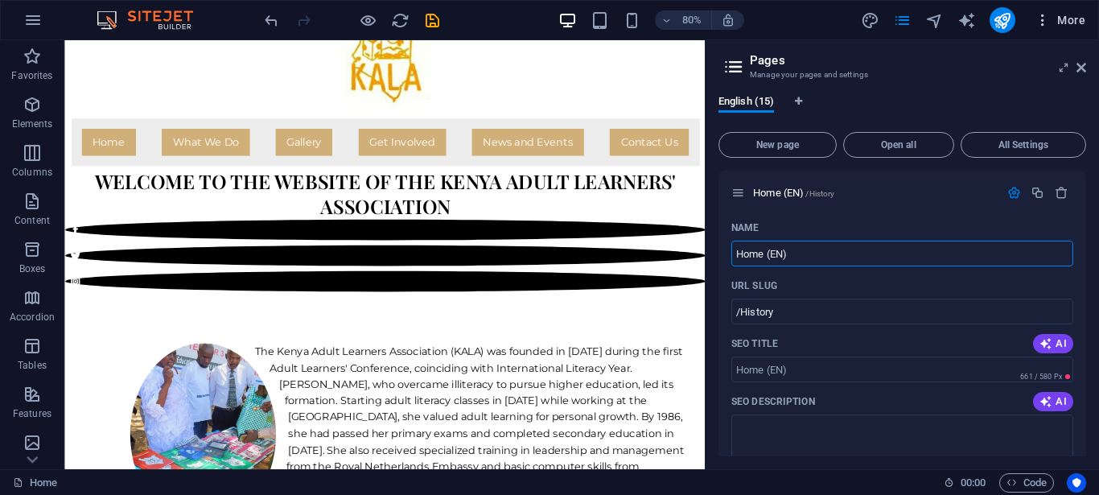
click at [1043, 22] on icon "button" at bounding box center [1043, 20] width 16 height 16
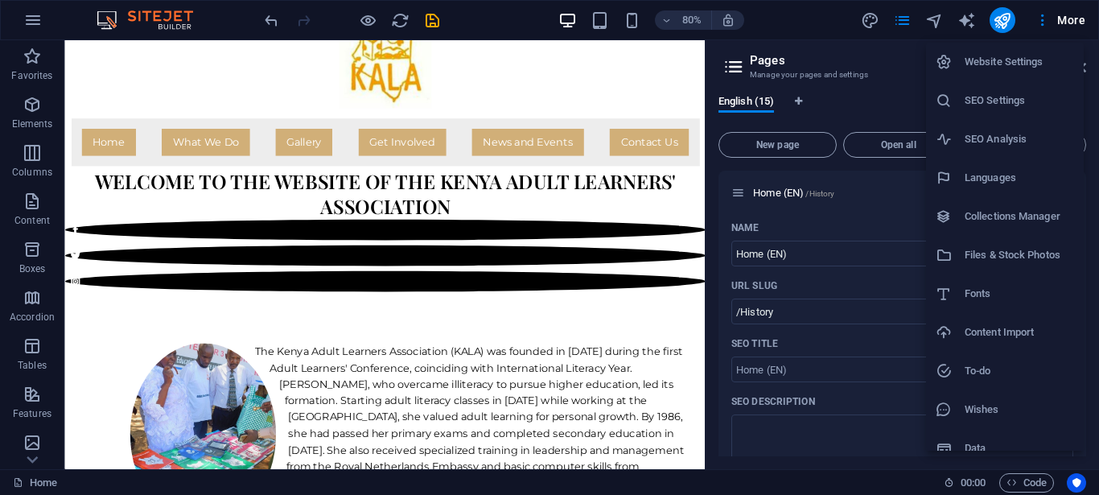
click at [1014, 60] on h6 "Website Settings" at bounding box center [1019, 61] width 109 height 19
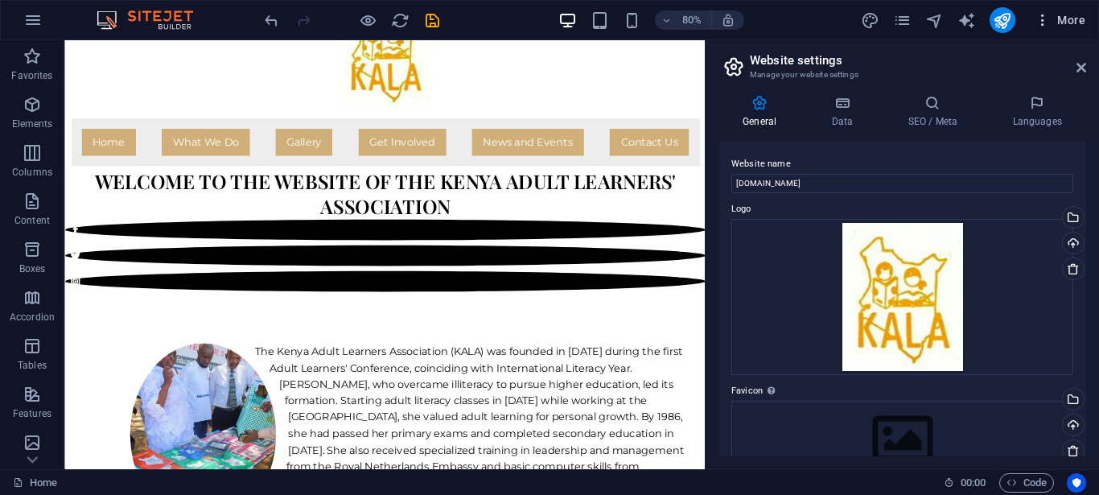
click at [1044, 21] on icon "button" at bounding box center [1043, 20] width 16 height 16
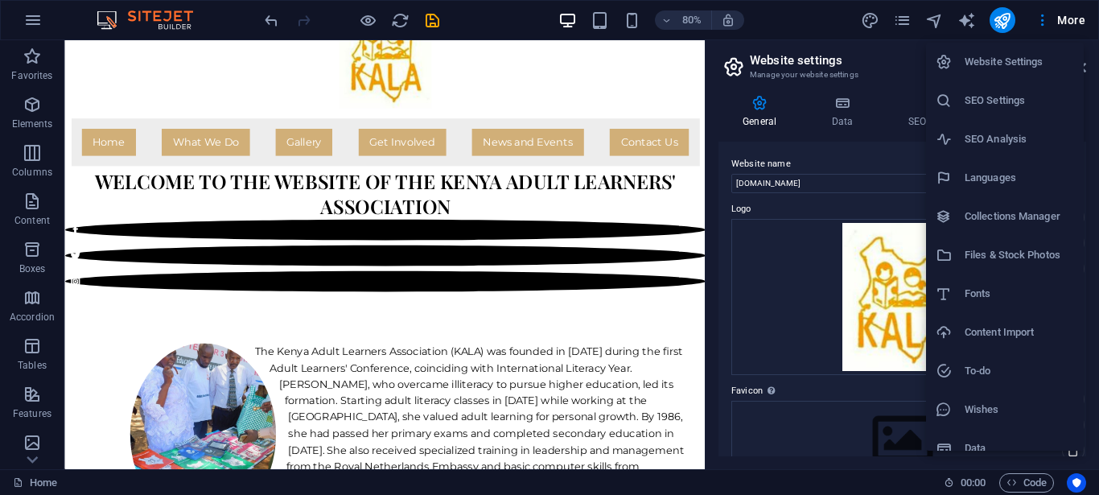
click at [902, 24] on div at bounding box center [549, 247] width 1099 height 495
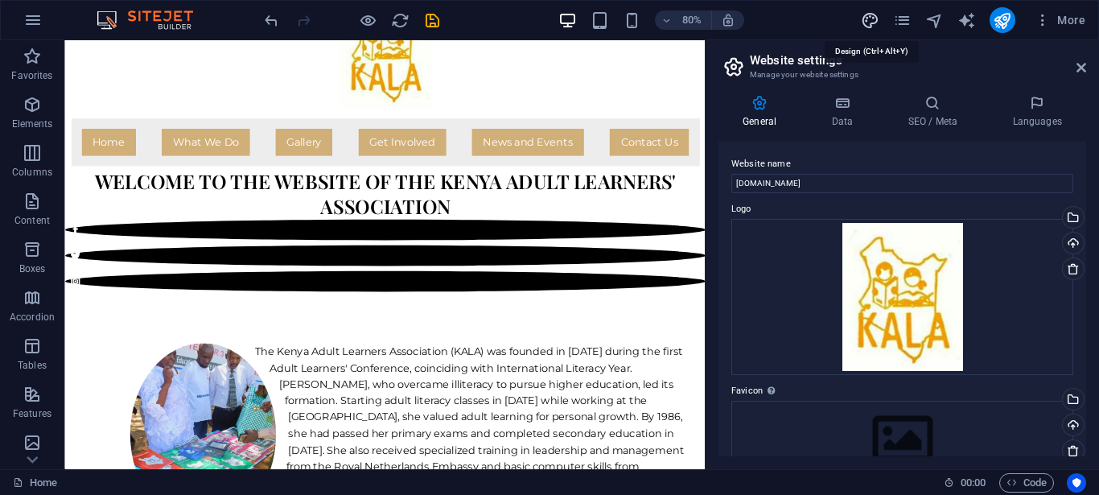
click at [872, 22] on icon "design" at bounding box center [870, 20] width 19 height 19
select select "px"
select select "400"
select select "px"
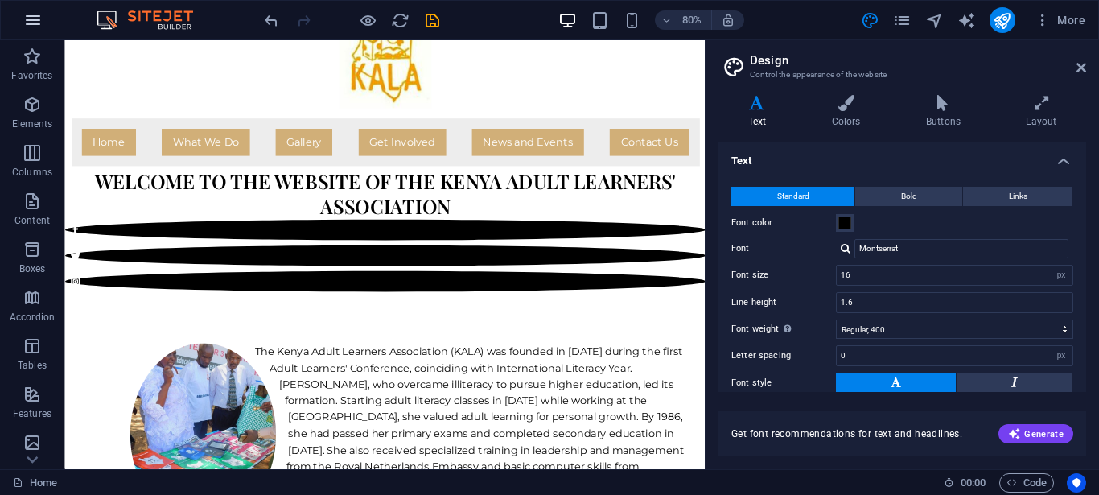
click at [35, 21] on icon "button" at bounding box center [32, 19] width 19 height 19
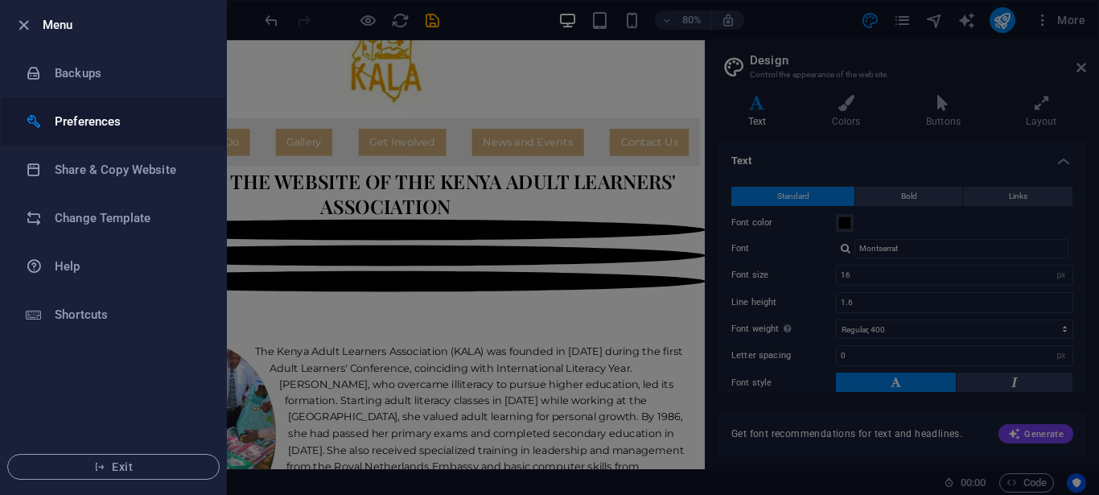
click at [74, 121] on h6 "Preferences" at bounding box center [129, 121] width 149 height 19
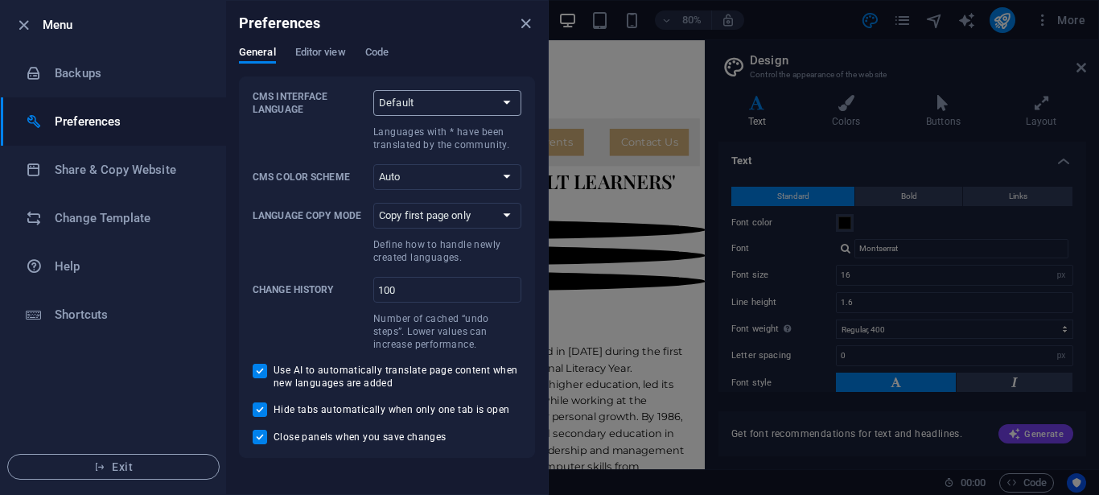
select select "en"
click option "English" at bounding box center [0, 0] width 0 height 0
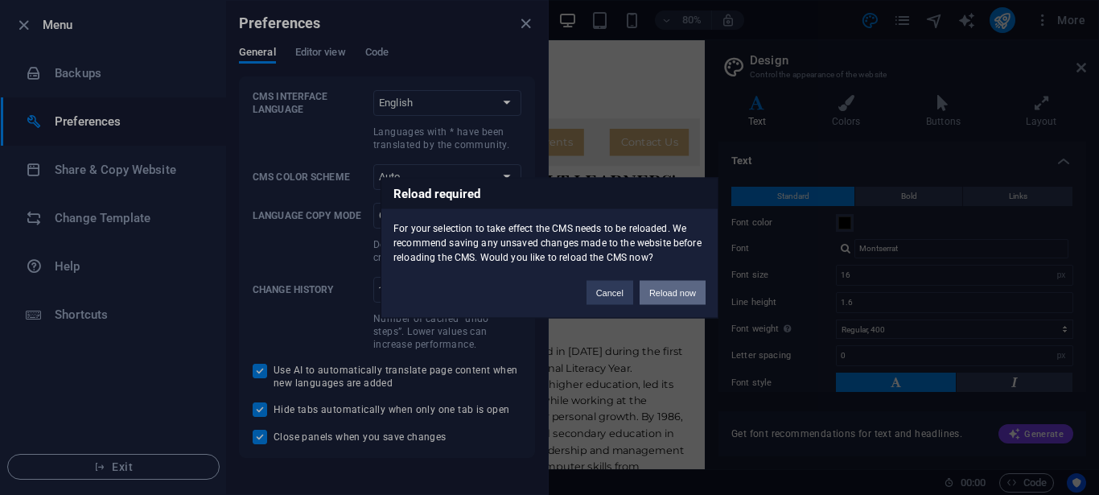
click at [670, 294] on button "Reload now" at bounding box center [673, 292] width 66 height 24
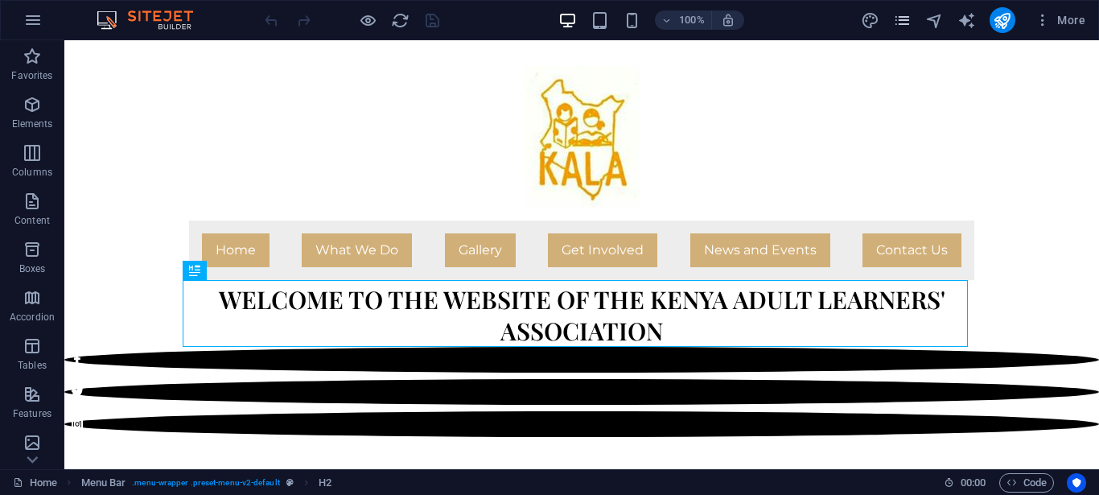
click at [905, 20] on icon "pages" at bounding box center [902, 20] width 19 height 19
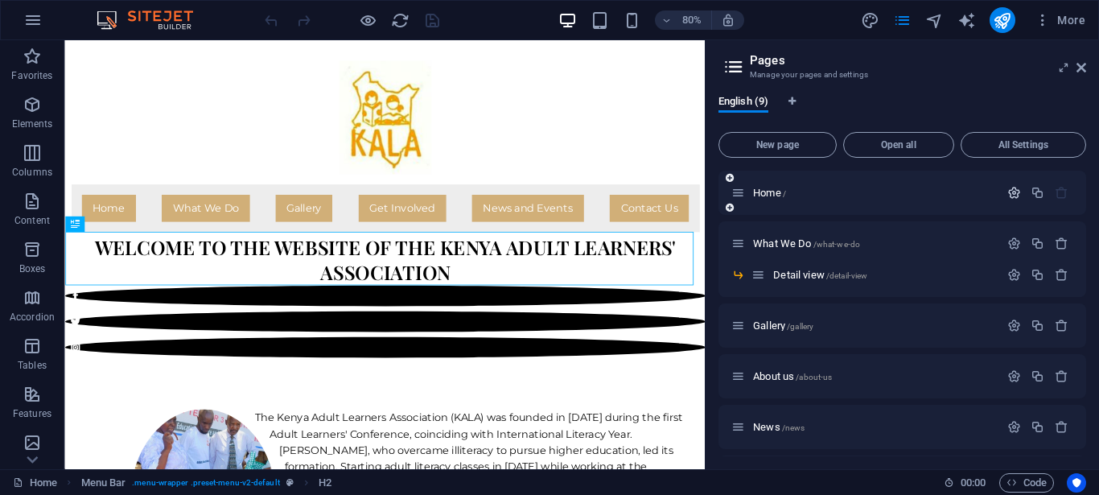
click at [1008, 192] on icon "button" at bounding box center [1015, 193] width 14 height 14
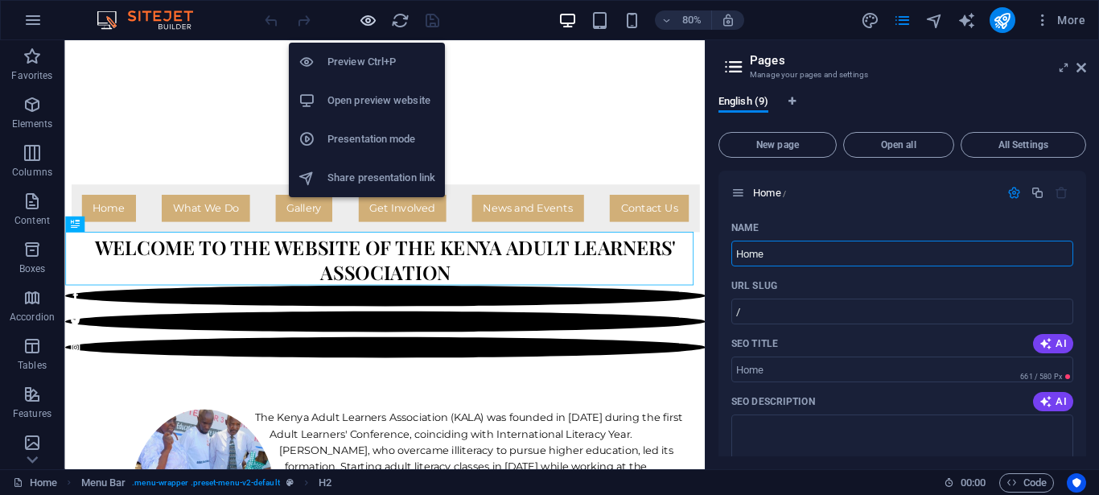
click at [367, 20] on icon "button" at bounding box center [368, 20] width 19 height 19
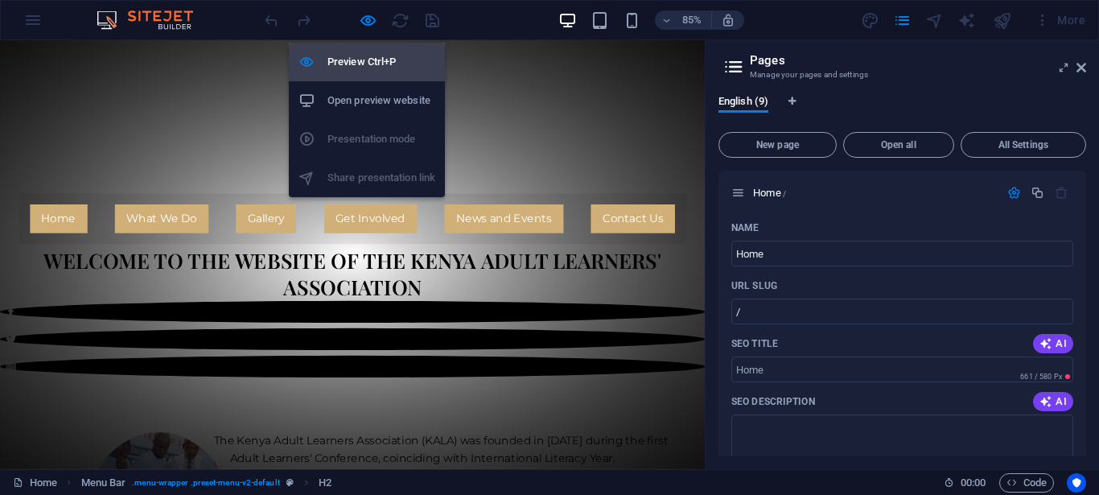
click at [365, 60] on h6 "Preview Ctrl+P" at bounding box center [382, 61] width 108 height 19
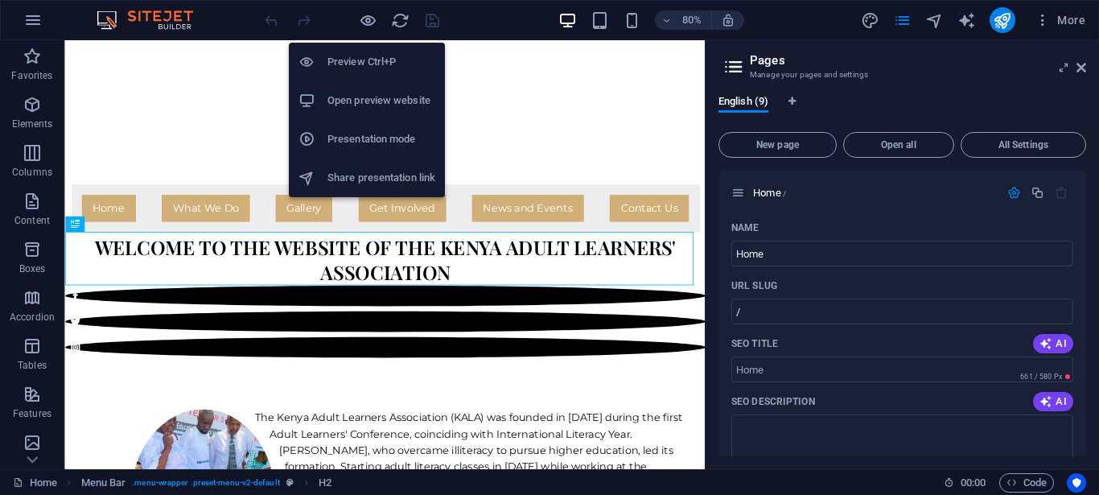
click at [363, 60] on h6 "Preview Ctrl+P" at bounding box center [382, 61] width 108 height 19
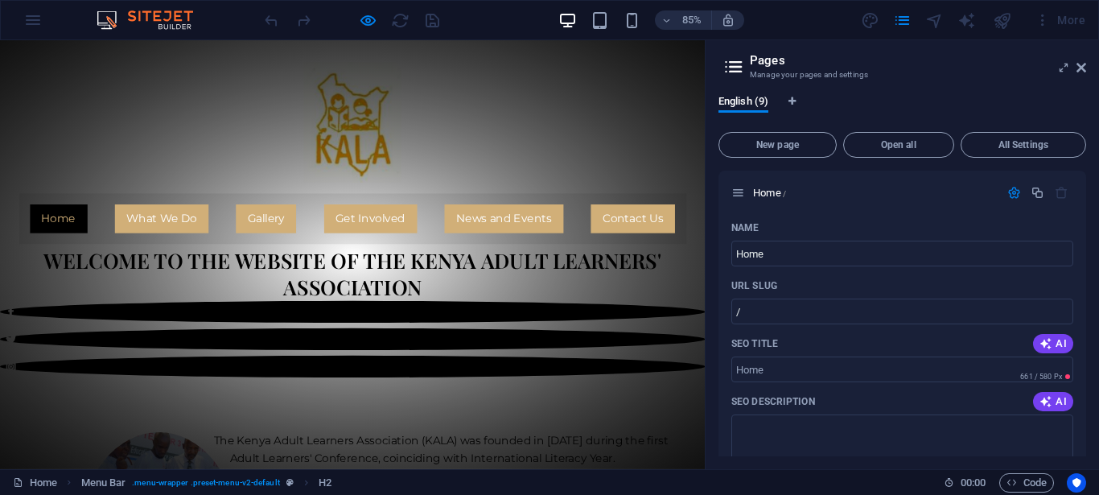
click at [57, 248] on link "Home" at bounding box center [69, 250] width 68 height 34
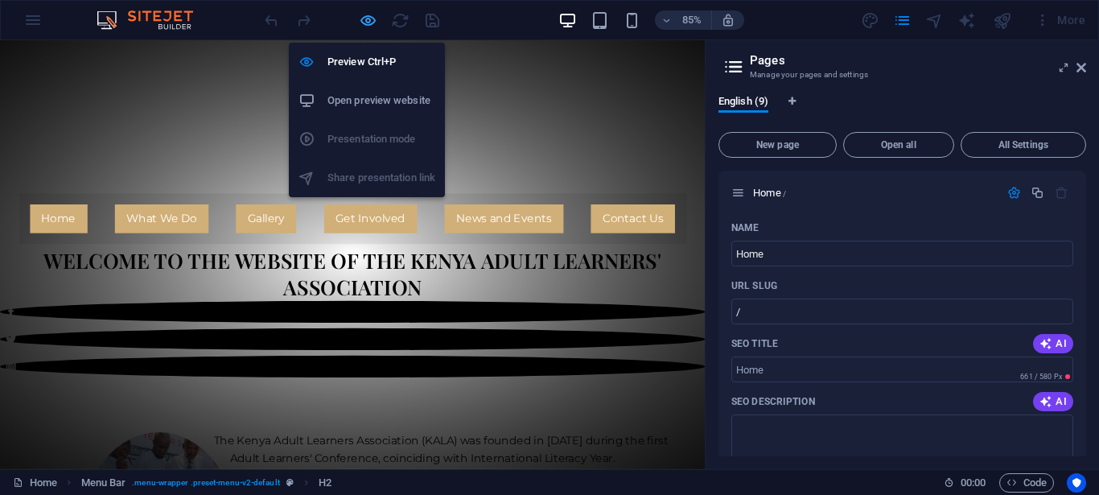
click at [373, 23] on icon "button" at bounding box center [368, 20] width 19 height 19
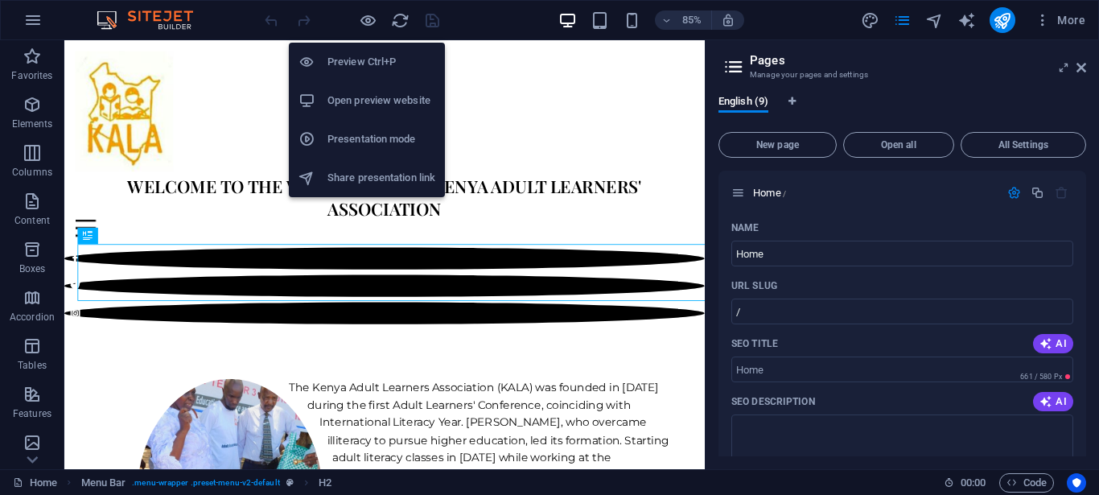
click at [366, 22] on icon "button" at bounding box center [368, 20] width 19 height 19
click at [366, 62] on h6 "Preview Ctrl+P" at bounding box center [382, 61] width 108 height 19
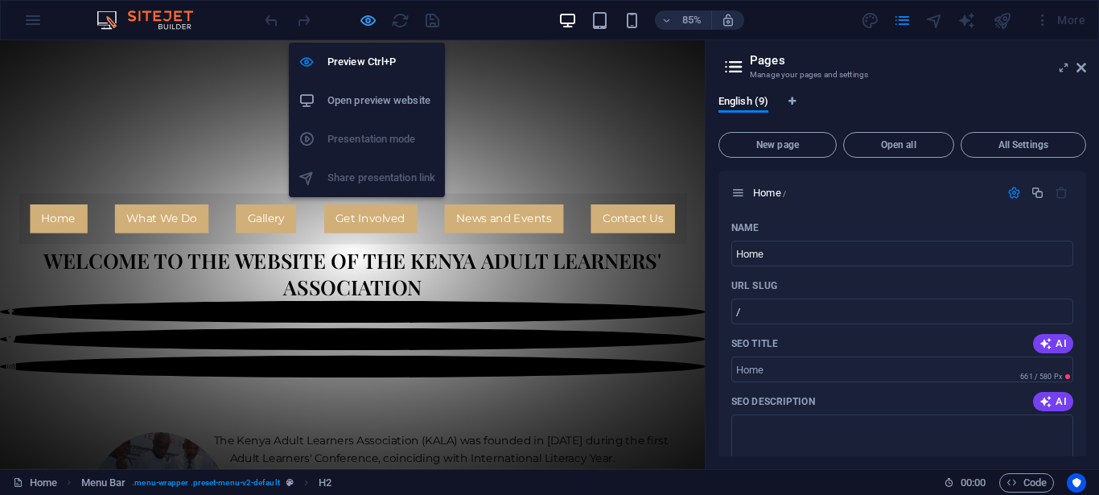
click at [369, 23] on icon "button" at bounding box center [368, 20] width 19 height 19
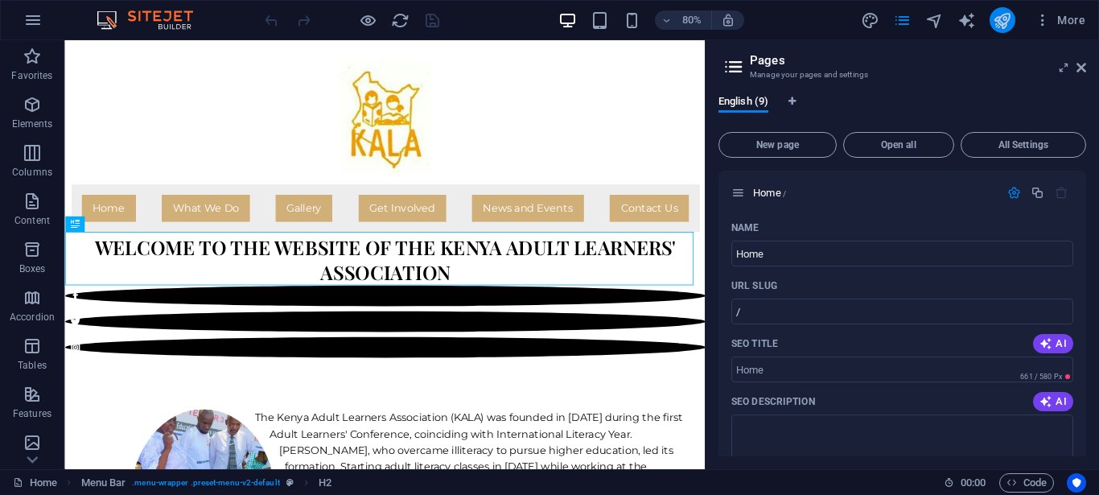
click at [1003, 20] on icon "publish" at bounding box center [1002, 20] width 19 height 19
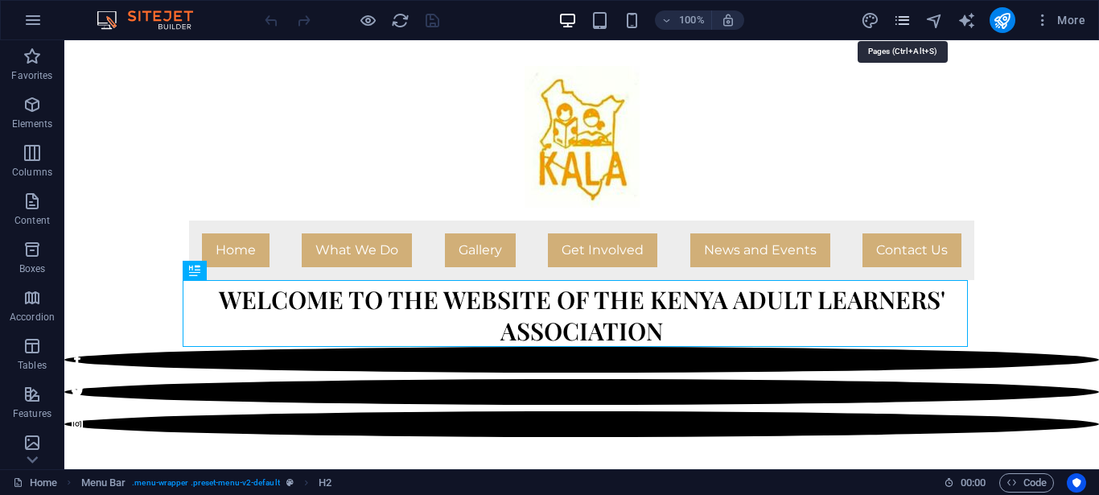
click at [901, 22] on icon "pages" at bounding box center [902, 20] width 19 height 19
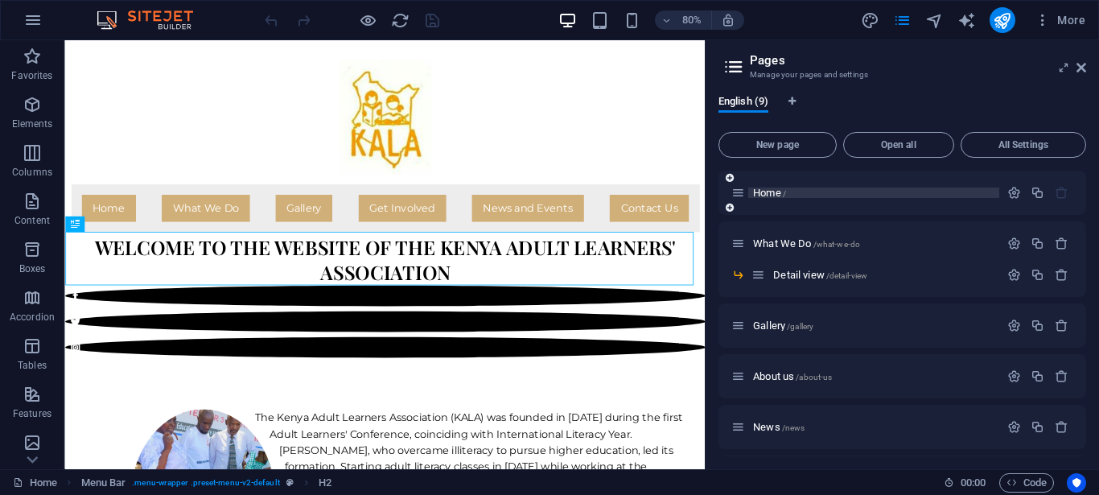
click at [768, 197] on span "Home /" at bounding box center [769, 193] width 33 height 12
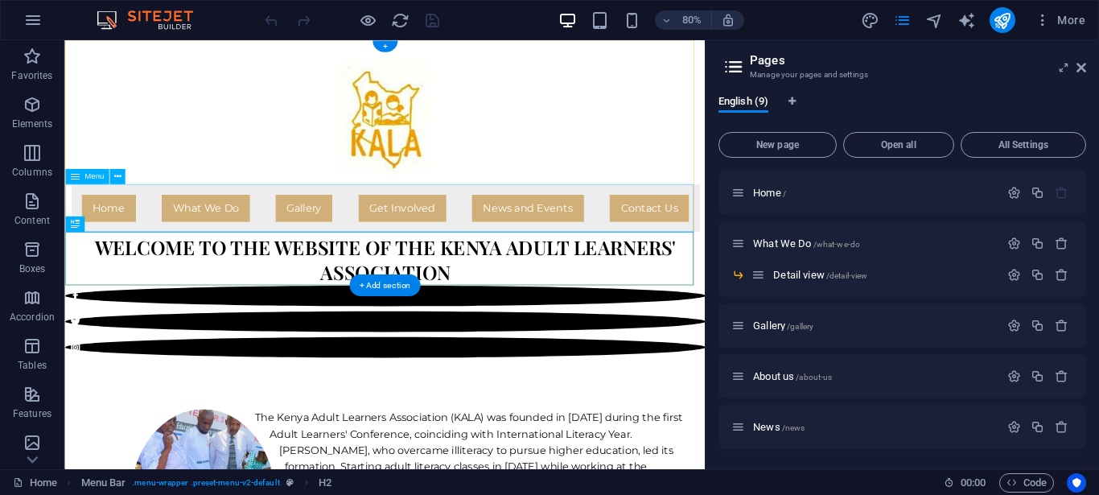
click at [116, 247] on nav "Home What We Do Where We Work Gallery Get Involved News and Events Contact Us" at bounding box center [465, 251] width 786 height 60
select select "secondary"
select select "1"
select select
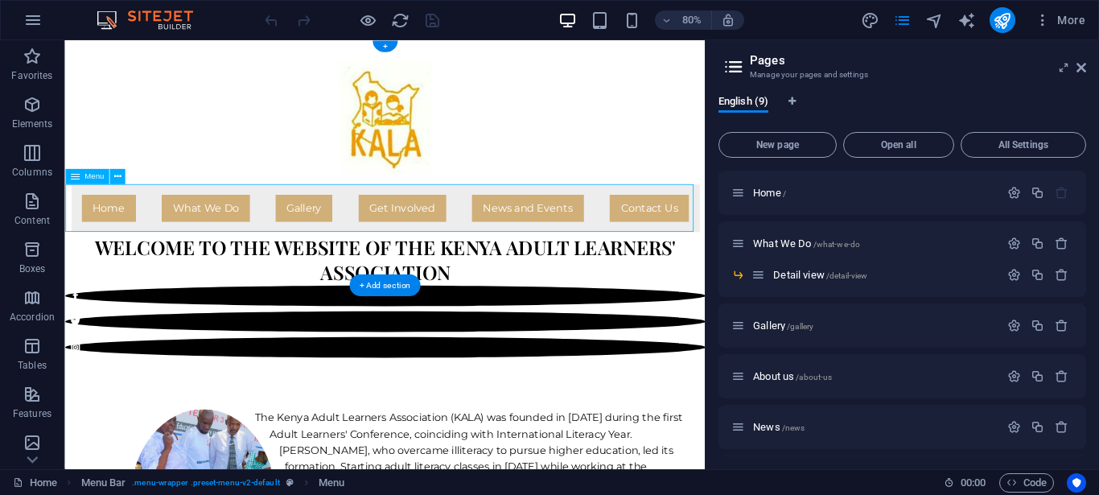
select select "primary"
select select "2"
select select
select select "primary"
select select "3"
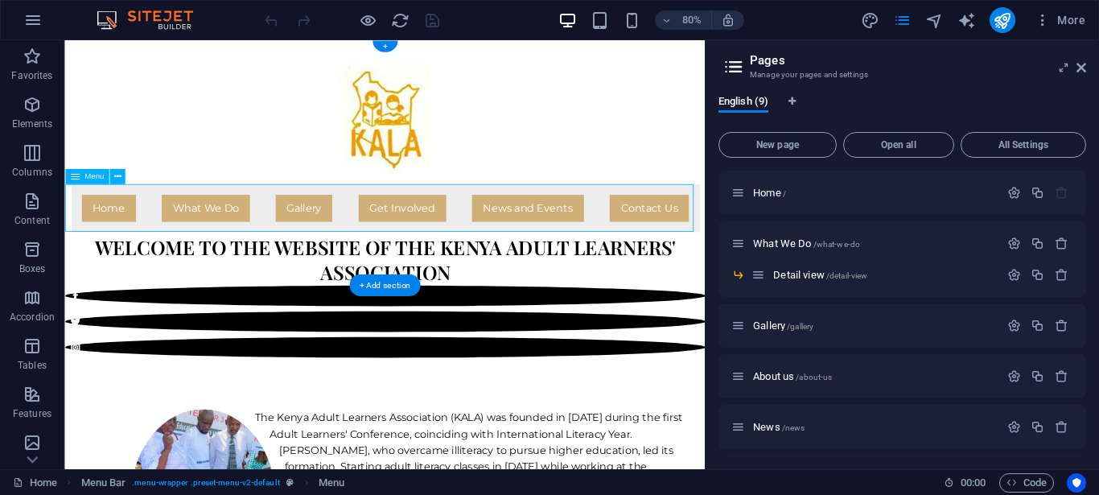
select select "overlay"
select select "primary"
select select "4"
select select "overlay"
select select "primary"
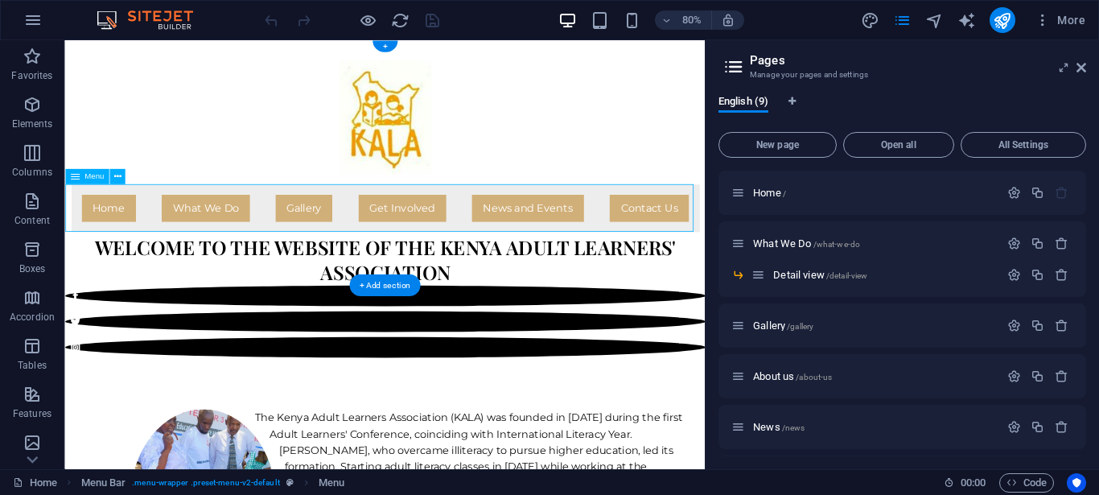
select select "5"
select select "overlay"
select select "primary"
select select "secondary"
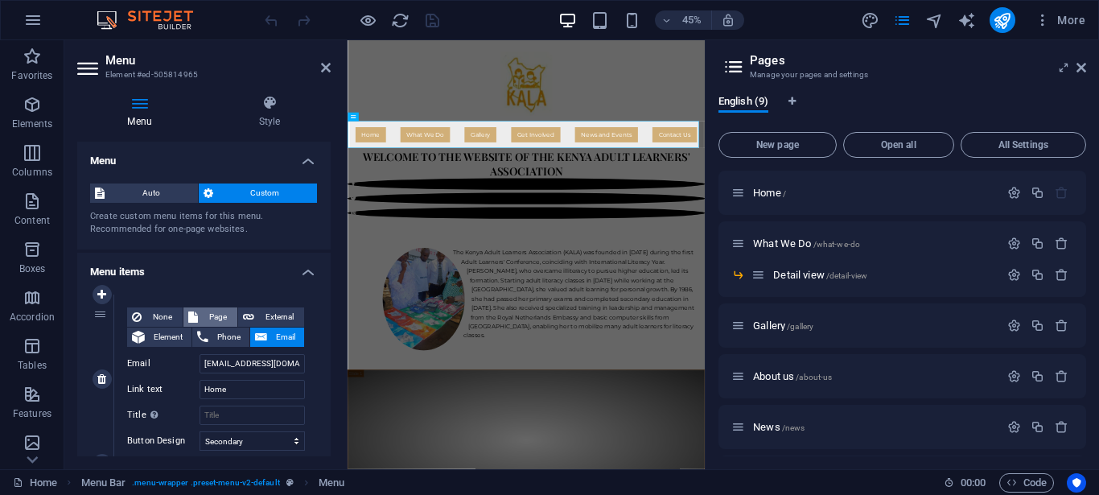
click at [207, 320] on span "Page" at bounding box center [218, 316] width 30 height 19
select select
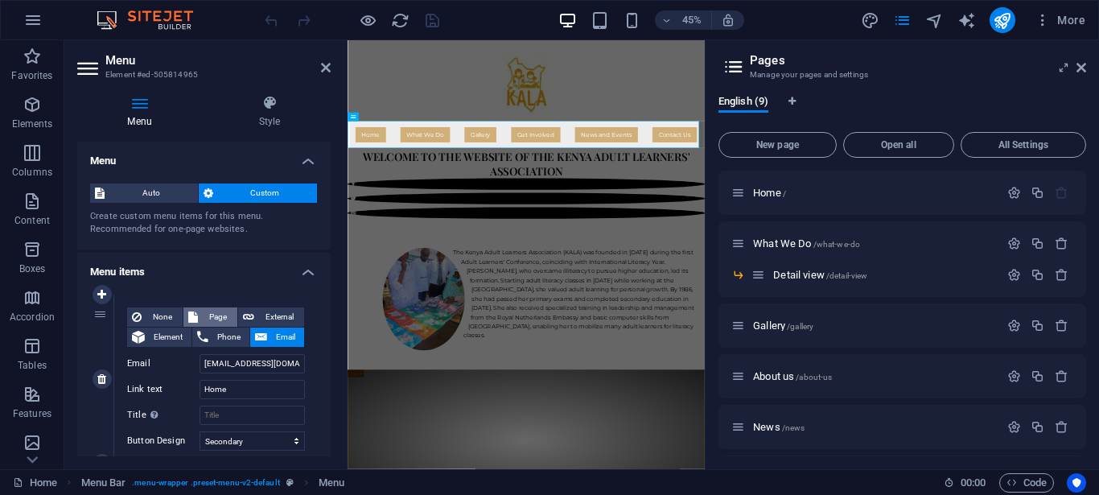
select select
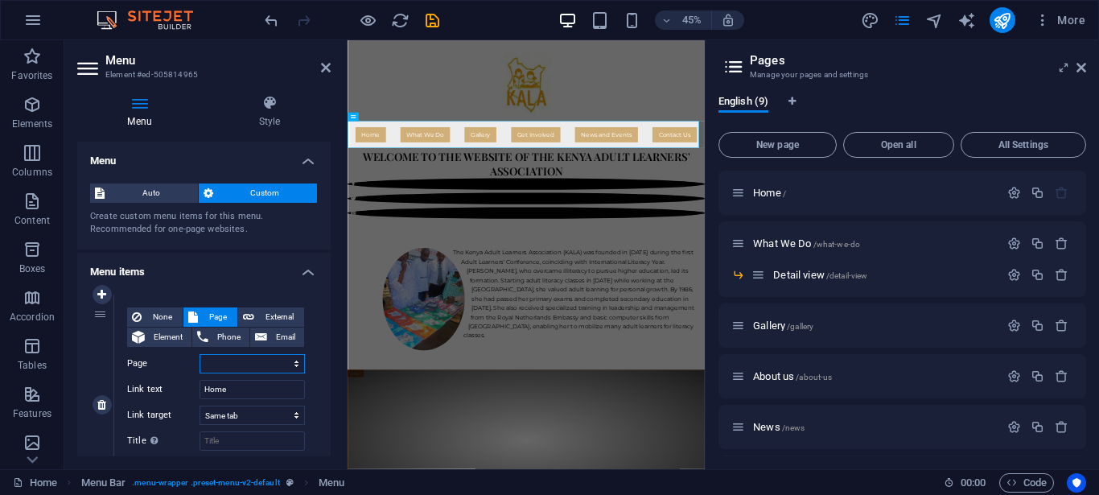
select select "0"
click option "Home" at bounding box center [0, 0] width 0 height 0
select select
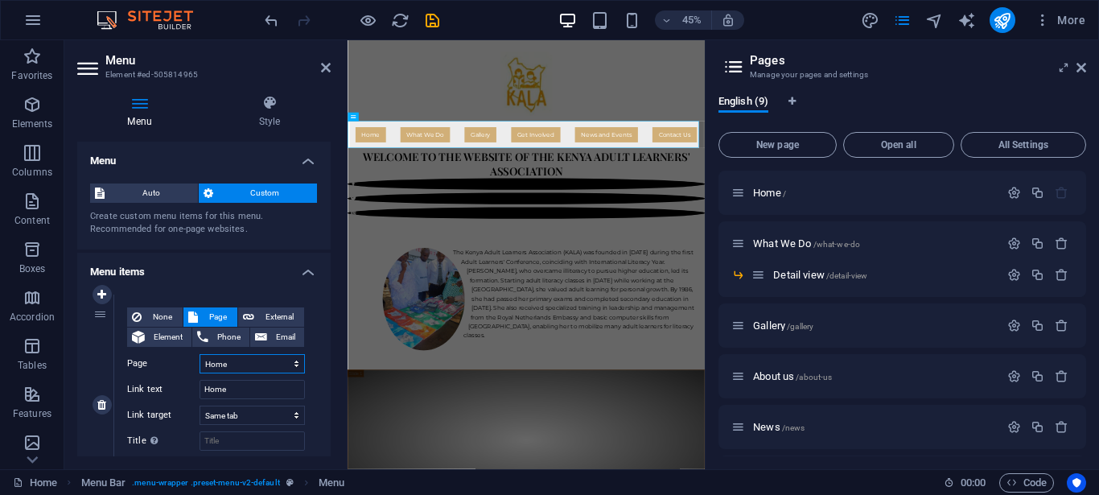
select select
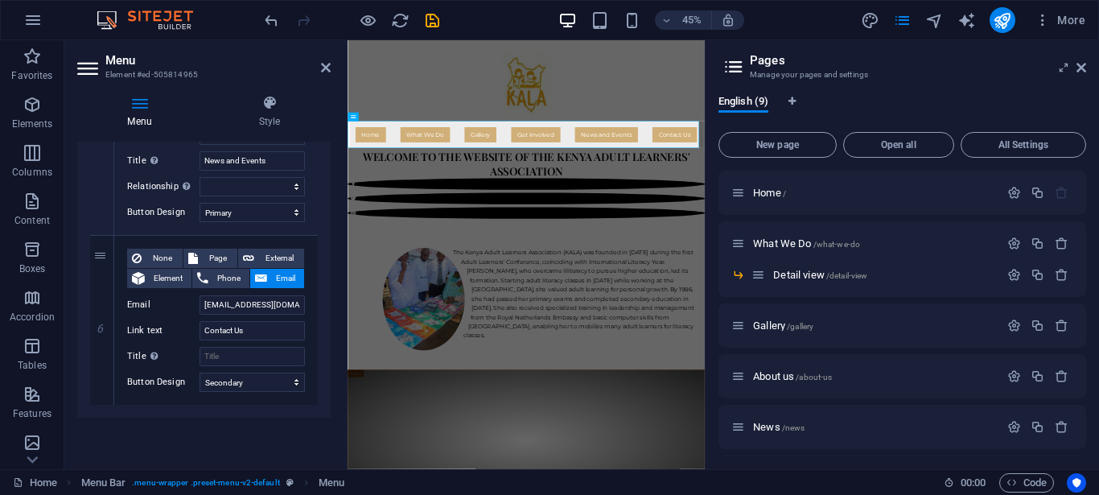
scroll to position [1412, 0]
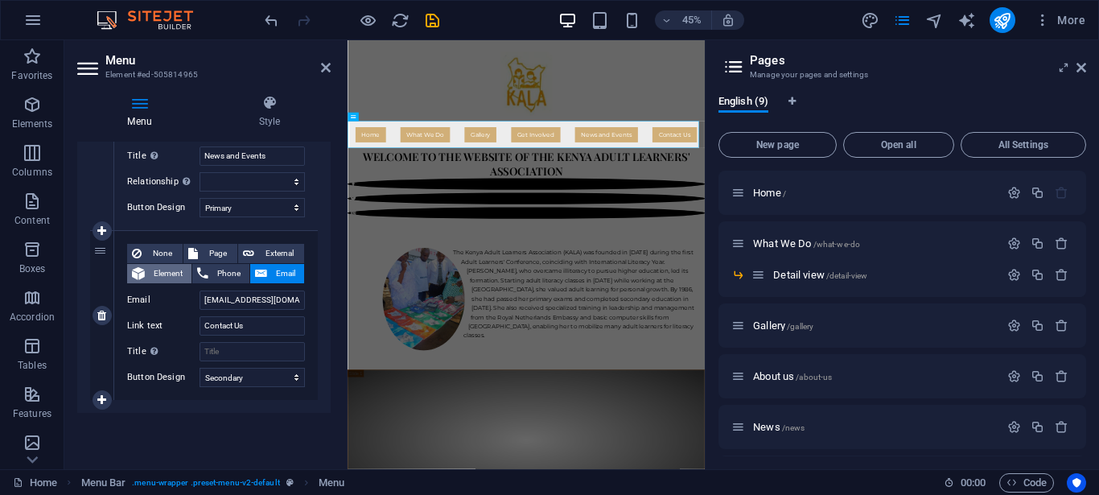
click at [163, 272] on span "Element" at bounding box center [168, 273] width 37 height 19
select select
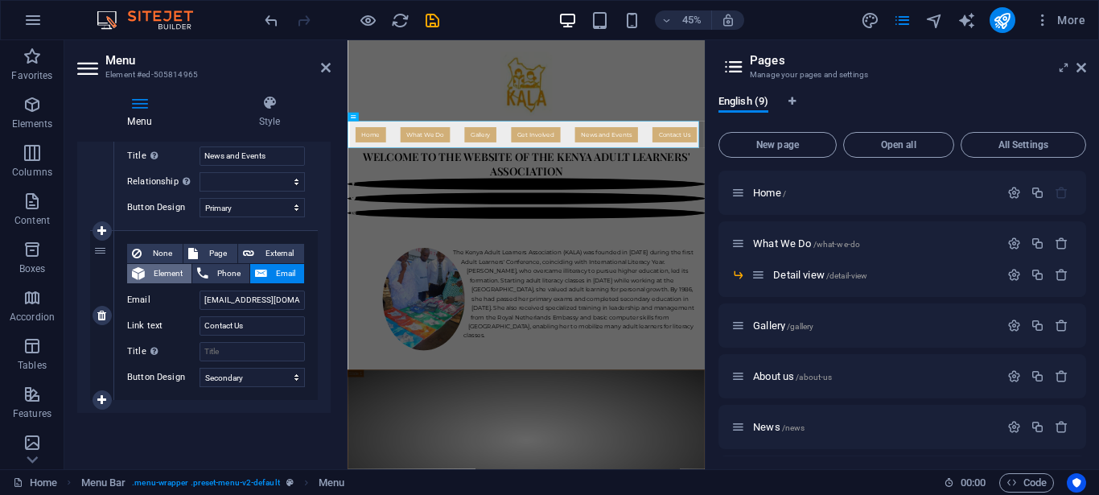
select select
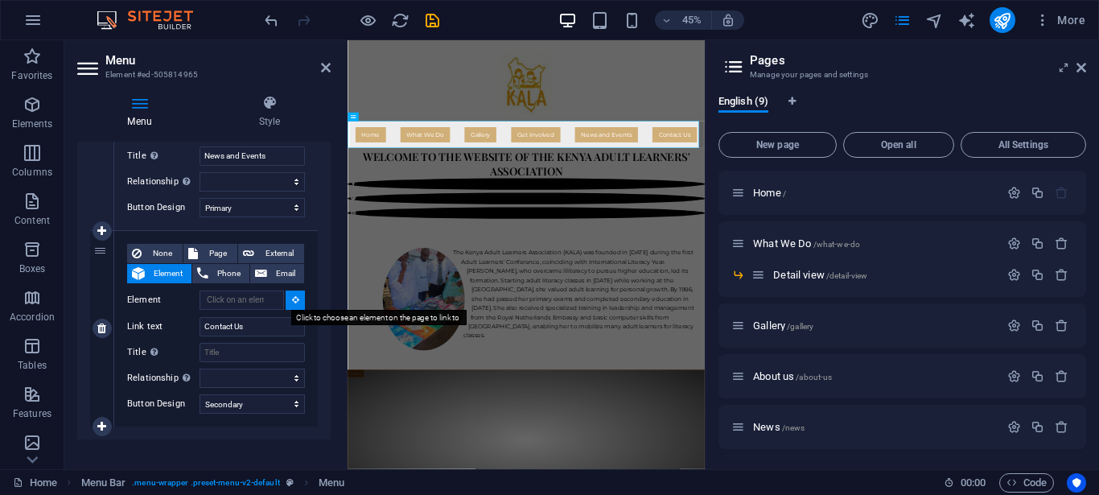
click at [292, 298] on icon at bounding box center [295, 299] width 7 height 8
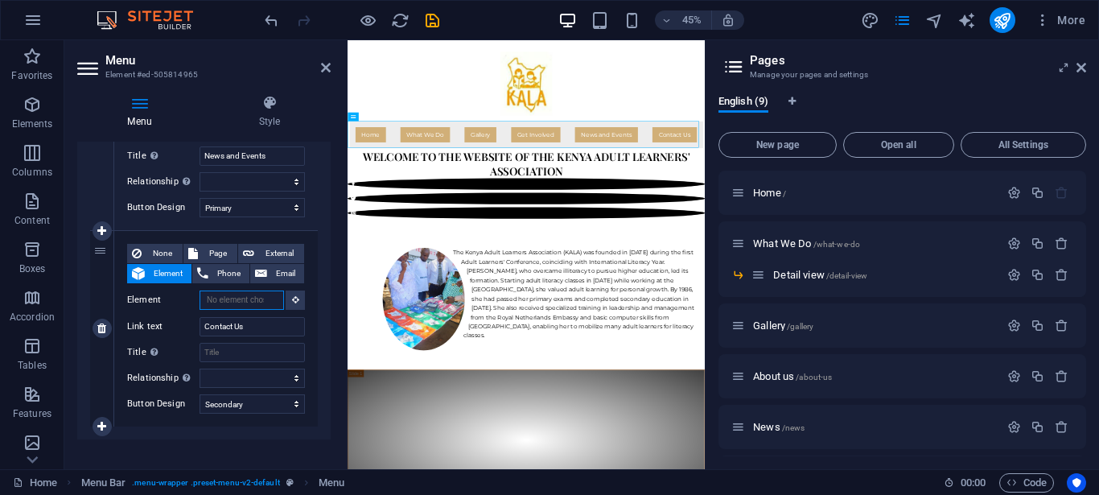
click at [259, 299] on input "Element" at bounding box center [242, 300] width 85 height 19
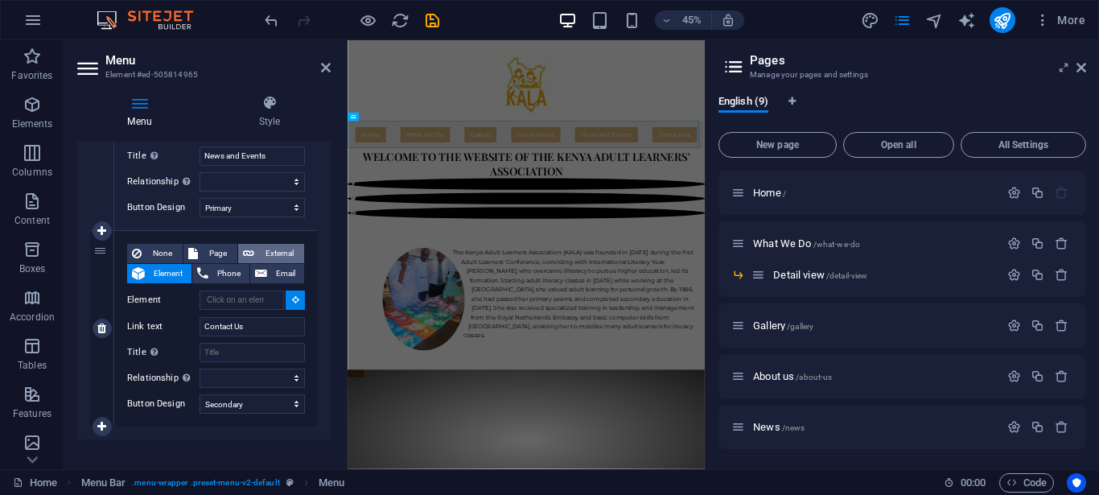
click at [271, 249] on span "External" at bounding box center [279, 253] width 40 height 19
select select
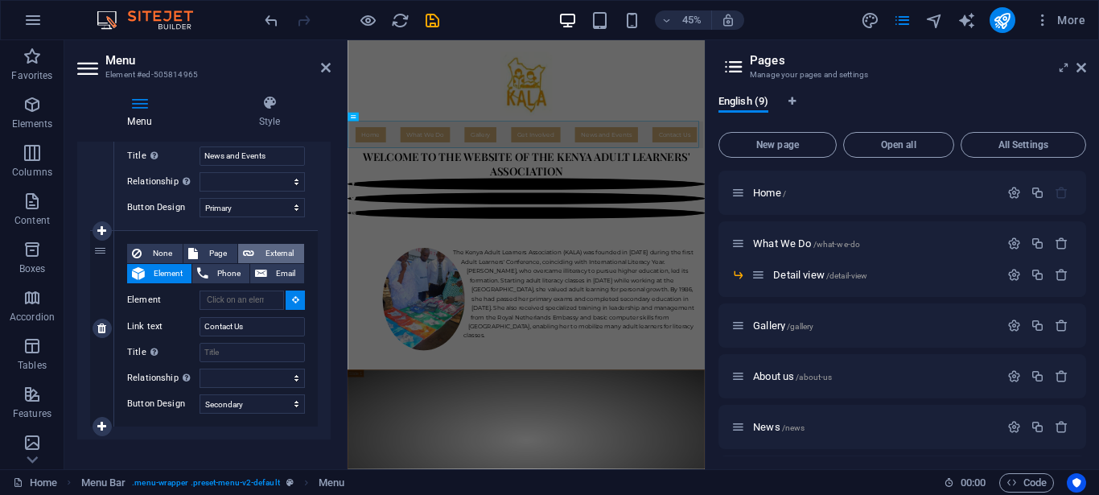
select select
select select "blank"
select select
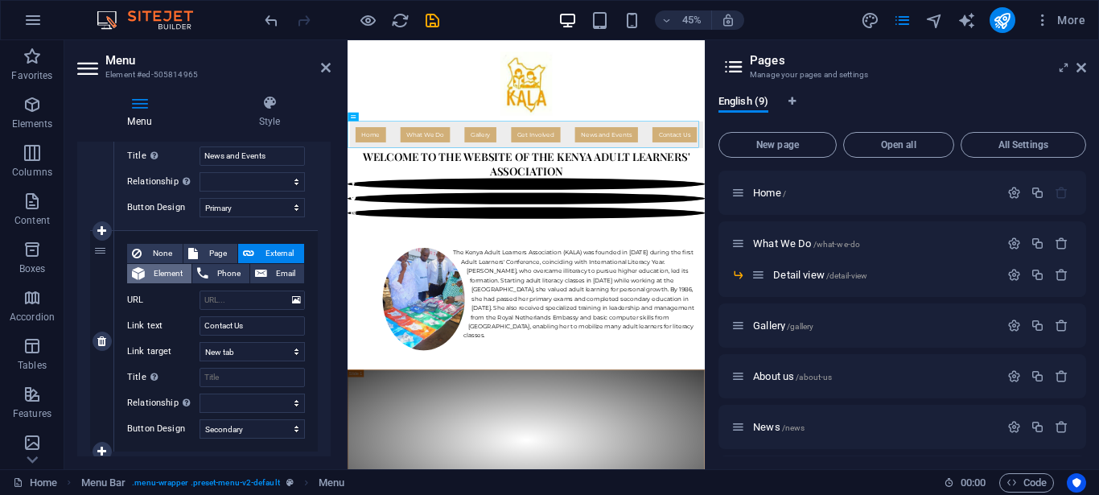
click at [171, 274] on span "Element" at bounding box center [168, 273] width 37 height 19
select select
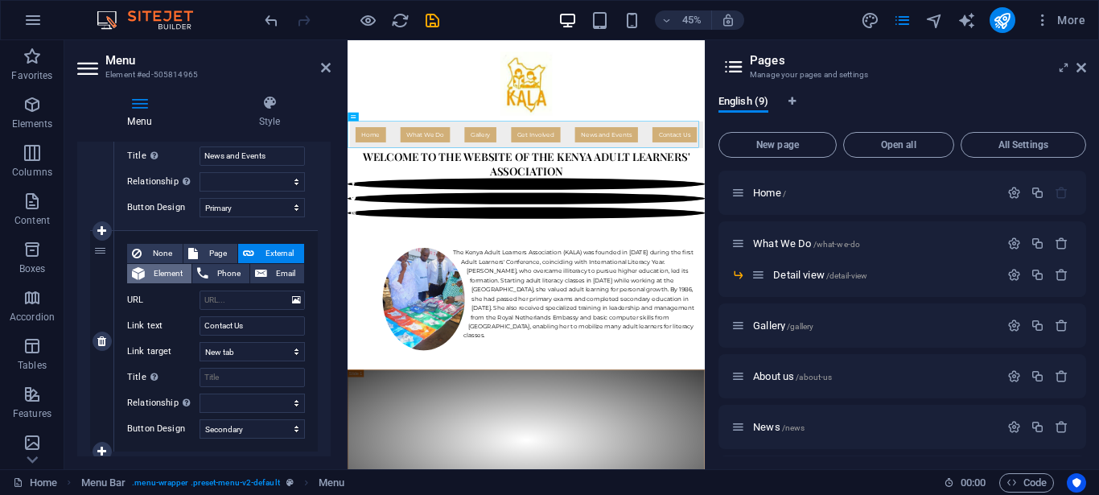
select select
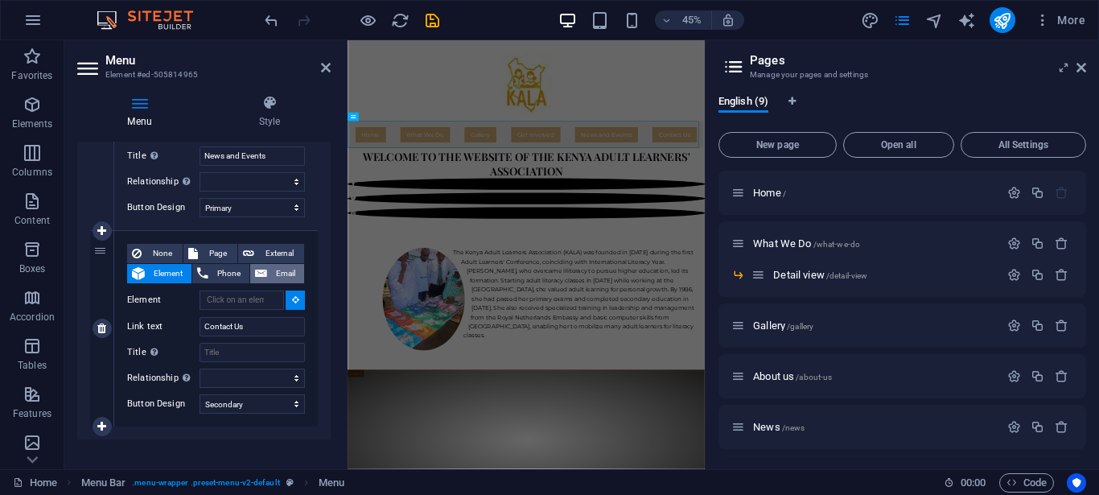
click at [280, 273] on span "Email" at bounding box center [285, 273] width 27 height 19
select select
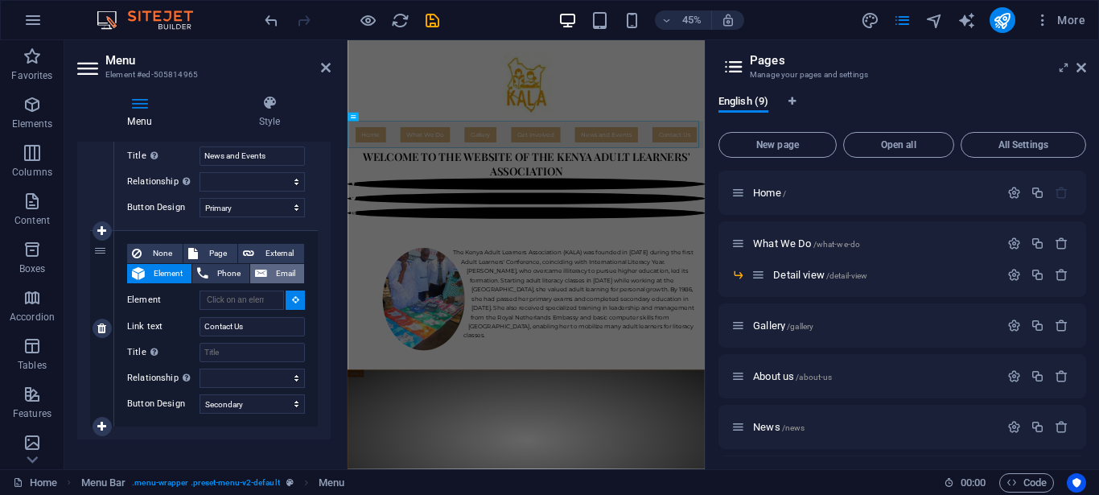
select select
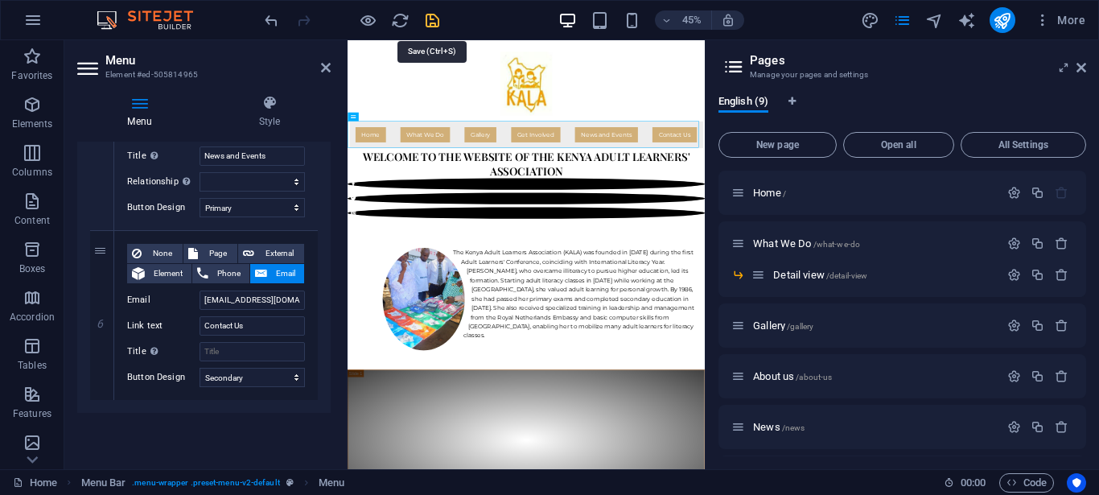
click at [428, 22] on icon "save" at bounding box center [432, 20] width 19 height 19
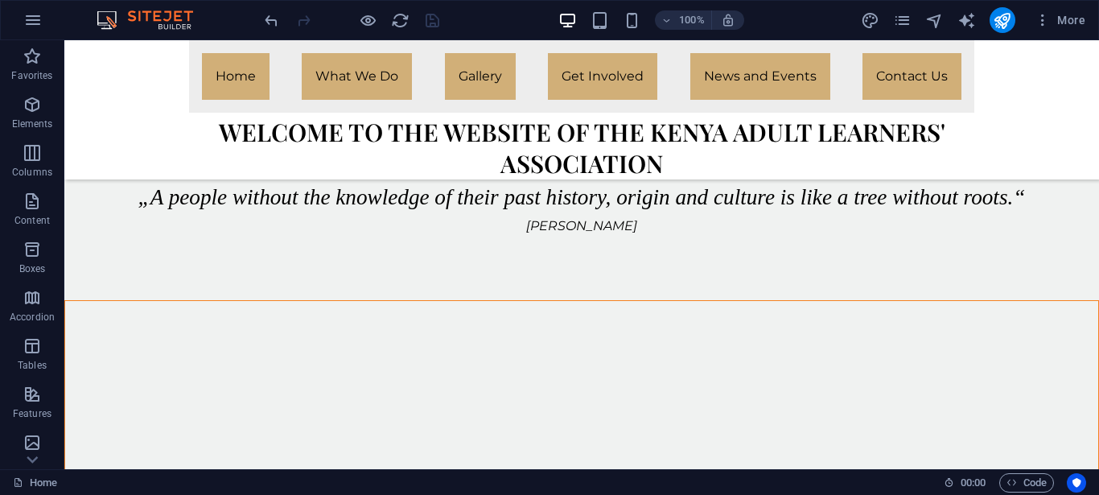
scroll to position [3279, 0]
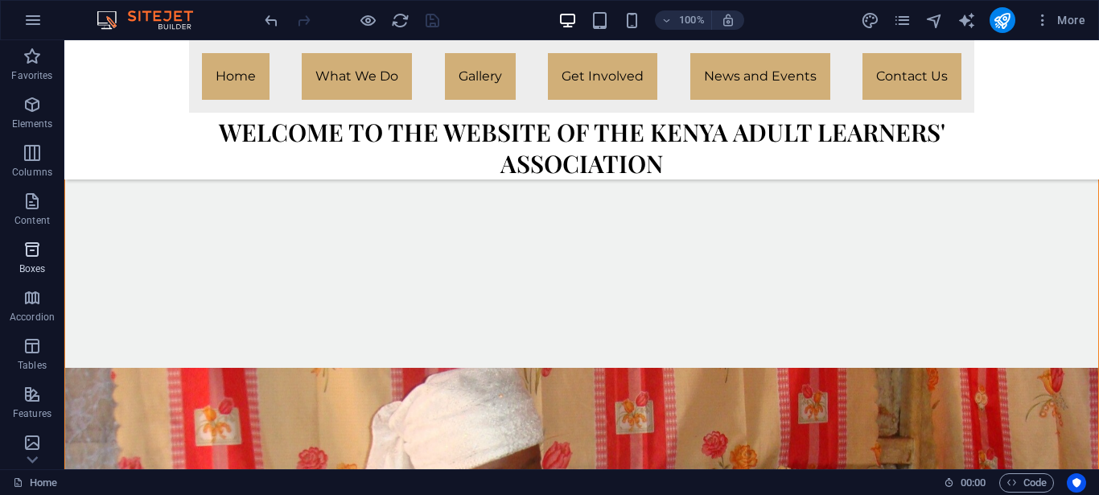
click at [40, 249] on icon "button" at bounding box center [32, 249] width 19 height 19
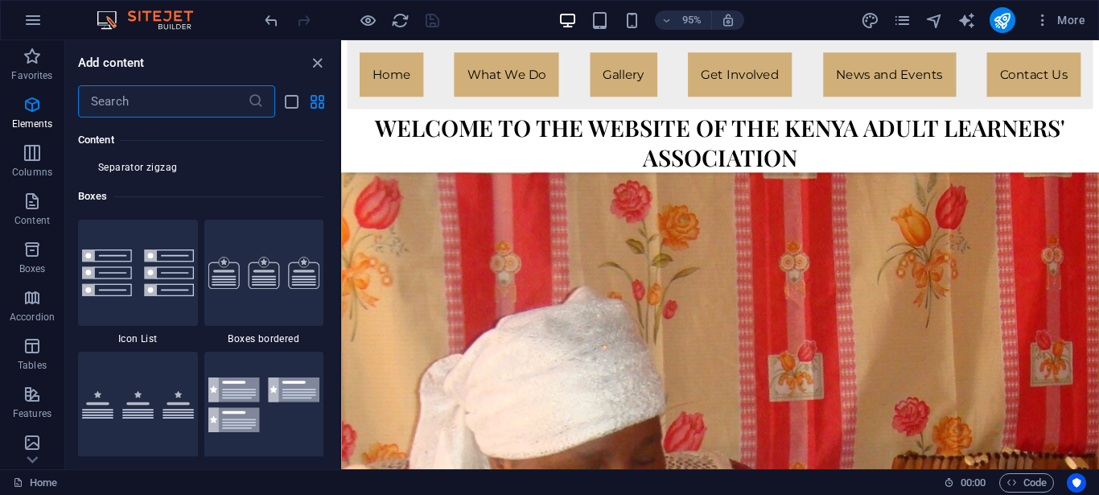
scroll to position [4439, 0]
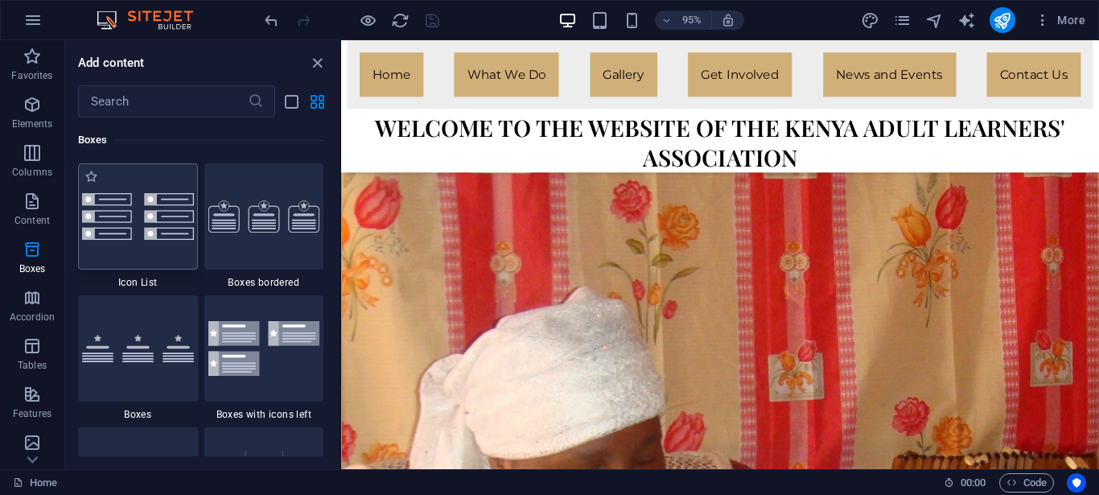
click at [156, 234] on img at bounding box center [138, 216] width 112 height 47
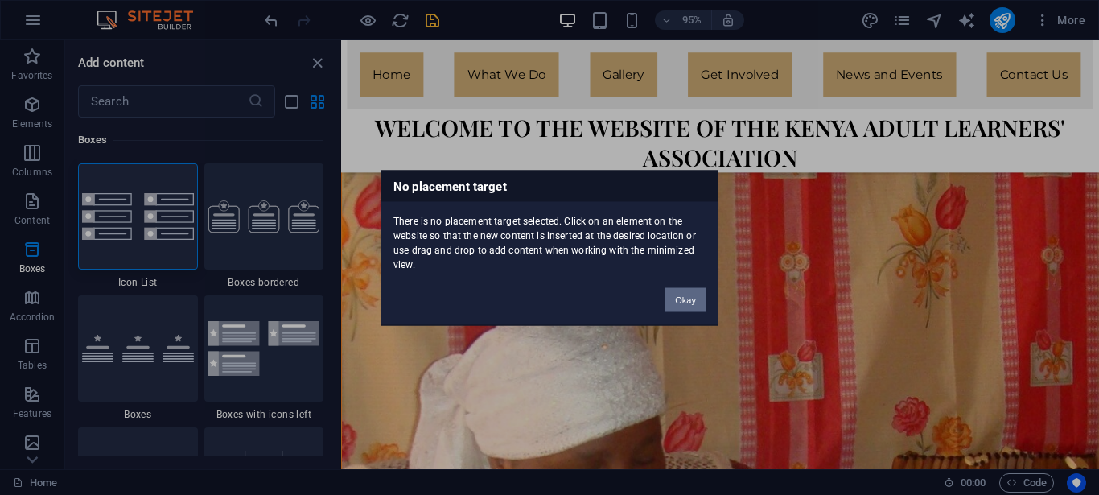
click at [689, 298] on button "Okay" at bounding box center [686, 299] width 40 height 24
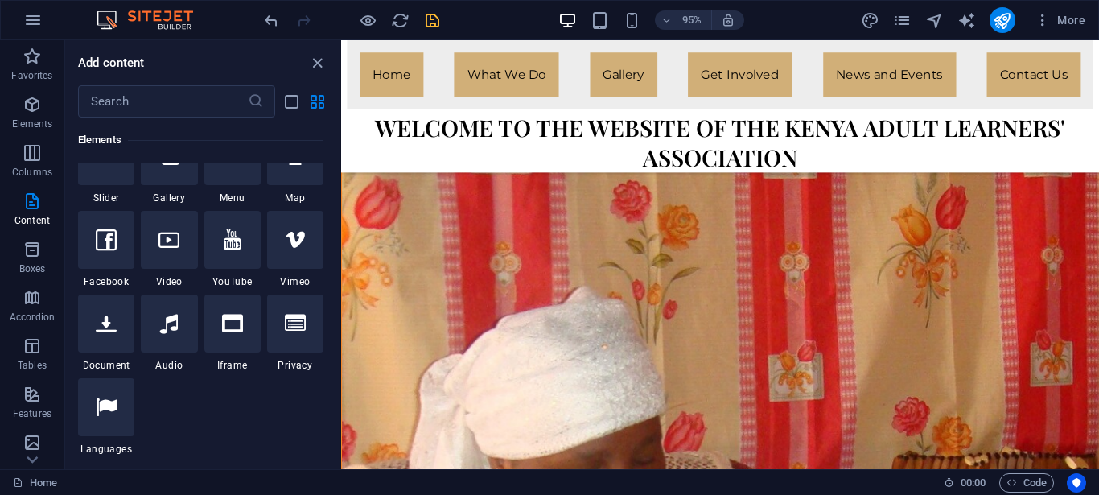
scroll to position [0, 0]
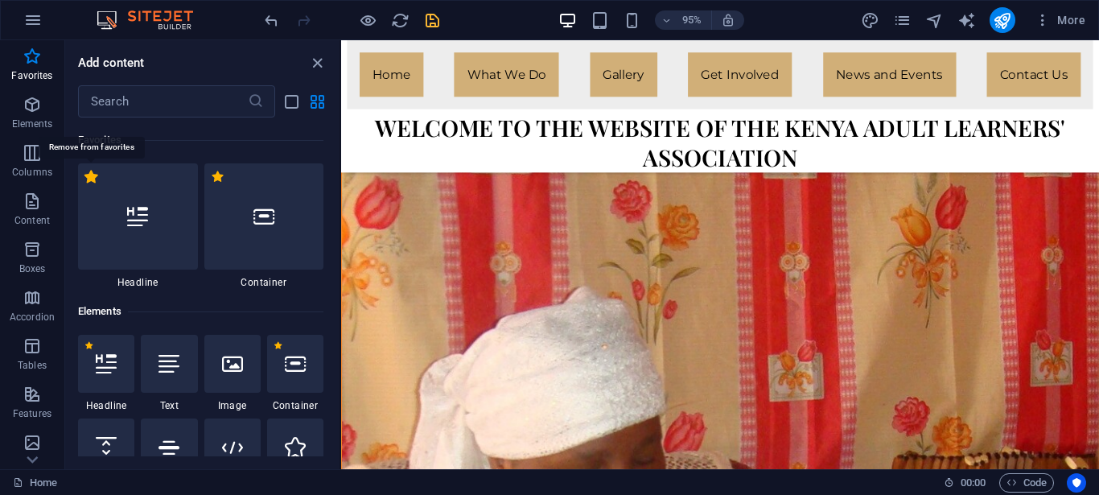
click at [89, 175] on label "1 Star" at bounding box center [92, 177] width 14 height 14
click at [85, 185] on input "1 Star" at bounding box center [84, 185] width 1 height 1
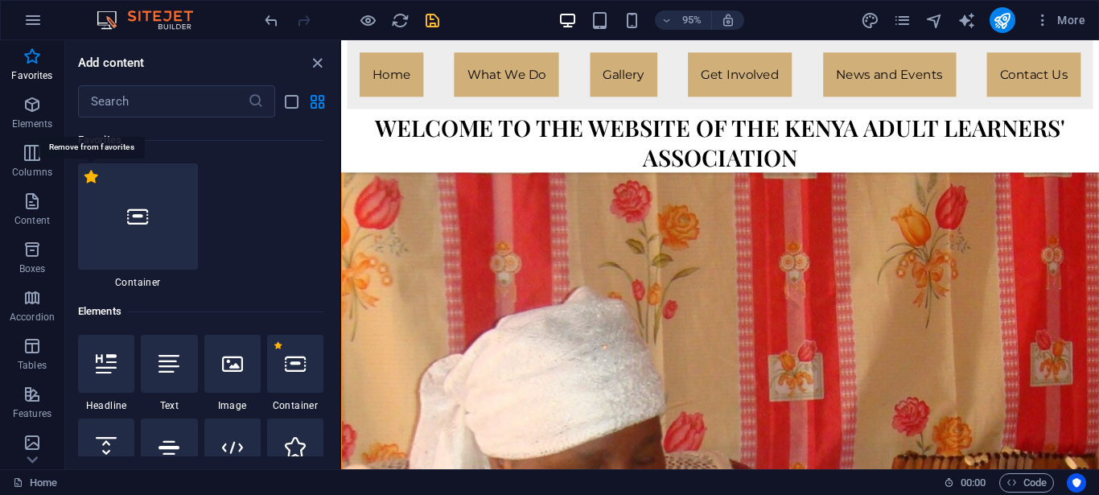
click at [89, 175] on label "1 Star" at bounding box center [92, 177] width 14 height 14
click at [85, 185] on input "1 Star" at bounding box center [84, 185] width 1 height 1
click at [0, 0] on label "1 Star" at bounding box center [0, 0] width 0 height 0
click at [0, 0] on input "1 Star" at bounding box center [0, 0] width 0 height 0
click at [89, 175] on label "1 Star" at bounding box center [92, 177] width 14 height 14
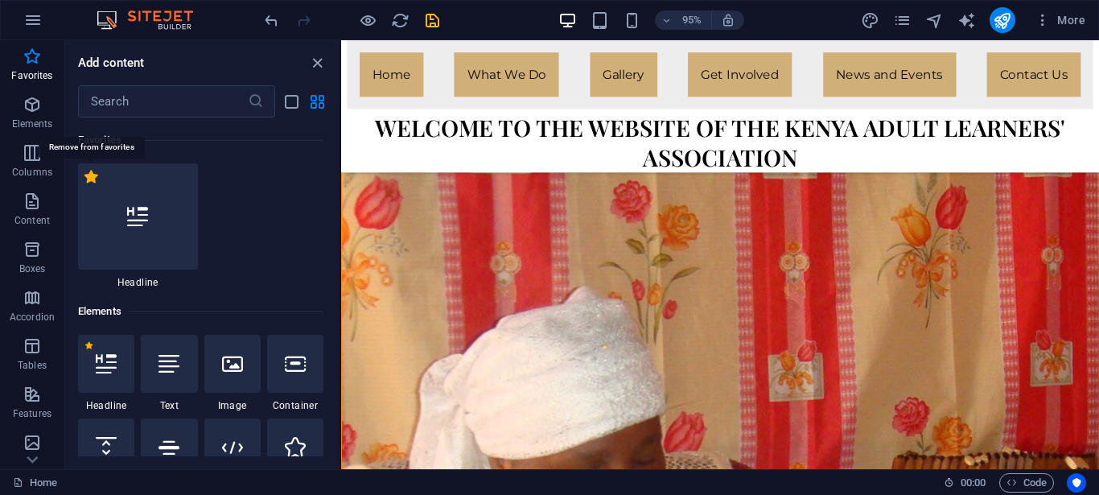
click at [85, 185] on input "1 Star" at bounding box center [84, 185] width 1 height 1
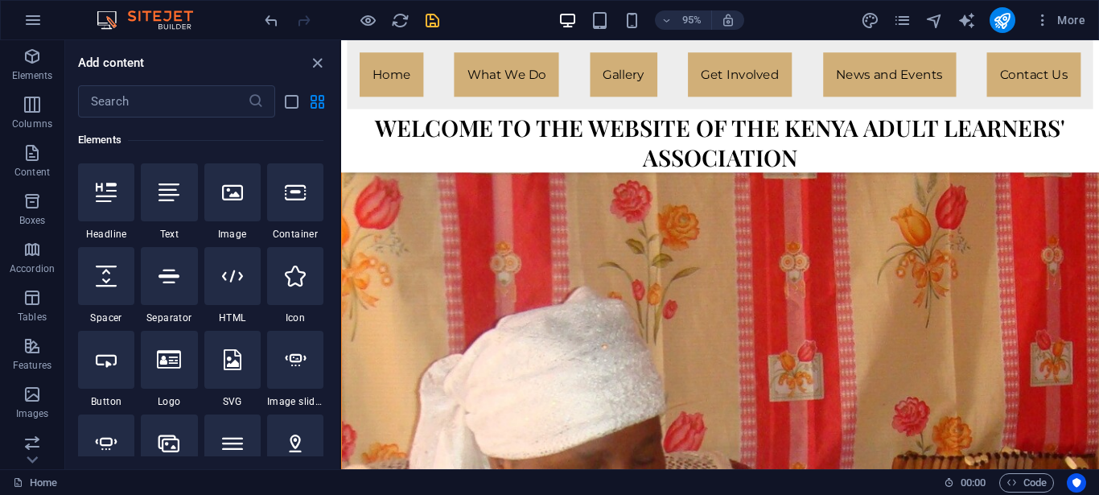
radio input "false"
